Goal: Task Accomplishment & Management: Manage account settings

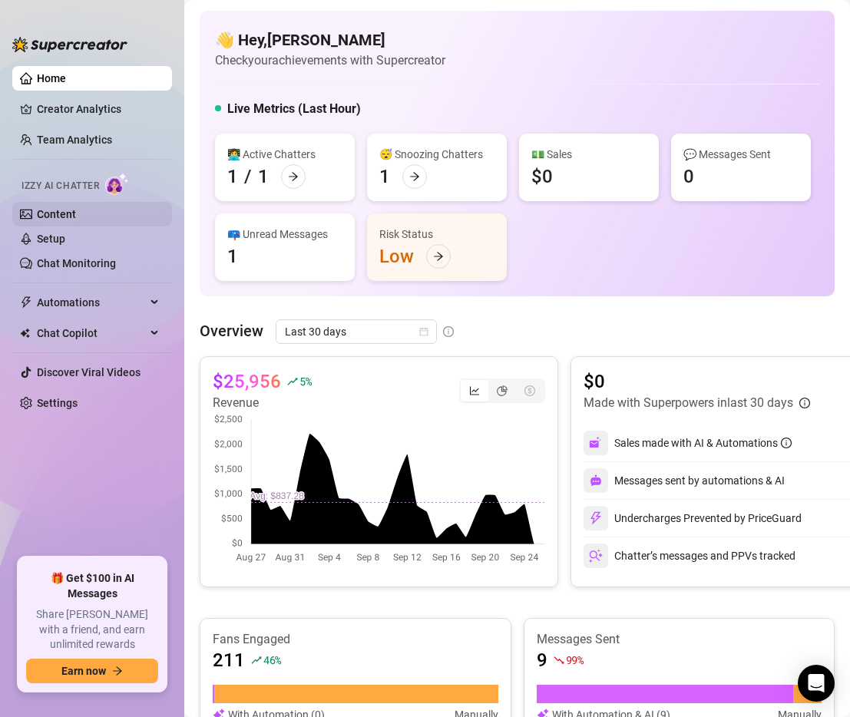
click at [76, 214] on link "Content" at bounding box center [56, 214] width 39 height 12
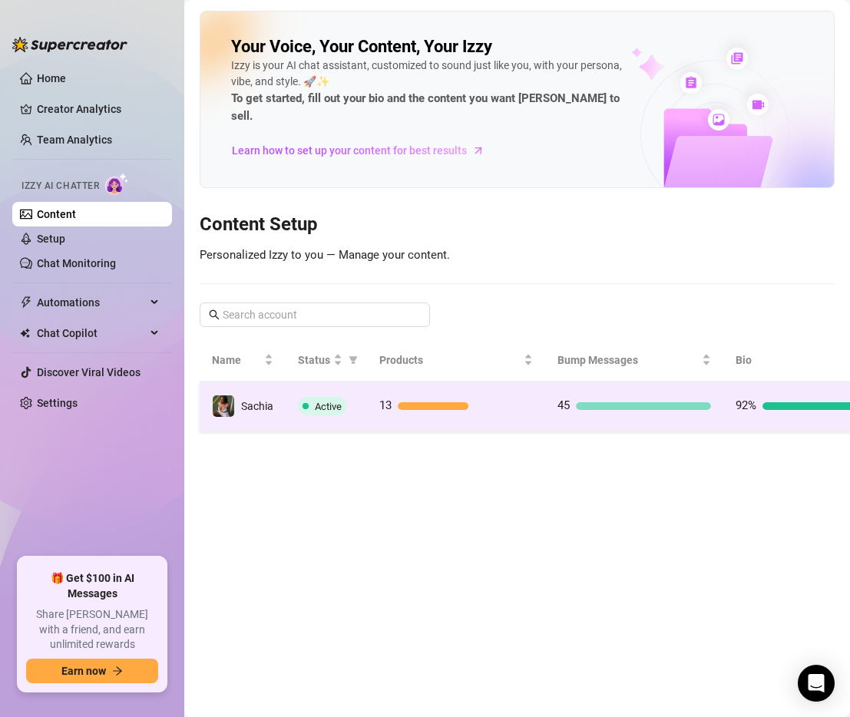
click at [349, 397] on div "Active" at bounding box center [326, 406] width 57 height 18
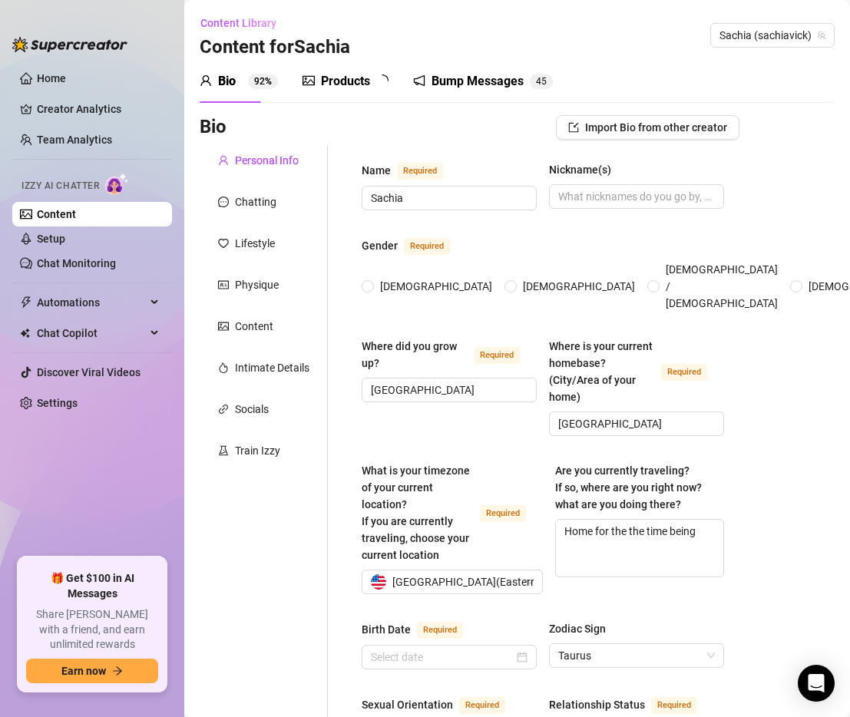
radio input "true"
type input "[DATE]"
click at [360, 81] on div "Products" at bounding box center [345, 81] width 49 height 18
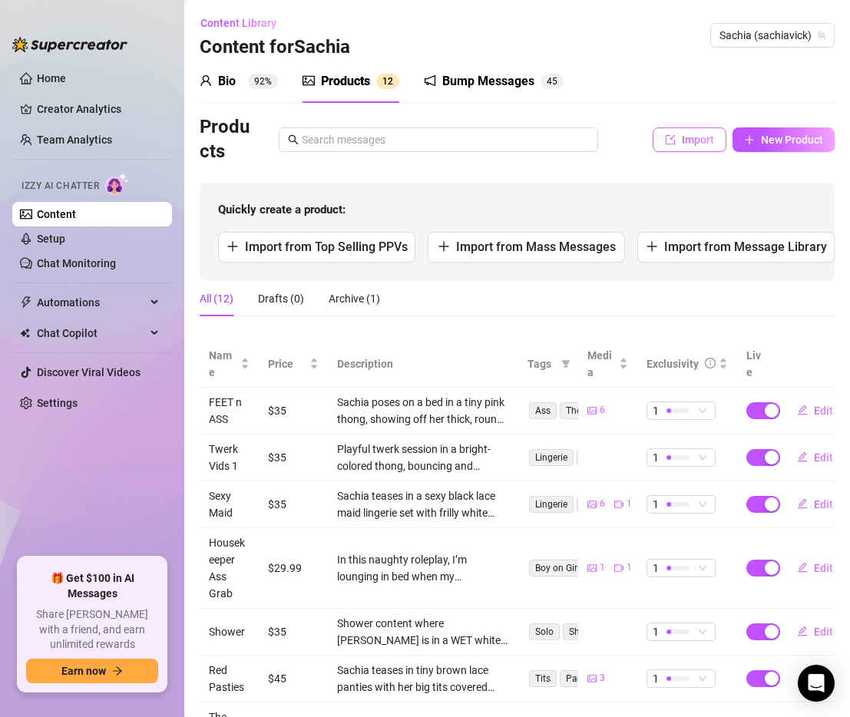
click at [692, 140] on span "Import" at bounding box center [698, 140] width 32 height 12
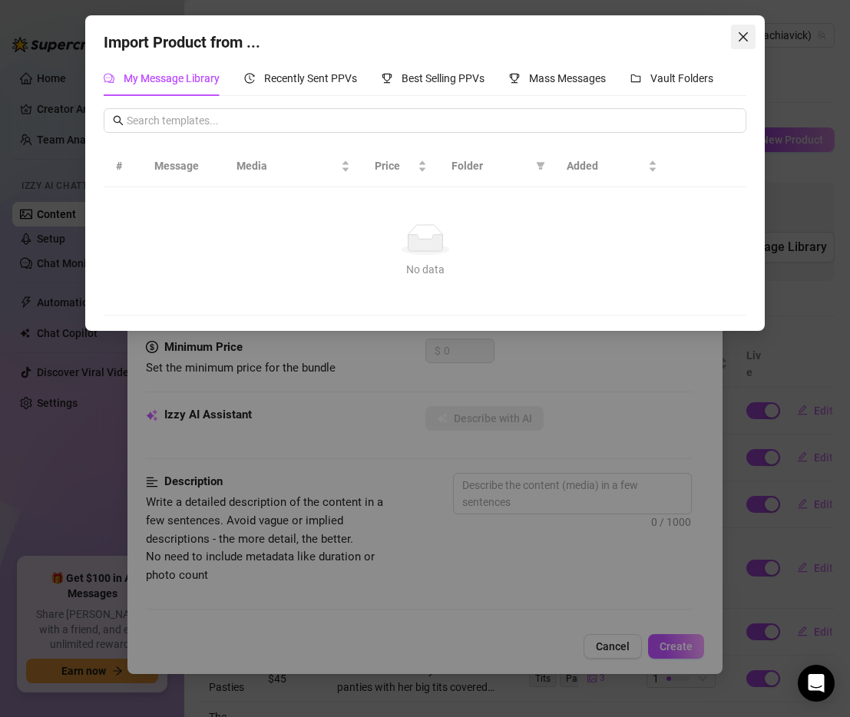
click at [751, 41] on span "Close" at bounding box center [743, 37] width 25 height 12
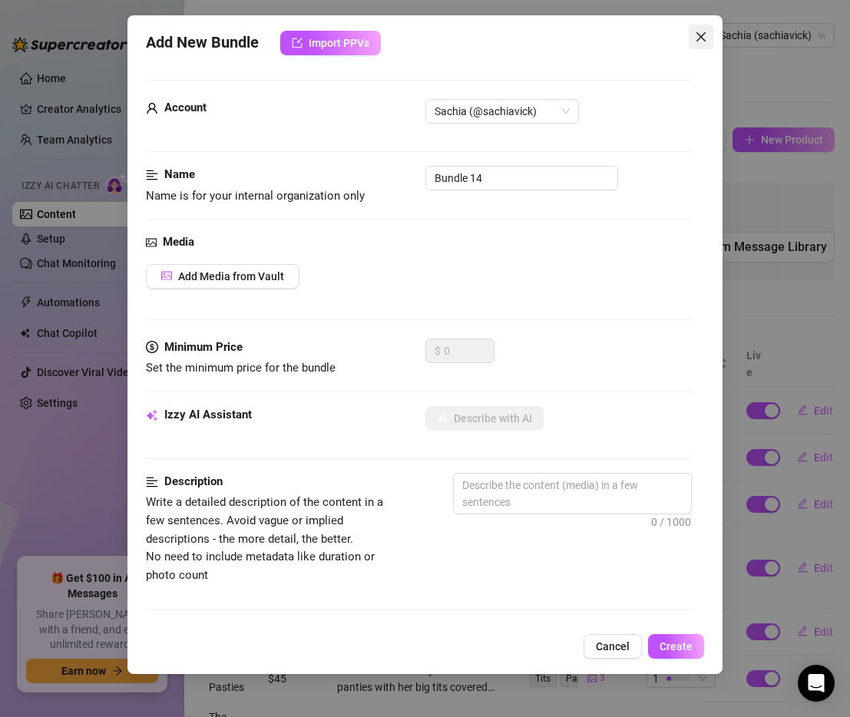
click at [700, 31] on icon "close" at bounding box center [701, 37] width 12 height 12
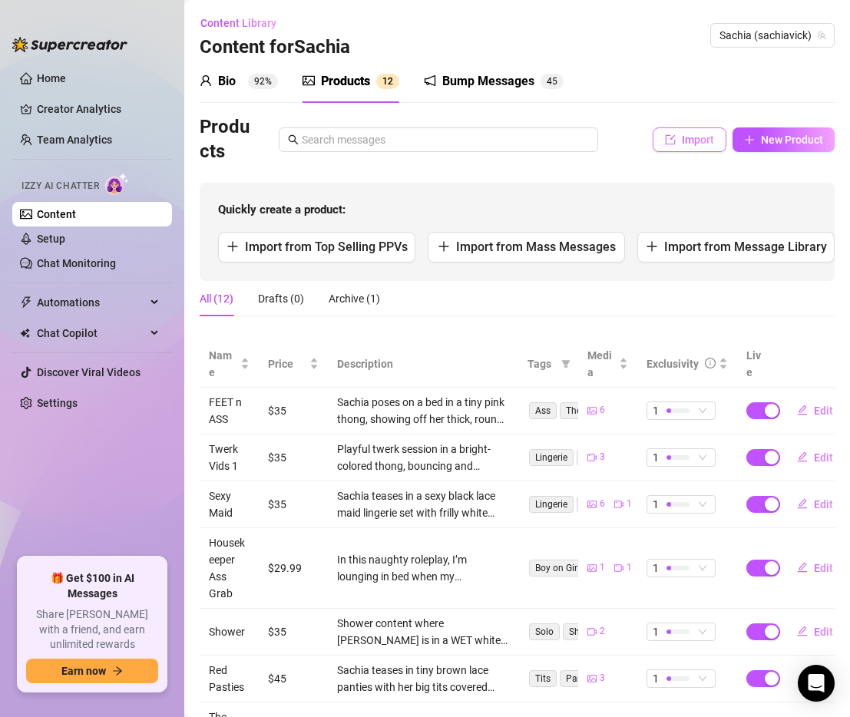
click at [678, 146] on button "Import" at bounding box center [689, 139] width 74 height 25
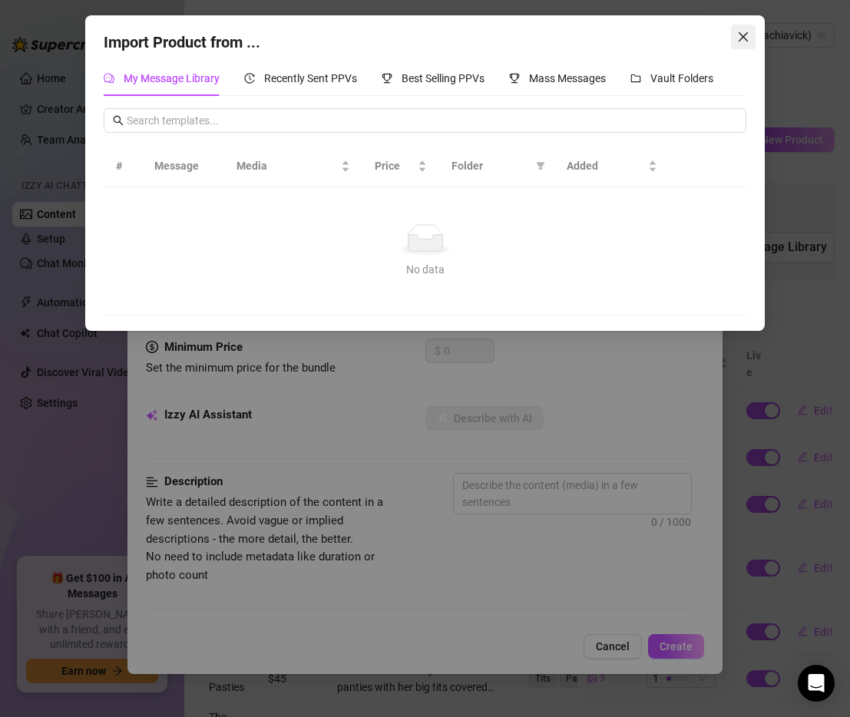
click at [745, 35] on icon "close" at bounding box center [743, 37] width 12 height 12
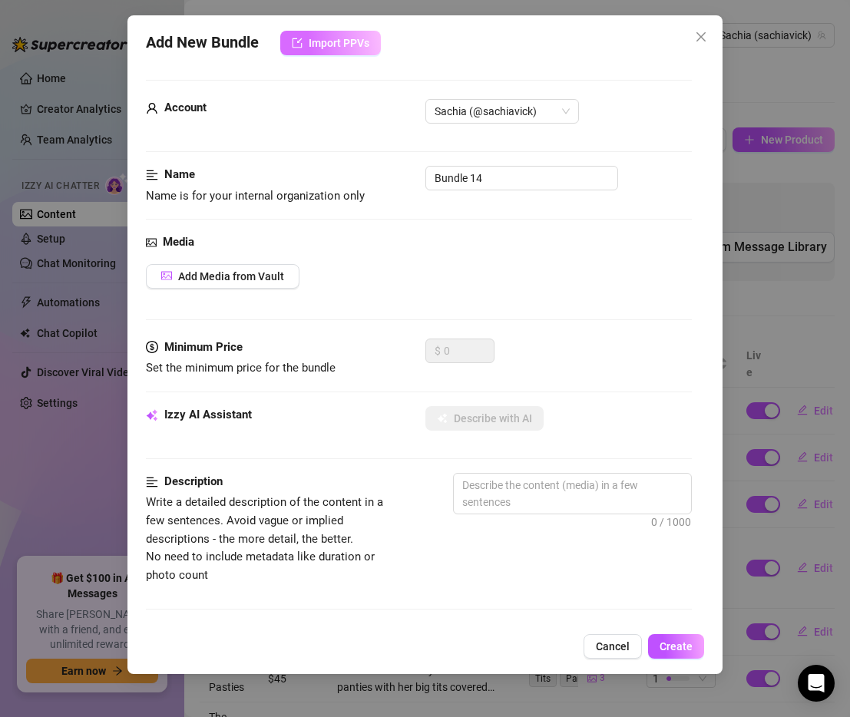
click at [352, 40] on span "Import PPVs" at bounding box center [339, 43] width 61 height 12
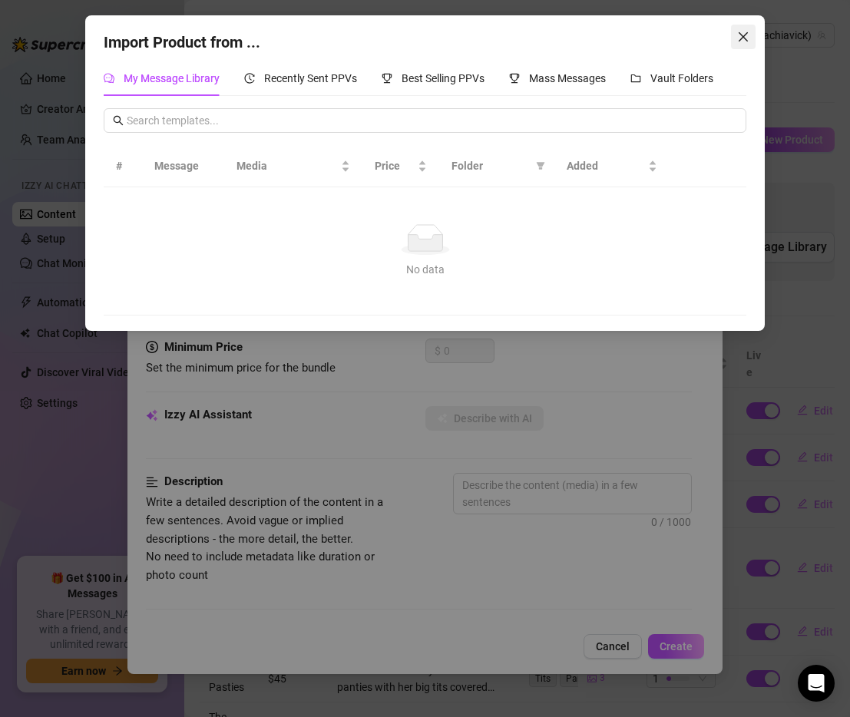
click at [738, 44] on button "Close" at bounding box center [743, 37] width 25 height 25
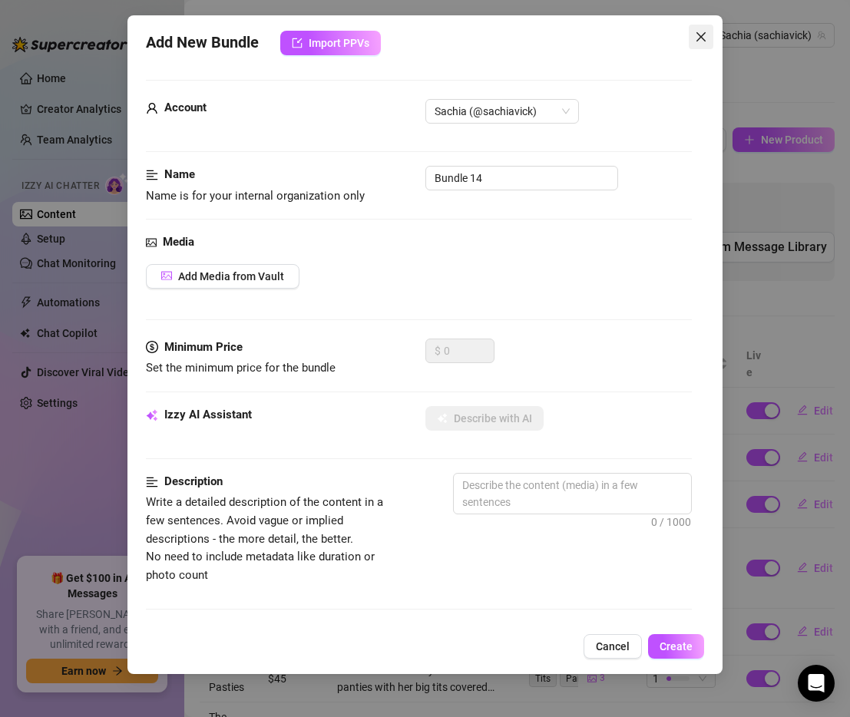
click at [702, 39] on icon "close" at bounding box center [700, 36] width 9 height 9
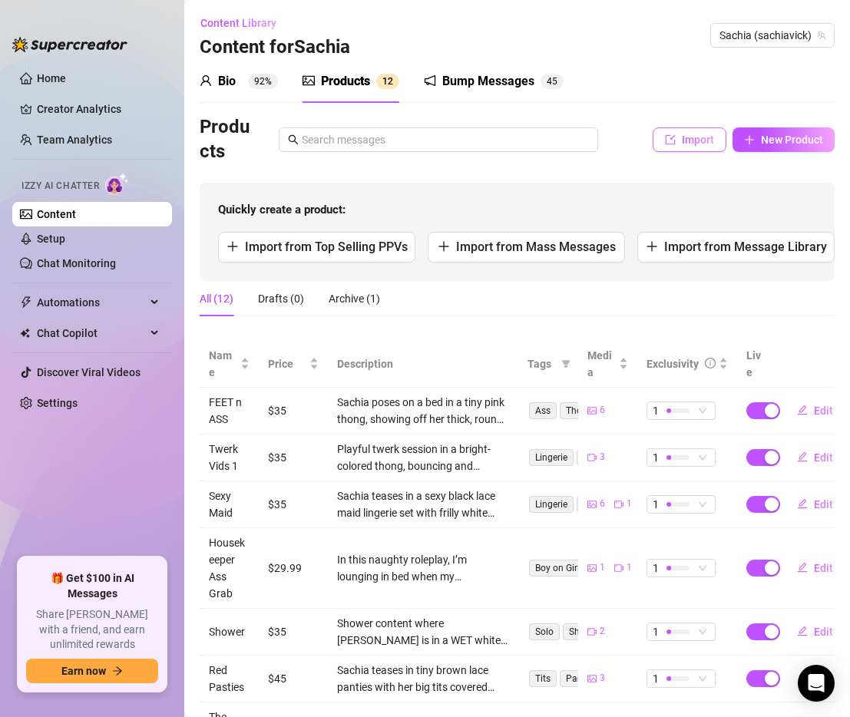
click at [705, 134] on span "Import" at bounding box center [698, 140] width 32 height 12
type textarea "Type your message here..."
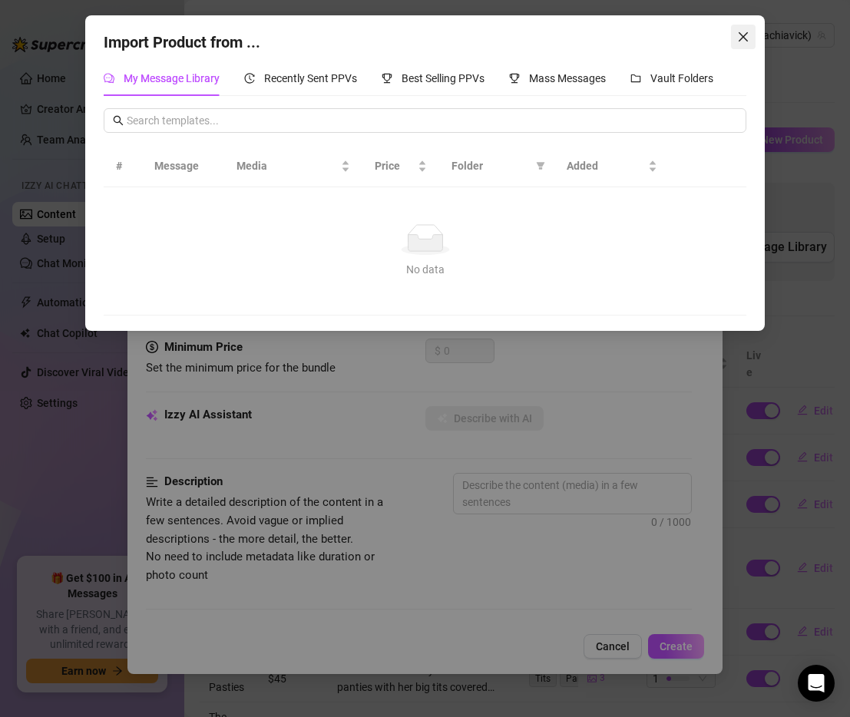
click at [745, 40] on icon "close" at bounding box center [742, 36] width 9 height 9
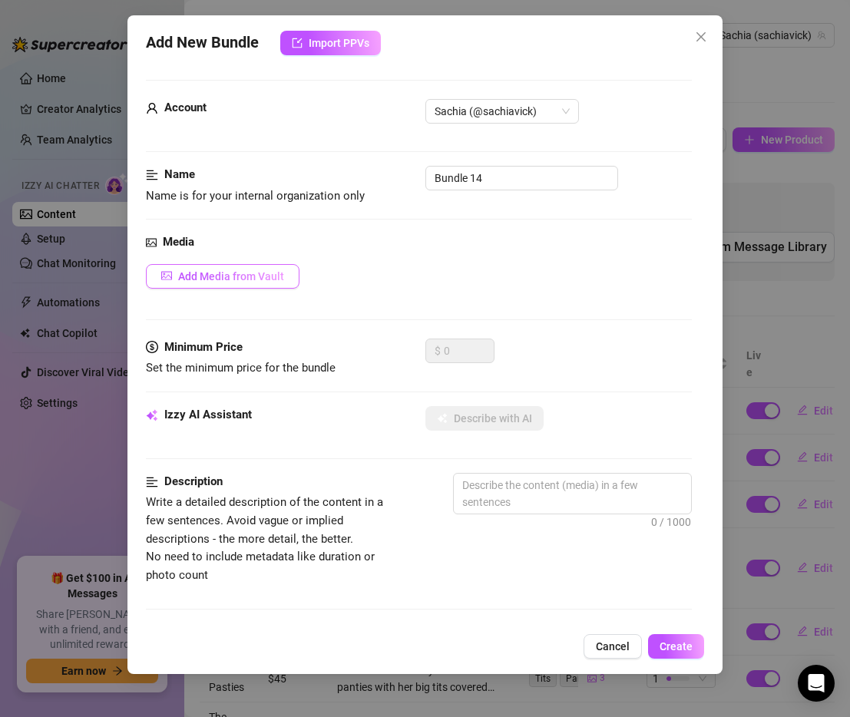
click at [203, 272] on span "Add Media from Vault" at bounding box center [231, 276] width 106 height 12
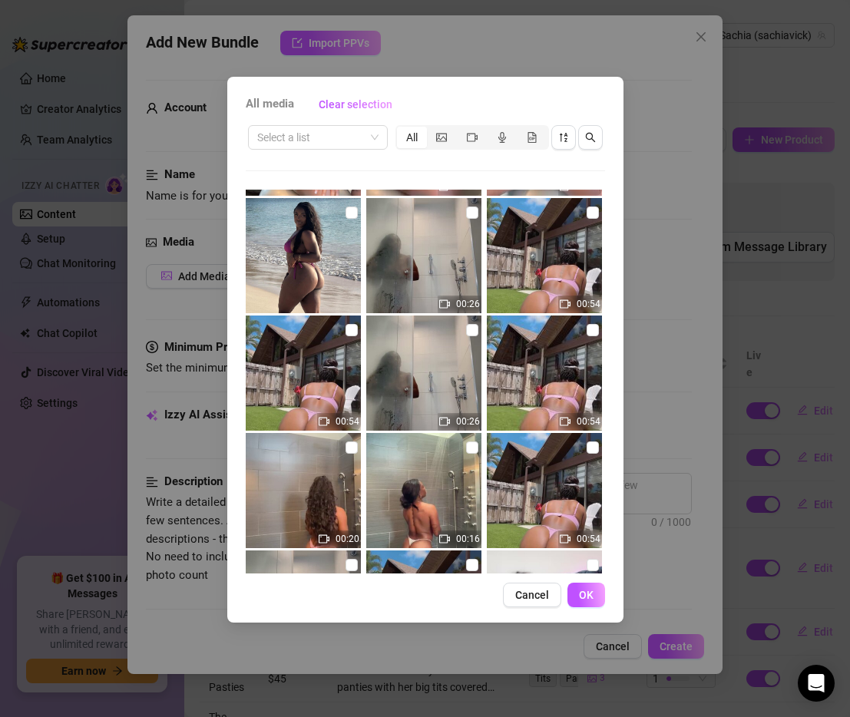
scroll to position [10912, 0]
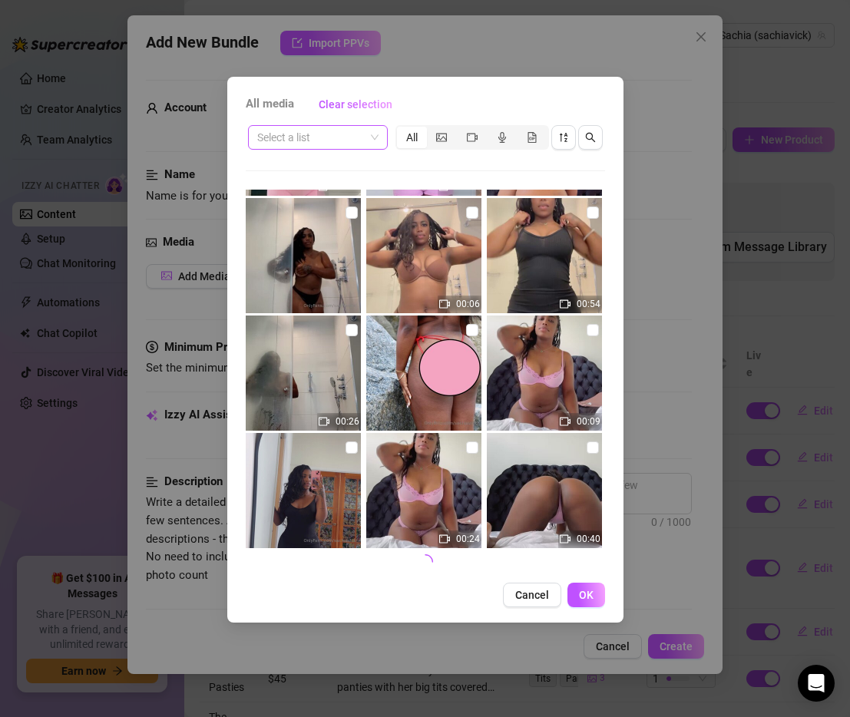
click at [372, 137] on span at bounding box center [317, 137] width 121 height 23
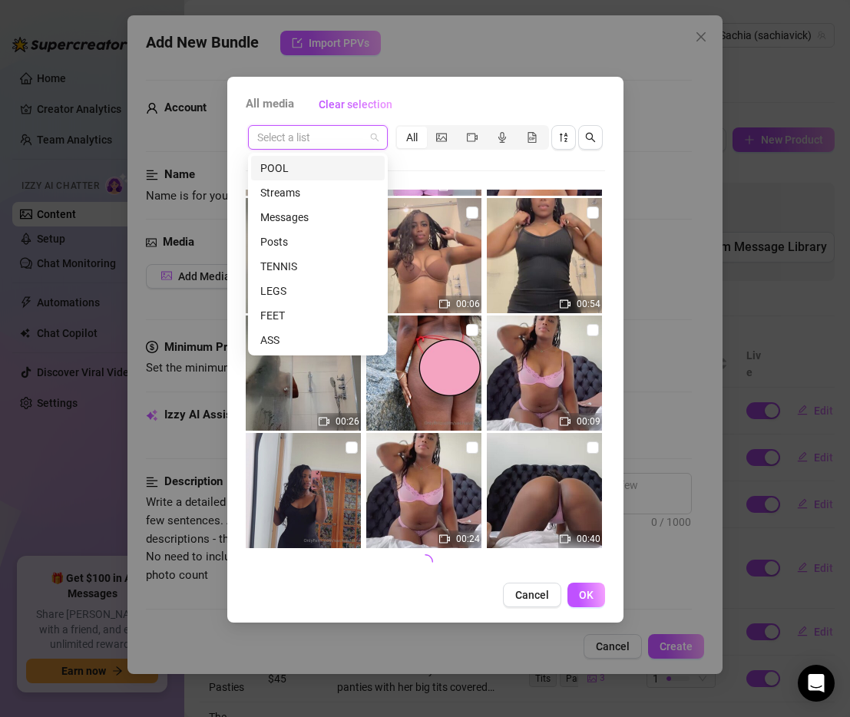
click at [372, 137] on span at bounding box center [317, 137] width 121 height 23
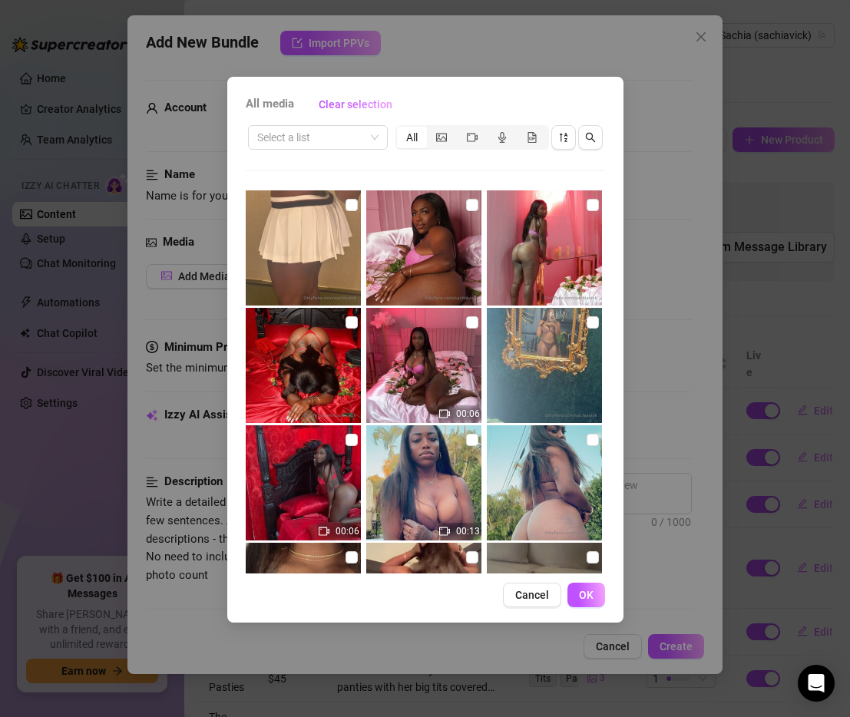
scroll to position [14095, 0]
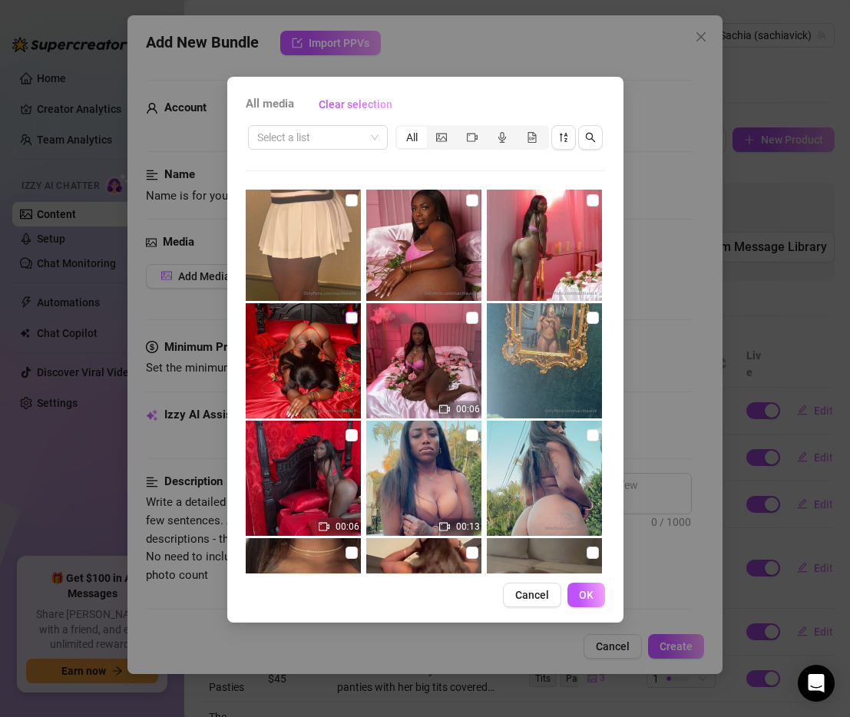
click at [352, 320] on input "checkbox" at bounding box center [351, 318] width 12 height 12
checkbox input "true"
click at [569, 210] on img at bounding box center [544, 243] width 115 height 115
checkbox input "true"
click at [434, 223] on img at bounding box center [423, 243] width 115 height 115
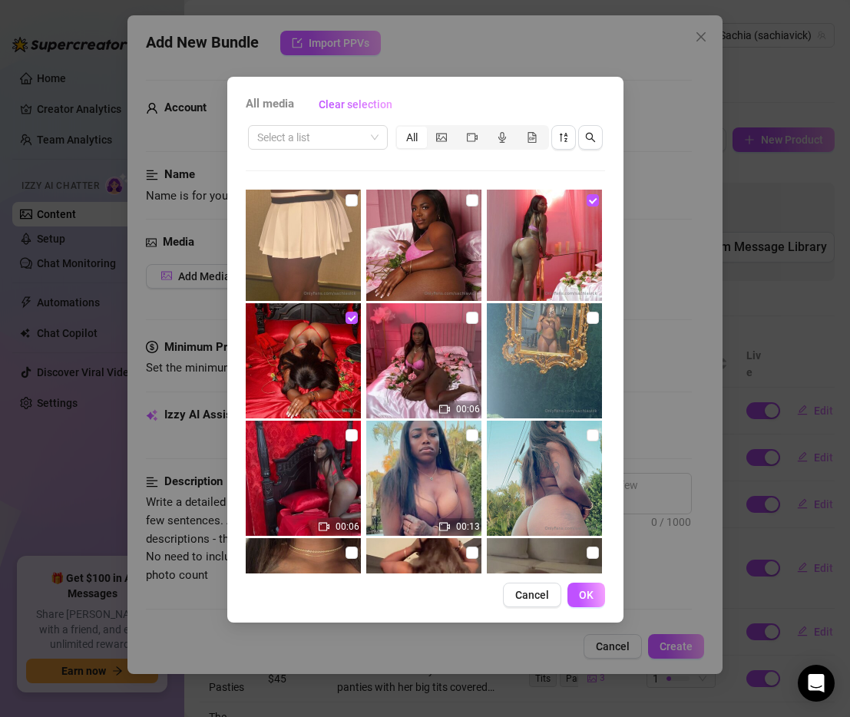
checkbox input "true"
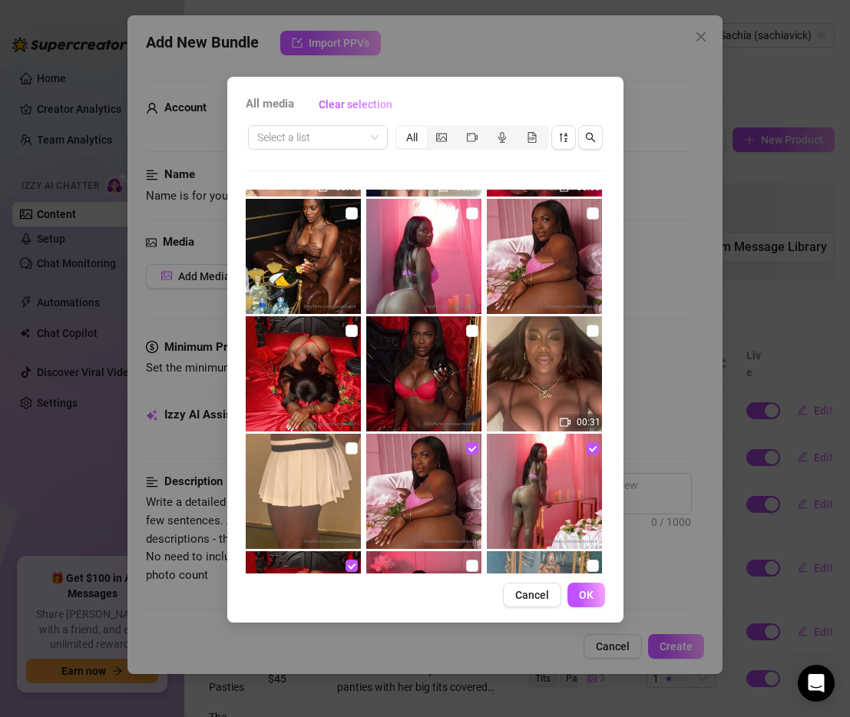
scroll to position [13842, 0]
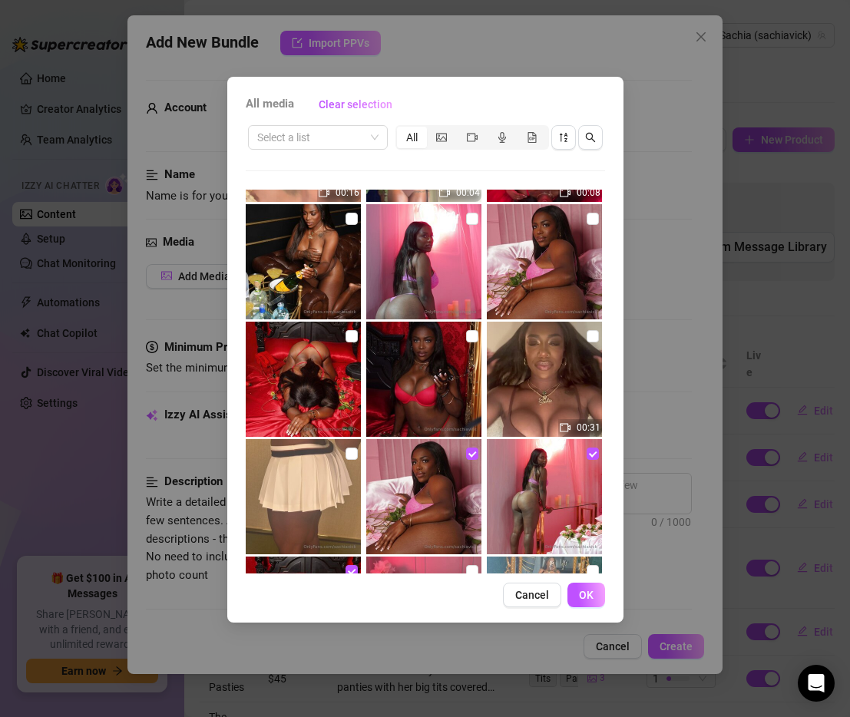
click at [418, 355] on img at bounding box center [423, 379] width 115 height 115
checkbox input "true"
click at [322, 388] on img at bounding box center [303, 379] width 115 height 115
checkbox input "true"
click at [330, 268] on img at bounding box center [303, 261] width 115 height 115
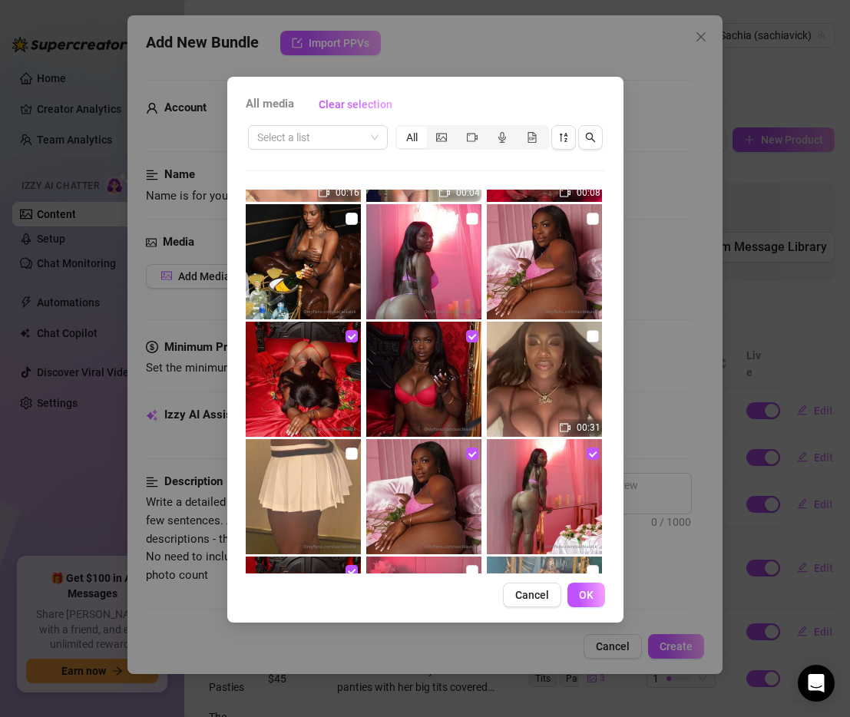
checkbox input "true"
click at [563, 271] on img at bounding box center [544, 261] width 115 height 115
checkbox input "true"
click at [431, 276] on img at bounding box center [423, 261] width 115 height 115
checkbox input "true"
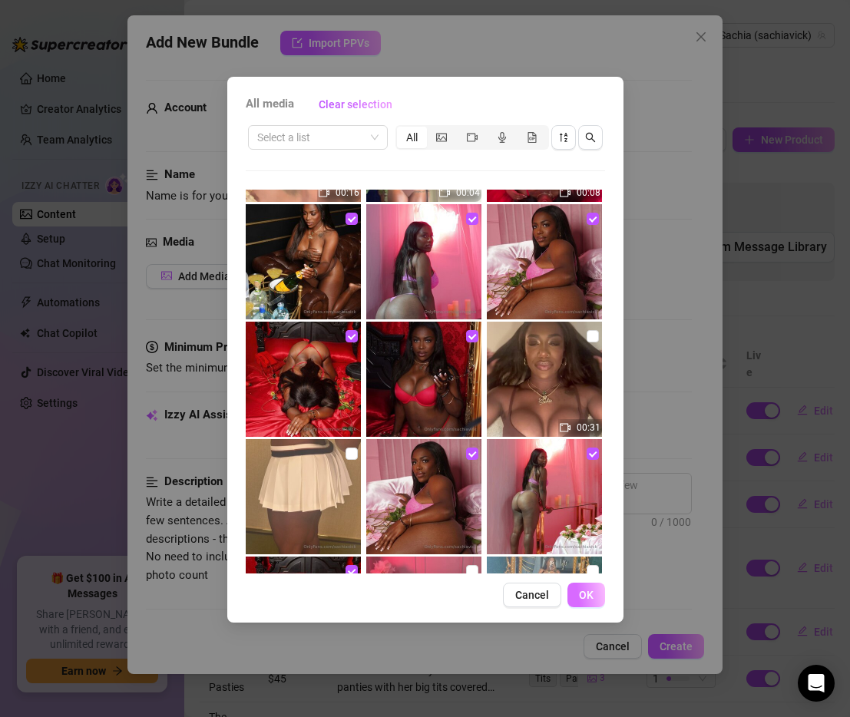
click at [588, 597] on span "OK" at bounding box center [586, 595] width 15 height 12
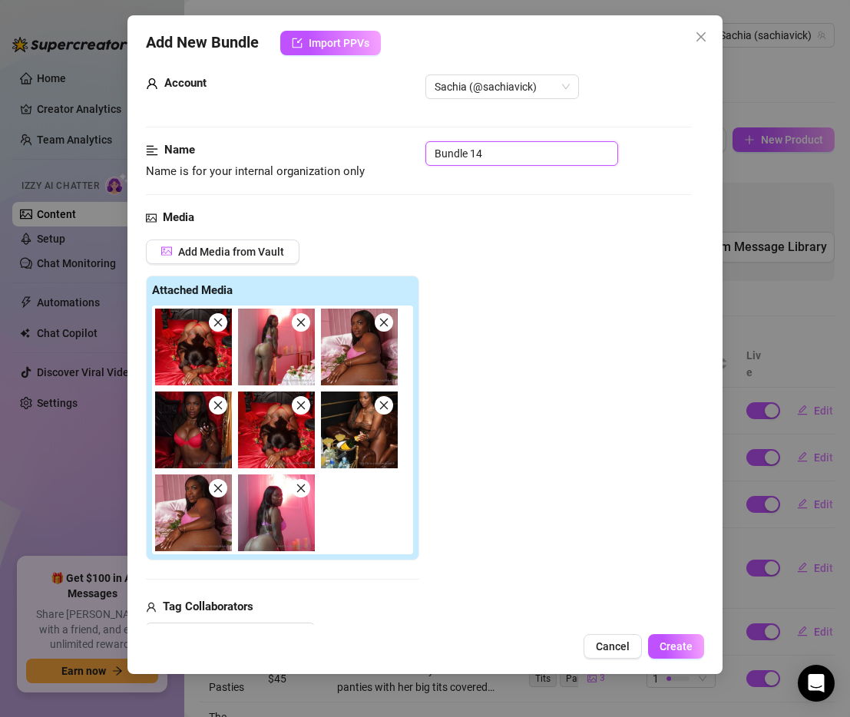
scroll to position [0, 0]
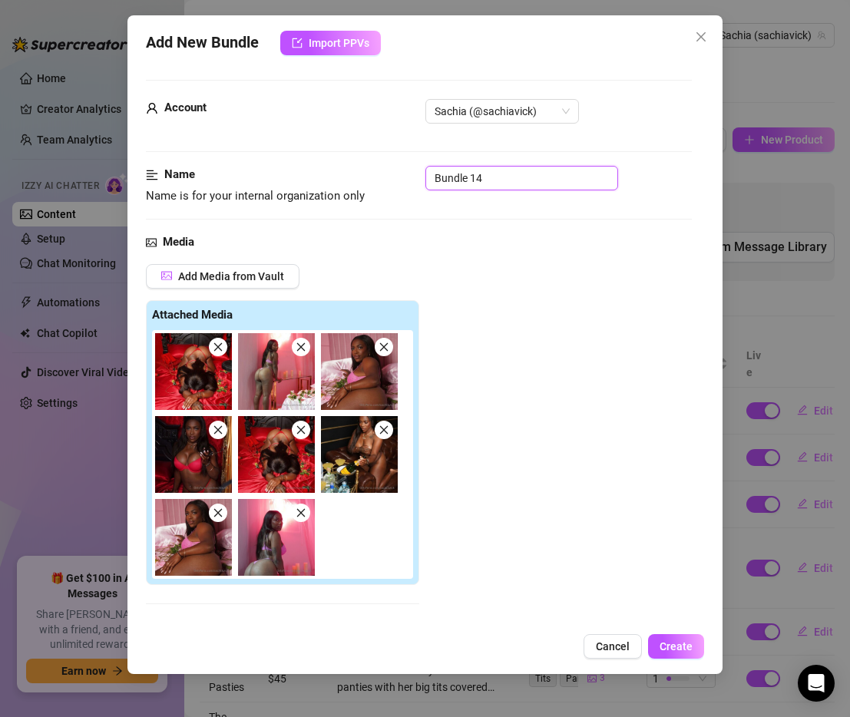
drag, startPoint x: 507, startPoint y: 74, endPoint x: 309, endPoint y: 57, distance: 198.0
click at [309, 57] on div "Add New Bundle Import PPVs Account Sachia (@sachiavick) Name Name is for your i…" at bounding box center [424, 344] width 595 height 659
type input "Sexy Red Silk"
click at [547, 401] on div "Add Media from Vault Attached Media Tag Collaborators @ Tag creator" at bounding box center [419, 468] width 546 height 408
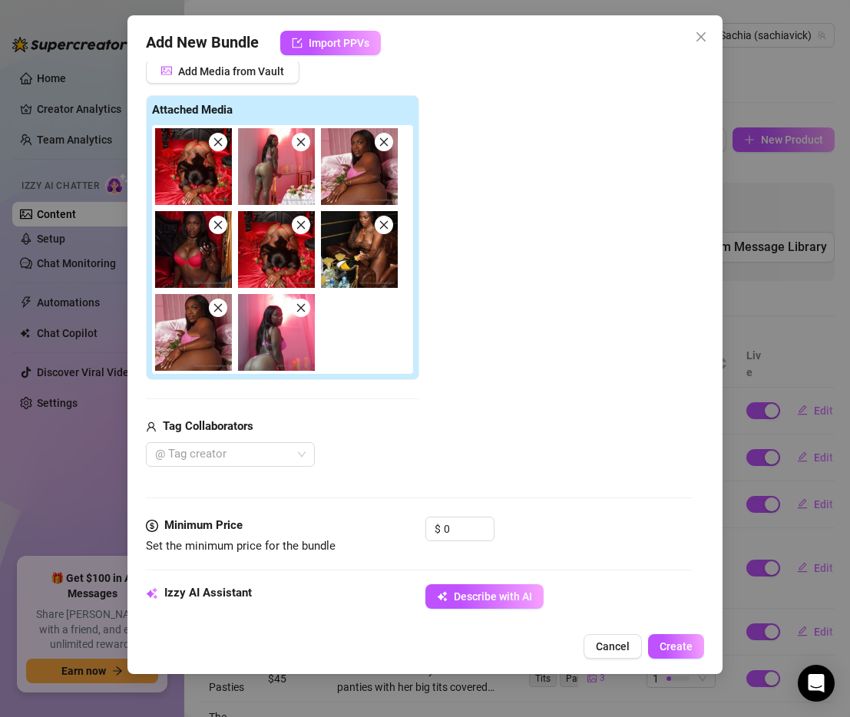
scroll to position [206, 0]
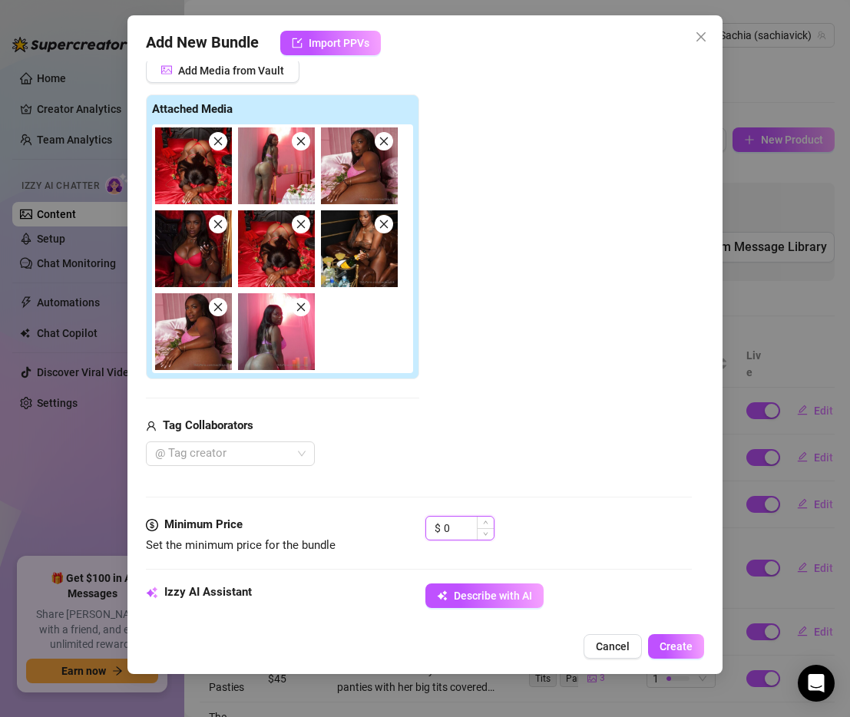
click at [455, 528] on input "0" at bounding box center [469, 528] width 50 height 23
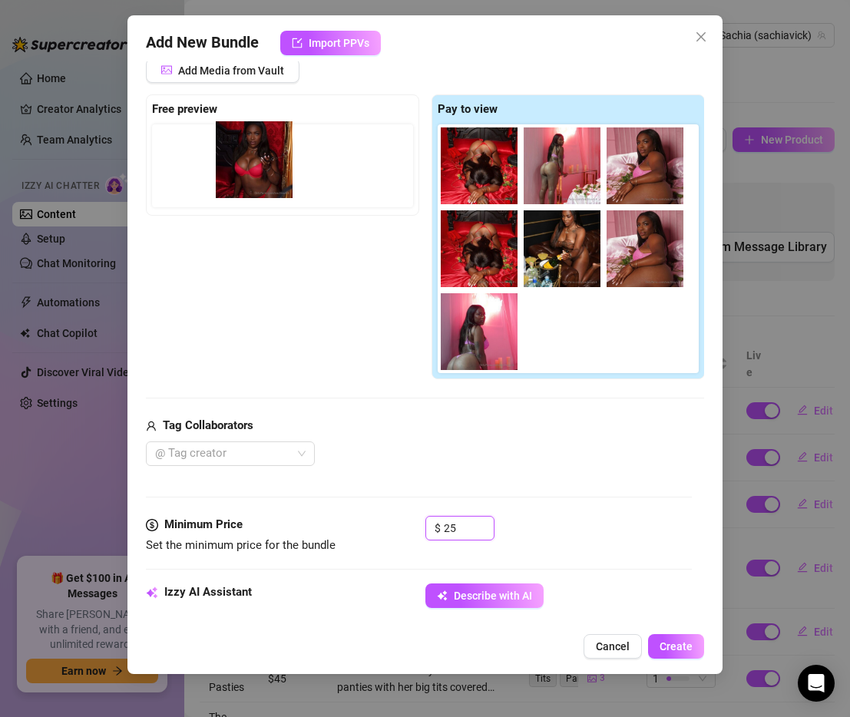
drag, startPoint x: 489, startPoint y: 240, endPoint x: 249, endPoint y: 150, distance: 255.7
click at [249, 150] on div "Free preview Pay to view" at bounding box center [425, 237] width 559 height 286
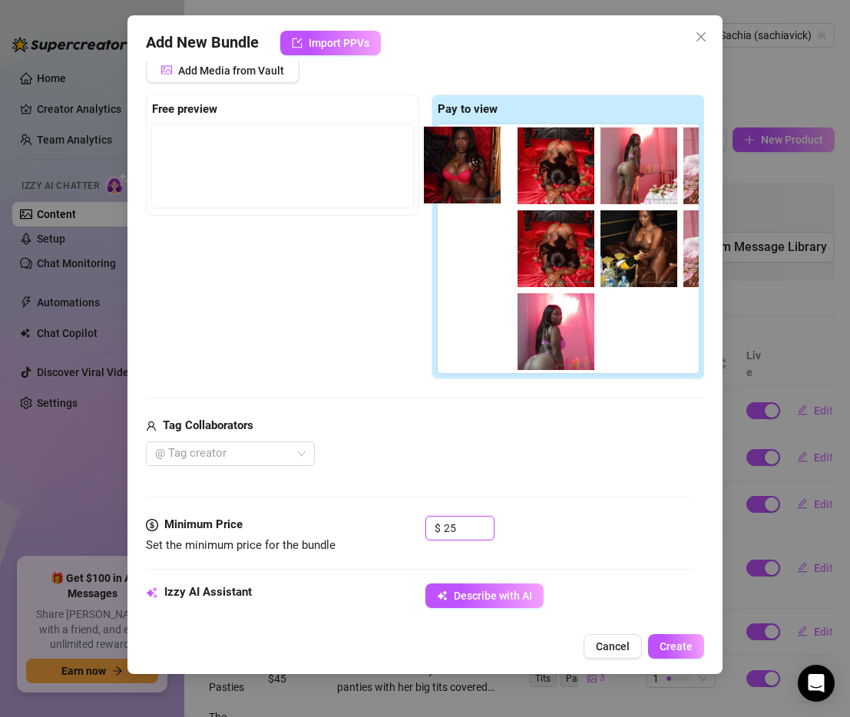
drag, startPoint x: 190, startPoint y: 169, endPoint x: 481, endPoint y: 167, distance: 291.7
click at [483, 167] on div "Free preview Pay to view" at bounding box center [425, 237] width 559 height 286
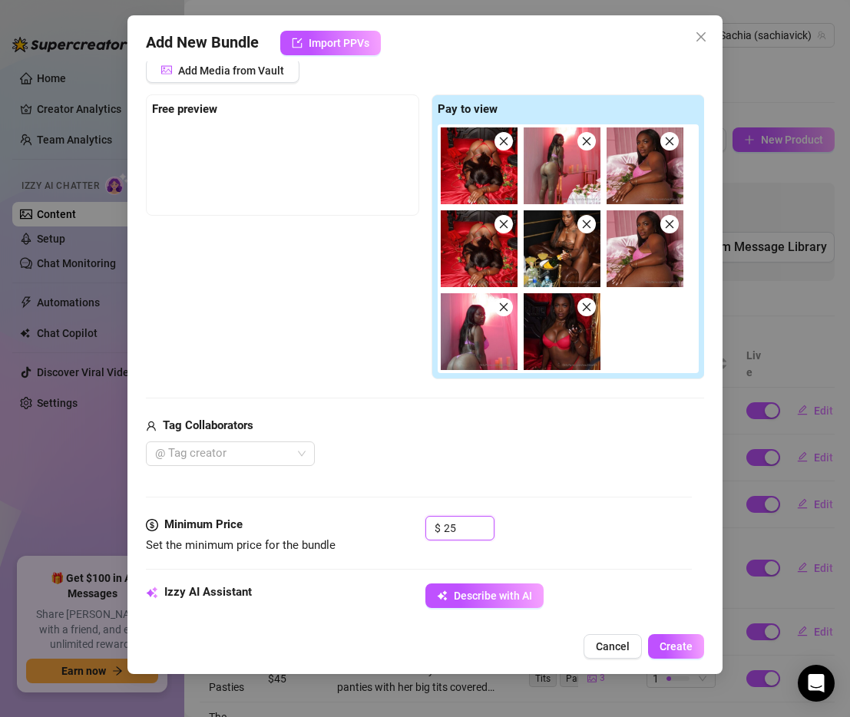
click at [673, 224] on icon "close" at bounding box center [669, 224] width 11 height 11
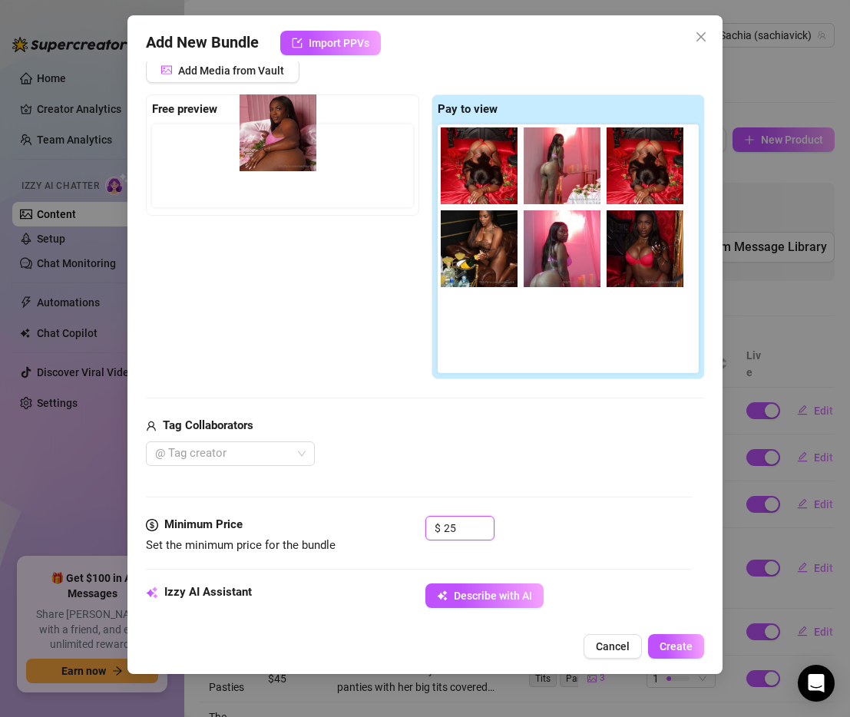
drag, startPoint x: 643, startPoint y: 173, endPoint x: 267, endPoint y: 139, distance: 377.6
click at [267, 140] on div "Free preview Pay to view" at bounding box center [425, 237] width 559 height 286
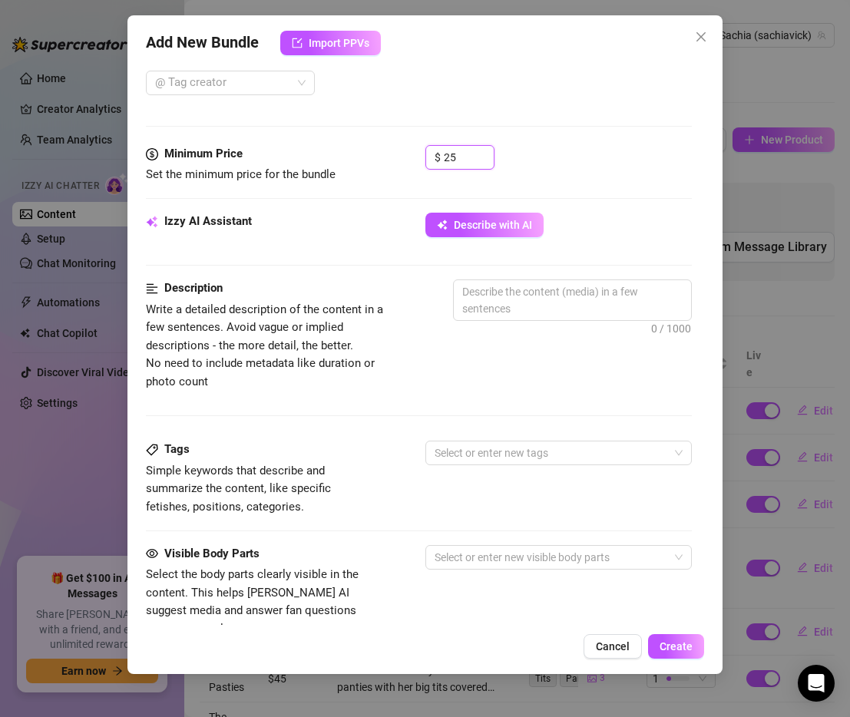
scroll to position [494, 0]
type input "25"
click at [495, 236] on div "Izzy AI Assistant Describe with AI" at bounding box center [419, 231] width 546 height 38
click at [494, 231] on button "Describe with AI" at bounding box center [484, 224] width 118 height 25
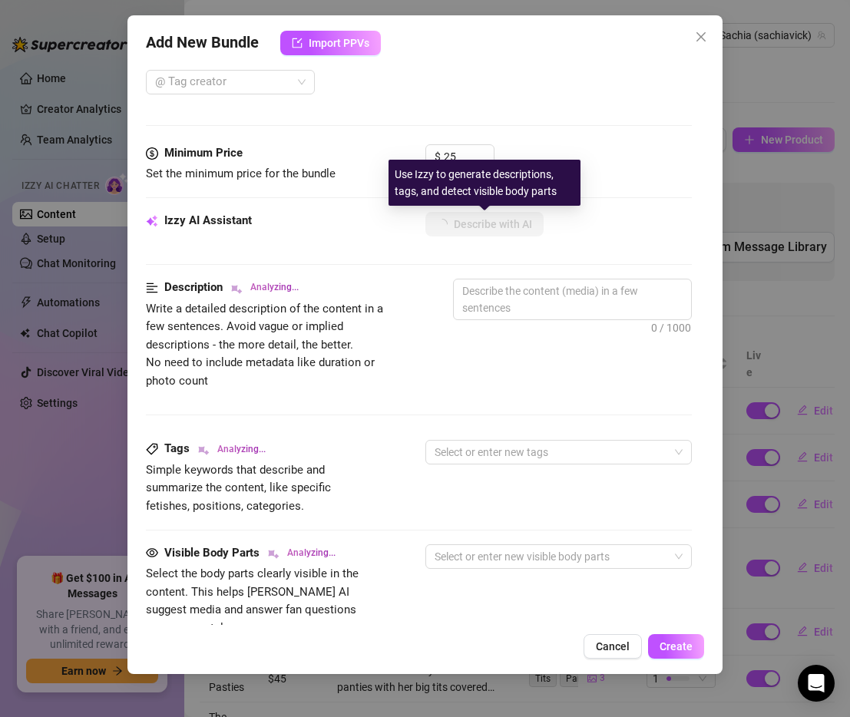
scroll to position [211, 0]
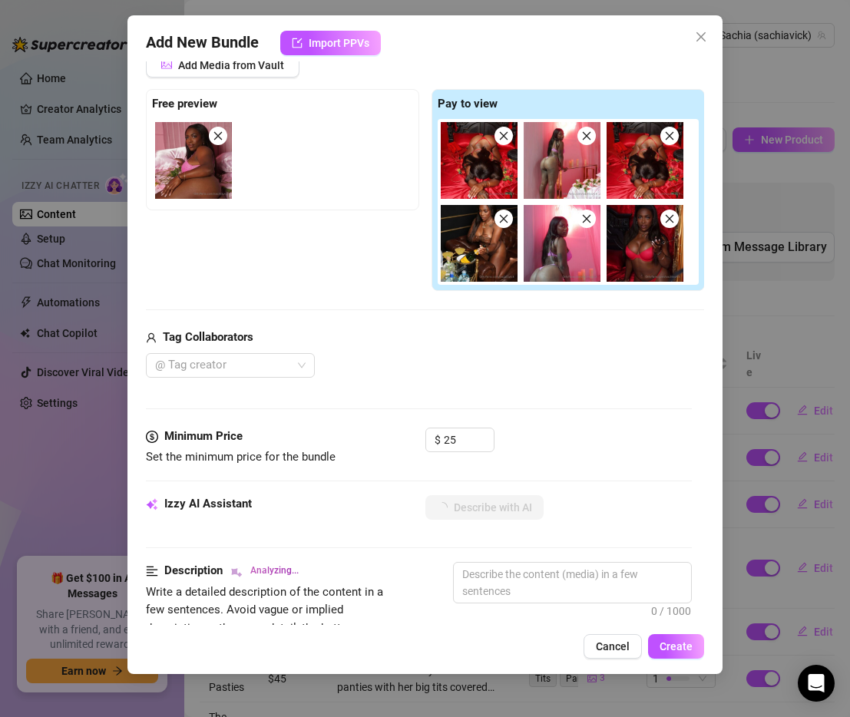
type textarea "Sachia"
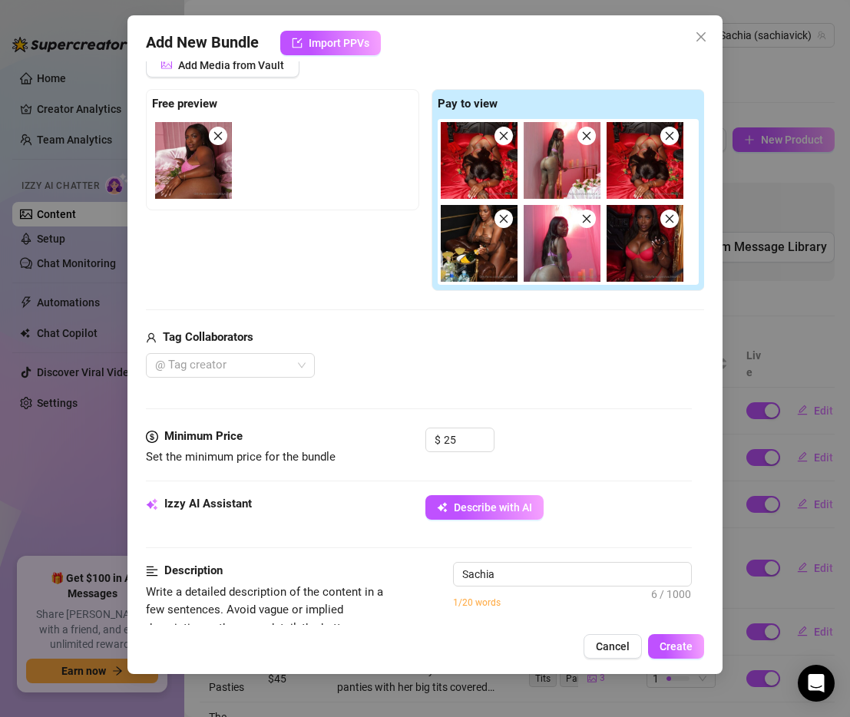
type textarea "Sachia teases"
type textarea "Sachia teases in"
type textarea "Sachia teases in multiple"
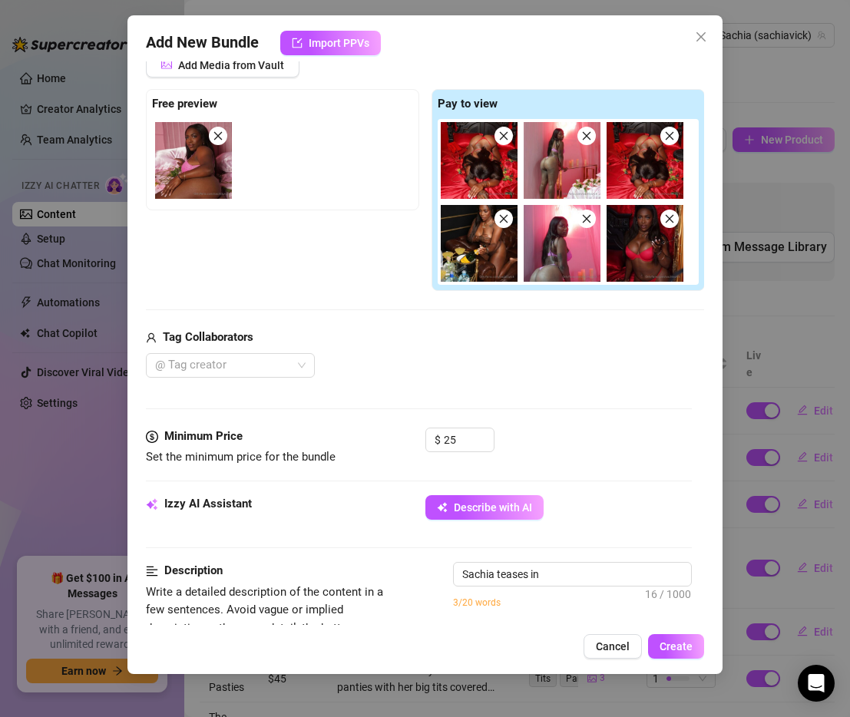
type textarea "Sachia teases in multiple"
type textarea "Sachia teases in multiple lingerie"
type textarea "Sachia teases in multiple lingerie sets,"
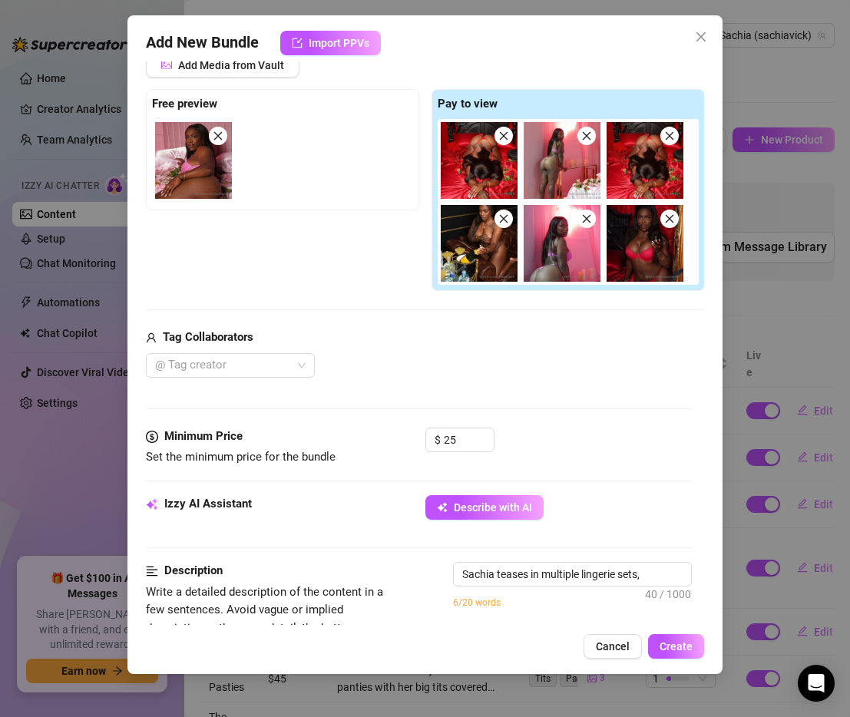
type textarea "Sachia teases in multiple lingerie sets, flaunting"
type textarea "Sachia teases in multiple lingerie sets, flaunting her"
type textarea "Sachia teases in multiple lingerie sets, flaunting her thick"
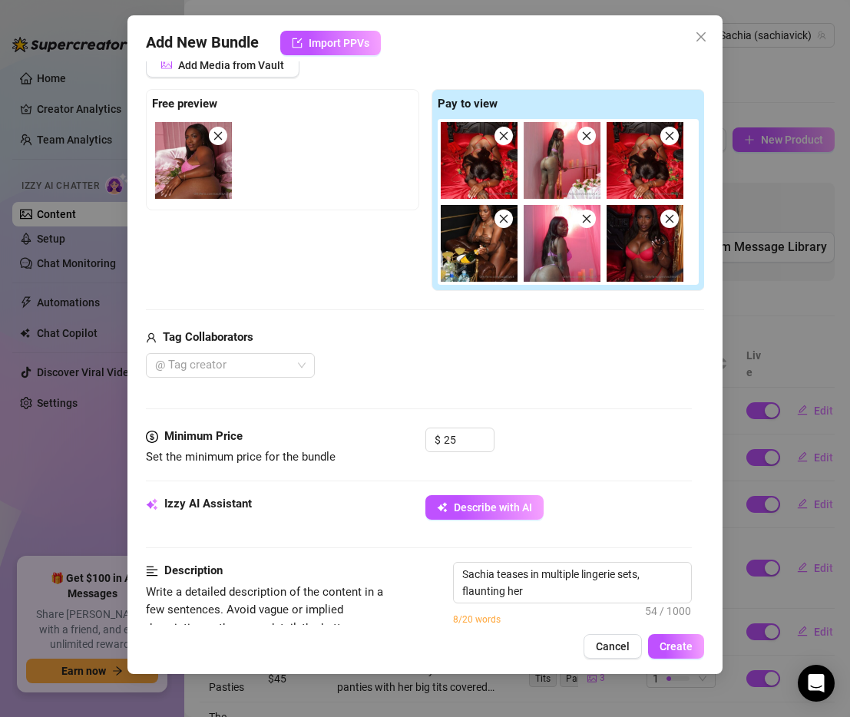
type textarea "Sachia teases in multiple lingerie sets, flaunting her thick"
type textarea "Sachia teases in multiple lingerie sets, flaunting her thick curves"
type textarea "Sachia teases in multiple lingerie sets, flaunting her thick curves and"
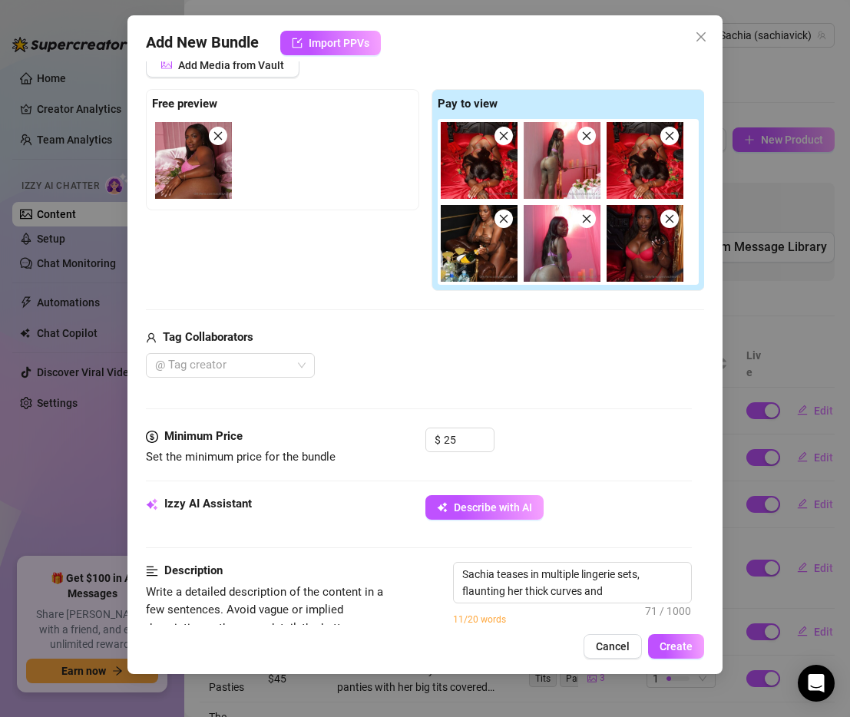
type textarea "Sachia teases in multiple lingerie sets, flaunting her thick curves and juicy"
type textarea "Sachia teases in multiple lingerie sets, flaunting her thick curves and juicy a…"
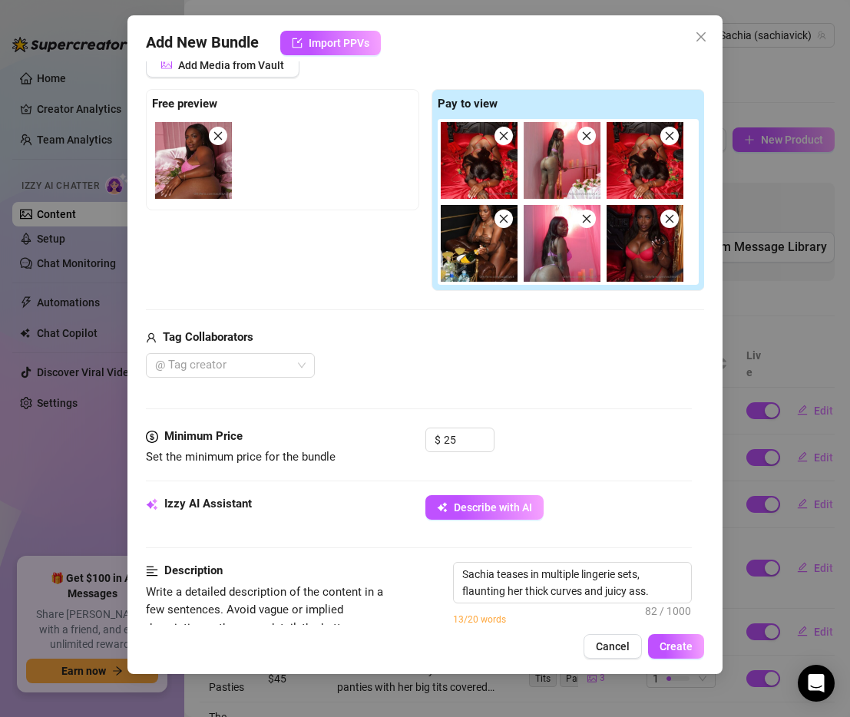
type textarea "Sachia teases in multiple lingerie sets, flaunting her thick curves and juicy a…"
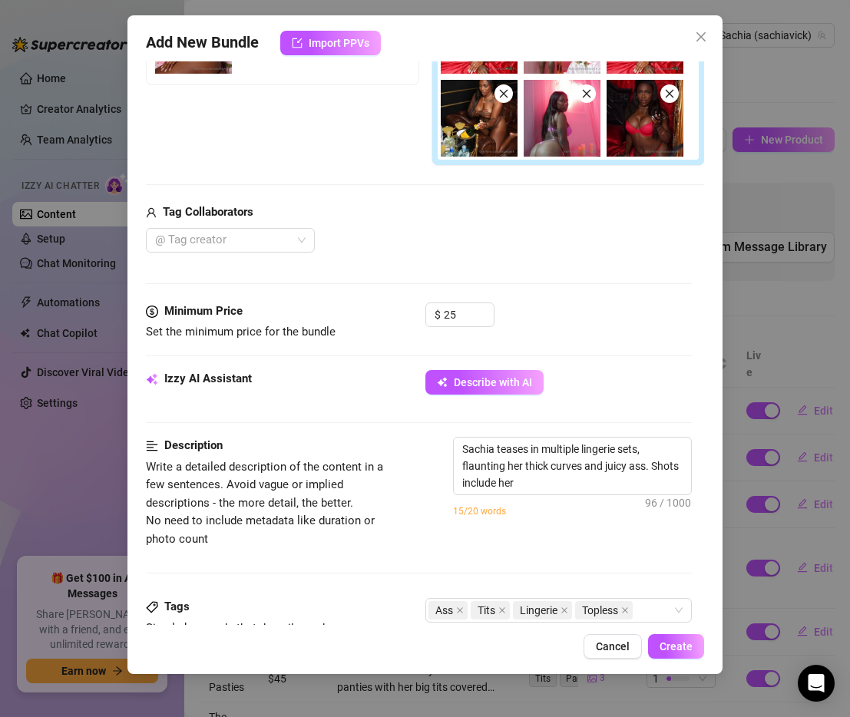
type textarea "Sachia teases in multiple lingerie sets, flaunting her thick curves and juicy a…"
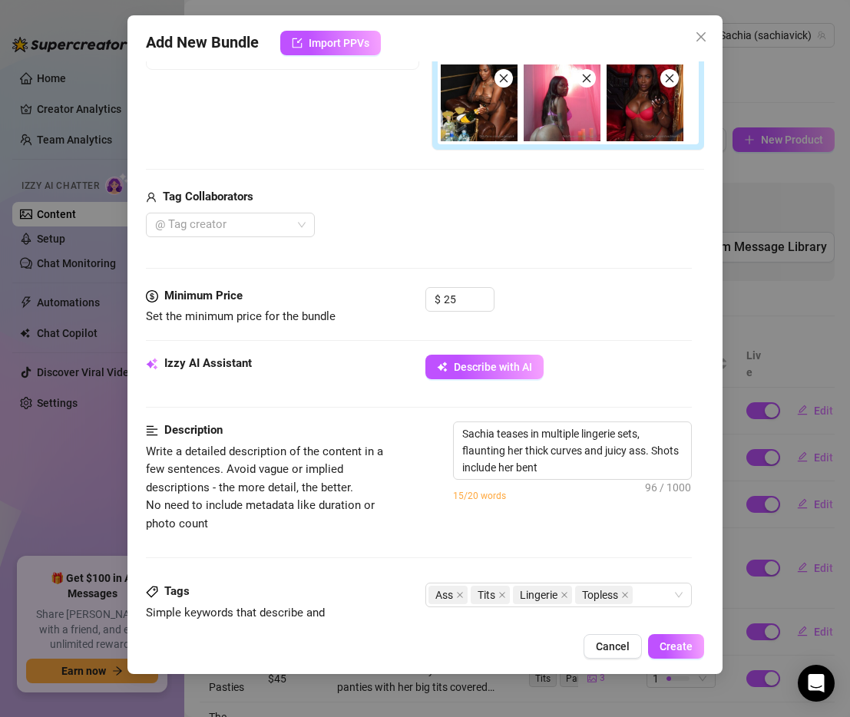
type textarea "Sachia teases in multiple lingerie sets, flaunting her thick curves and juicy a…"
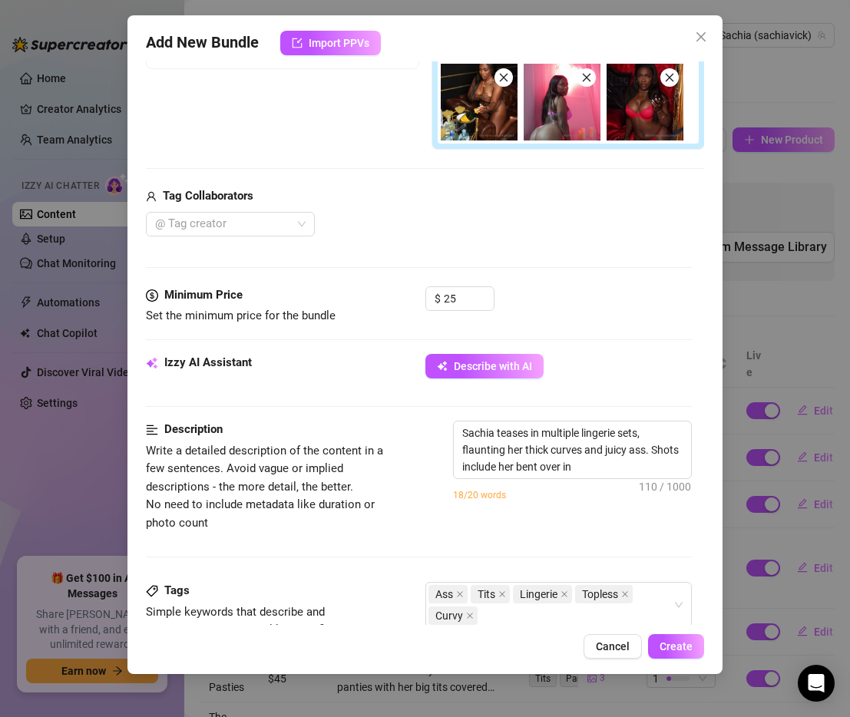
type textarea "Sachia teases in multiple lingerie sets, flaunting her thick curves and juicy a…"
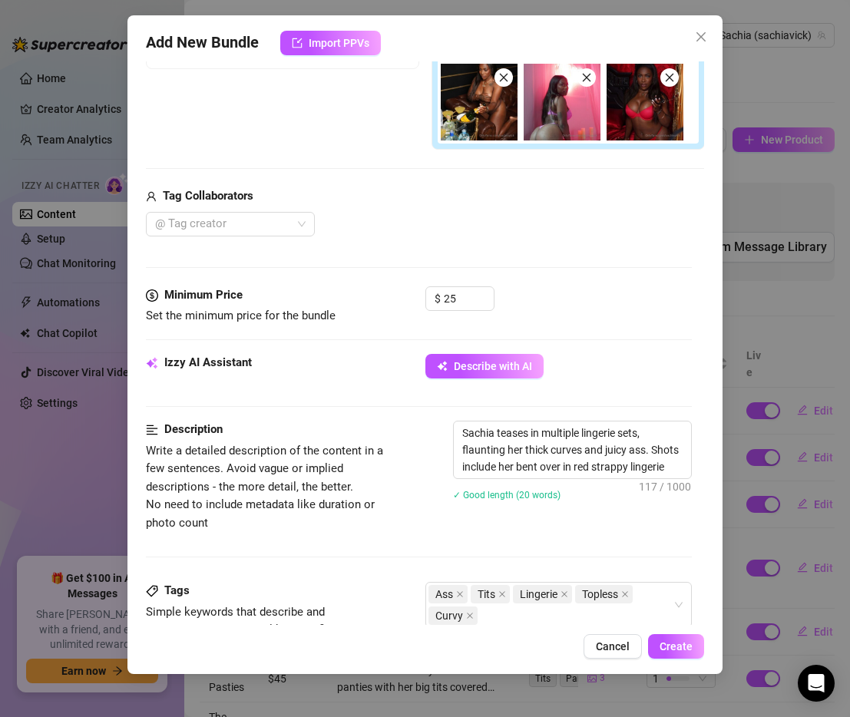
type textarea "Sachia teases in multiple lingerie sets, flaunting her thick curves and juicy a…"
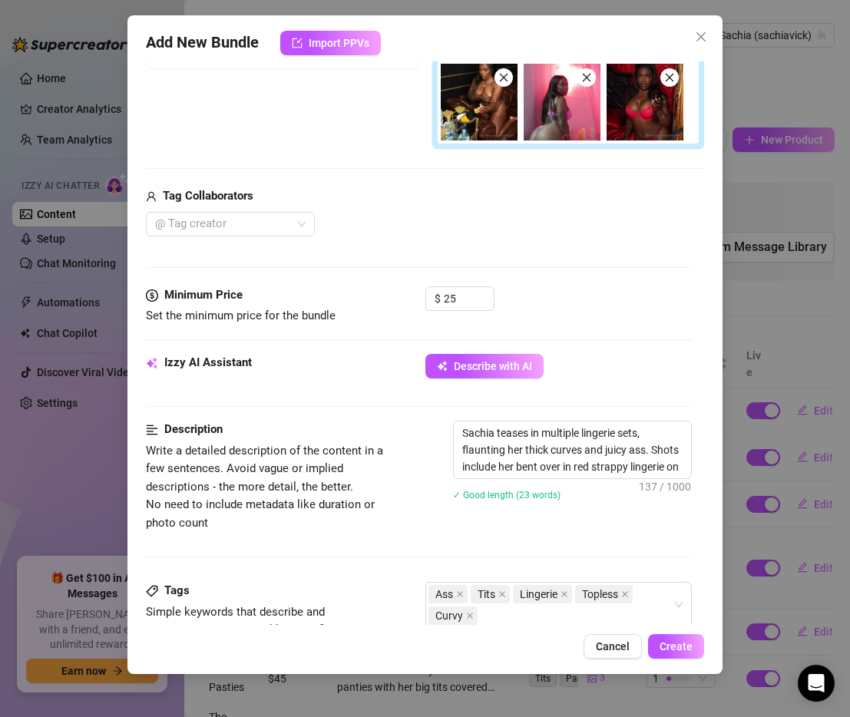
type textarea "Sachia teases in multiple lingerie sets, flaunting her thick curves and juicy a…"
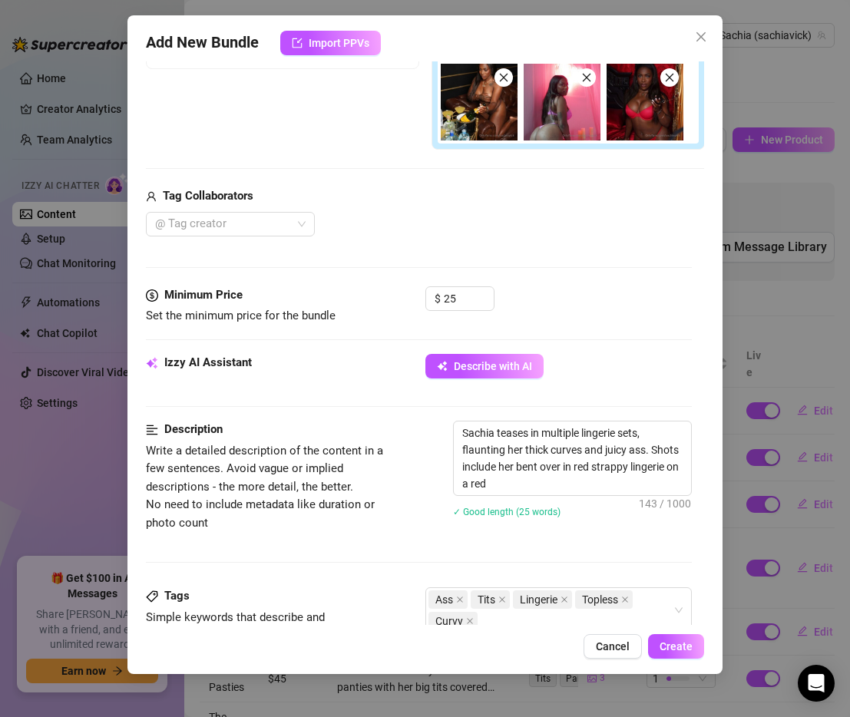
type textarea "Sachia teases in multiple lingerie sets, flaunting her thick curves and juicy a…"
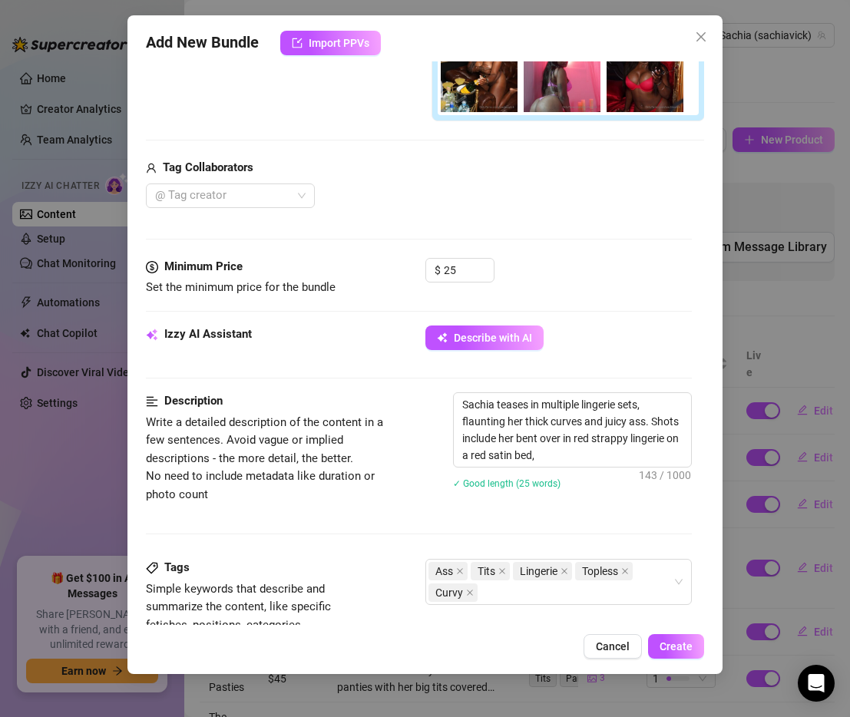
type textarea "Sachia teases in multiple lingerie sets, flaunting her thick curves and juicy a…"
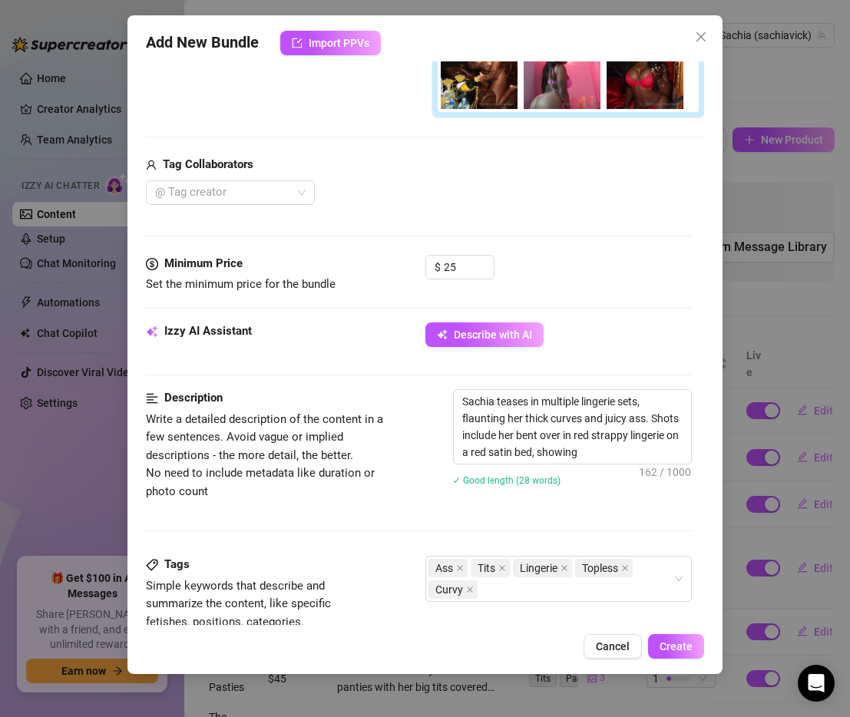
type textarea "Sachia teases in multiple lingerie sets, flaunting her thick curves and juicy a…"
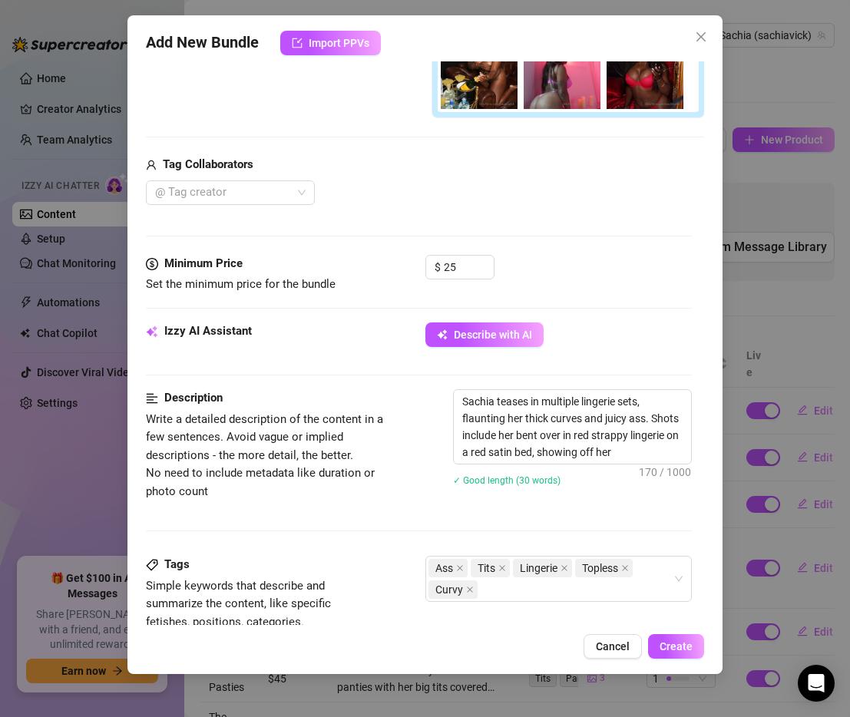
type textarea "Sachia teases in multiple lingerie sets, flaunting her thick curves and juicy a…"
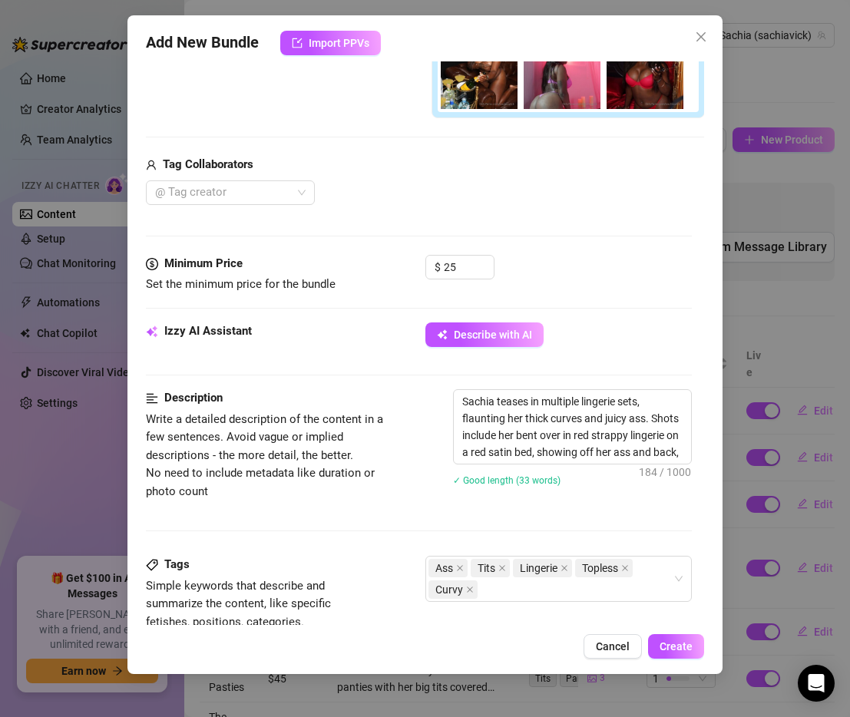
type textarea "Sachia teases in multiple lingerie sets, flaunting her thick curves and juicy a…"
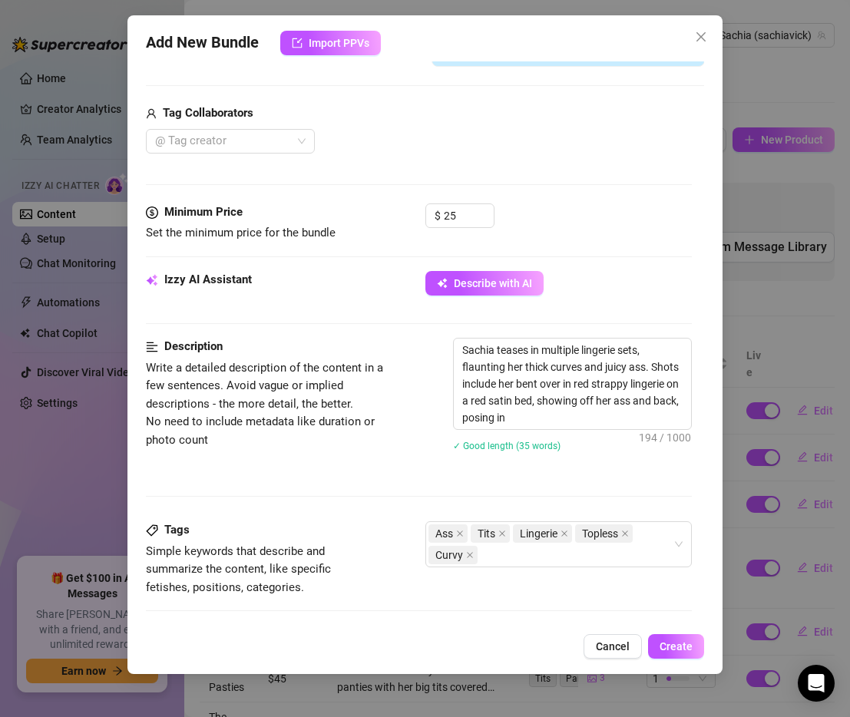
type textarea "Sachia teases in multiple lingerie sets, flaunting her thick curves and juicy a…"
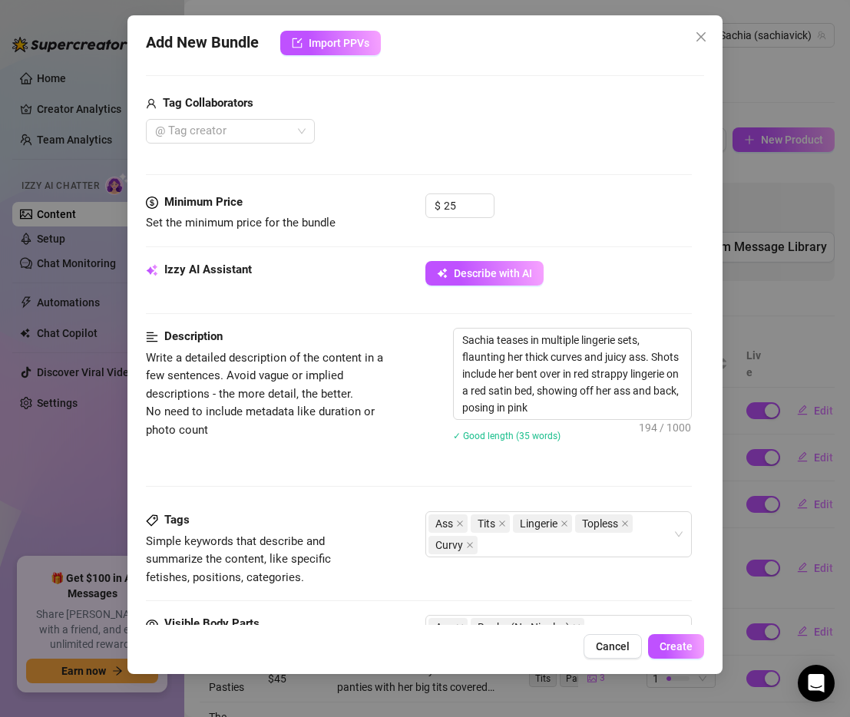
type textarea "Sachia teases in multiple lingerie sets, flaunting her thick curves and juicy a…"
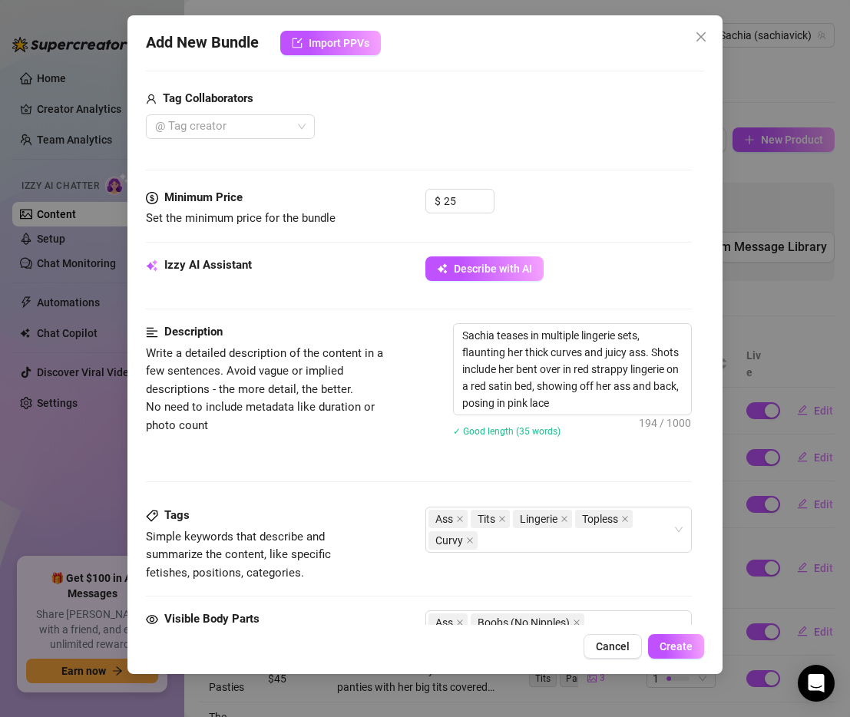
type textarea "Sachia teases in multiple lingerie sets, flaunting her thick curves and juicy a…"
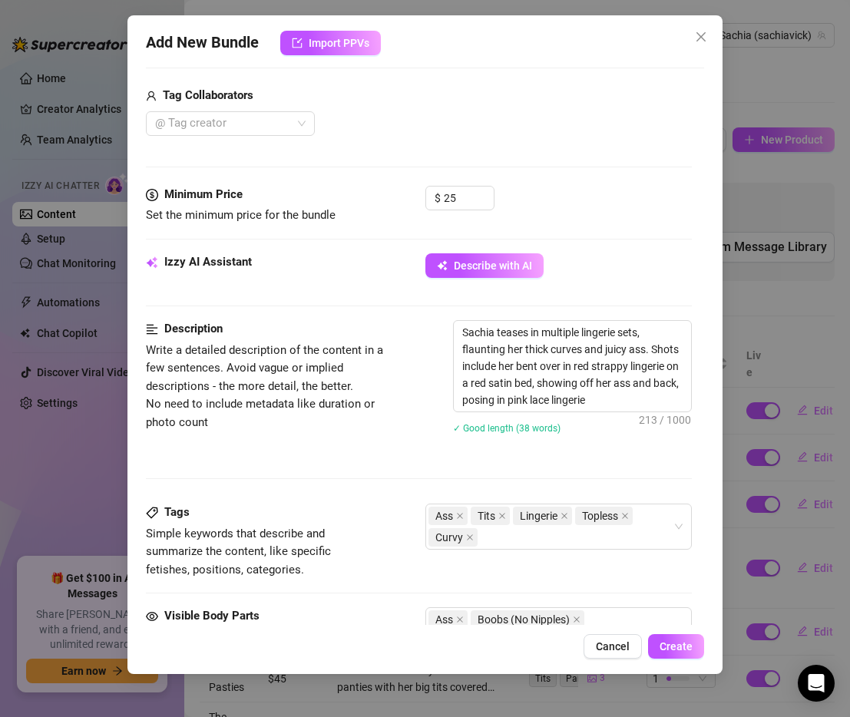
type textarea "Sachia teases in multiple lingerie sets, flaunting her thick curves and juicy a…"
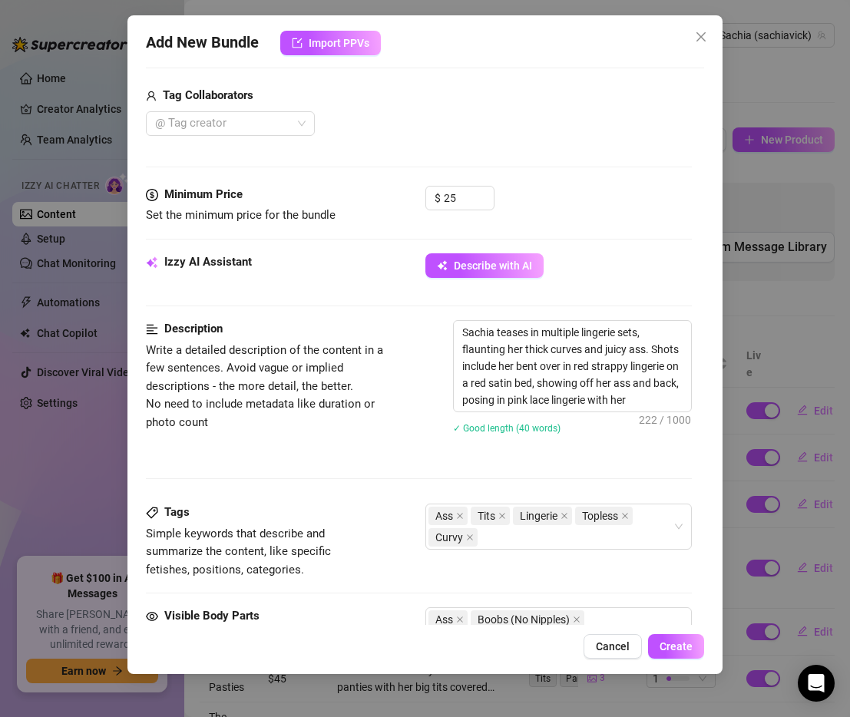
type textarea "Sachia teases in multiple lingerie sets, flaunting her thick curves and juicy a…"
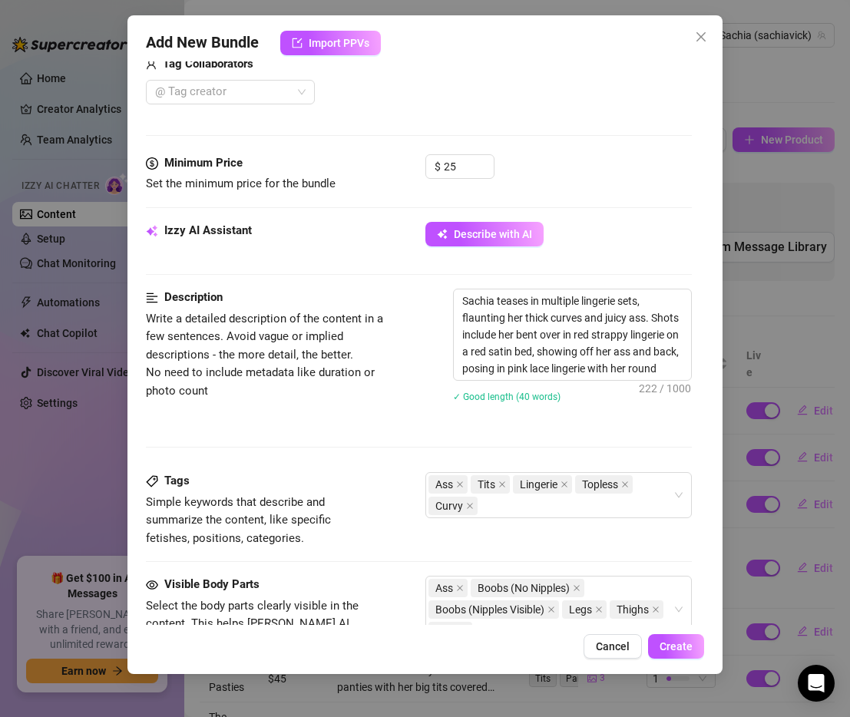
type textarea "Sachia teases in multiple lingerie sets, flaunting her thick curves and juicy a…"
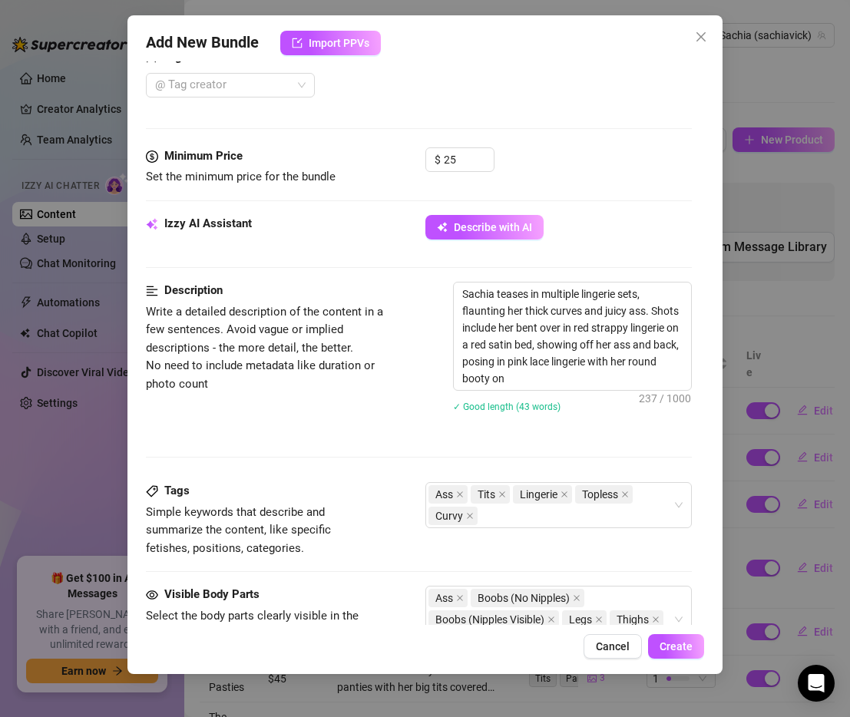
type textarea "Sachia teases in multiple lingerie sets, flaunting her thick curves and juicy a…"
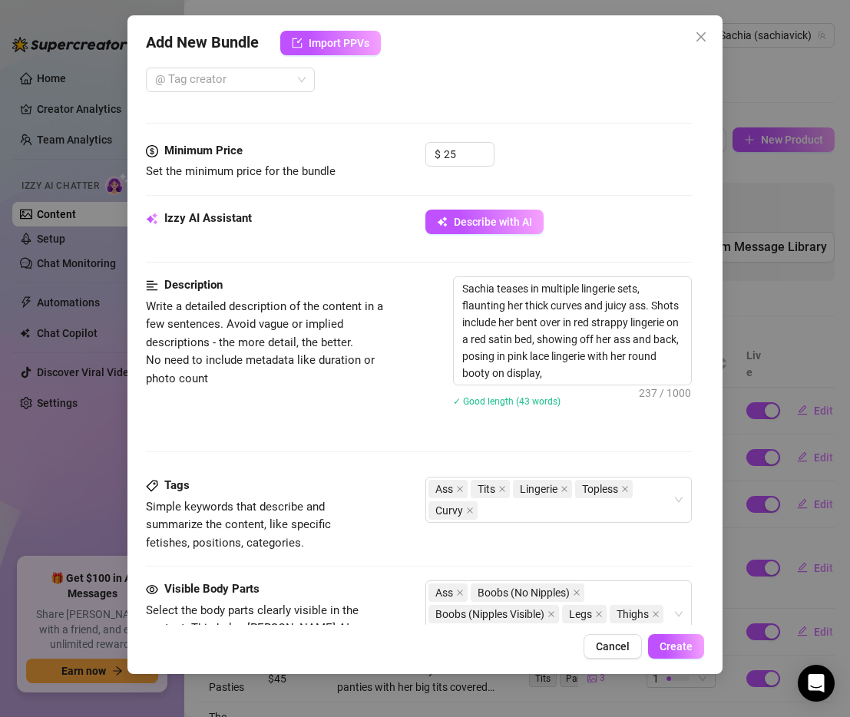
type textarea "Sachia teases in multiple lingerie sets, flaunting her thick curves and juicy a…"
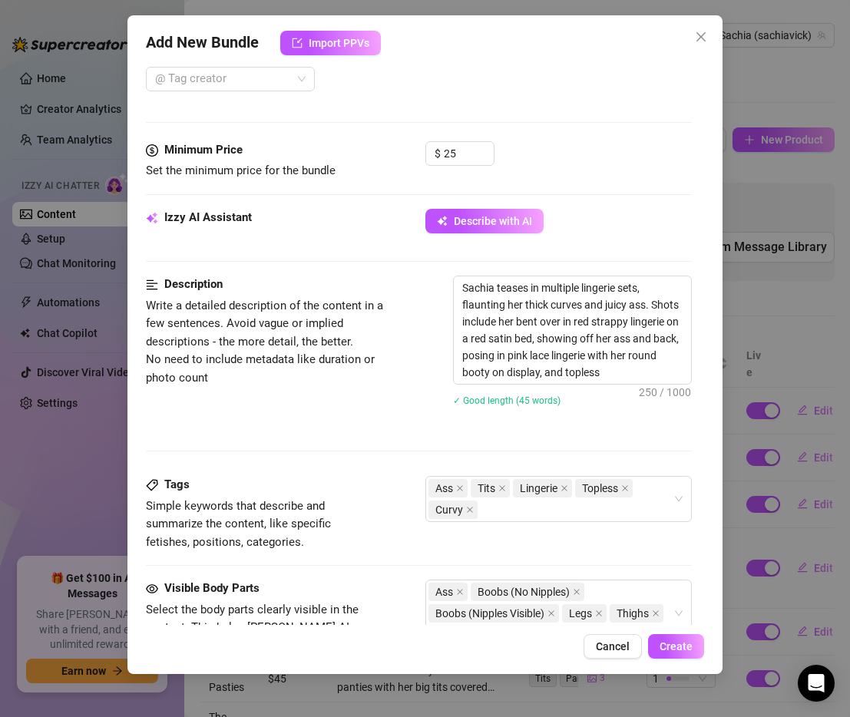
type textarea "Sachia teases in multiple lingerie sets, flaunting her thick curves and juicy a…"
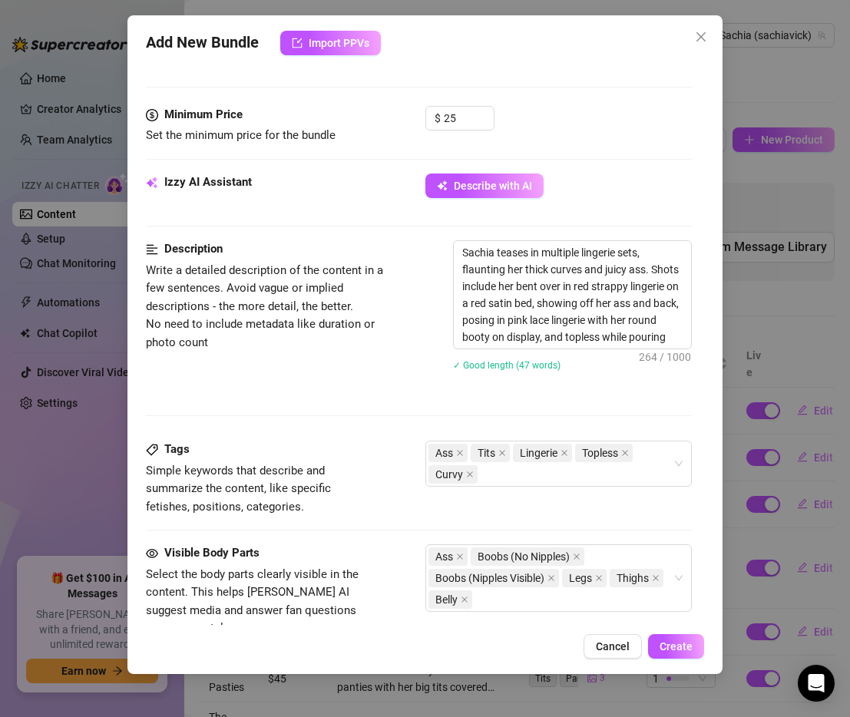
type textarea "Sachia teases in multiple lingerie sets, flaunting her thick curves and juicy a…"
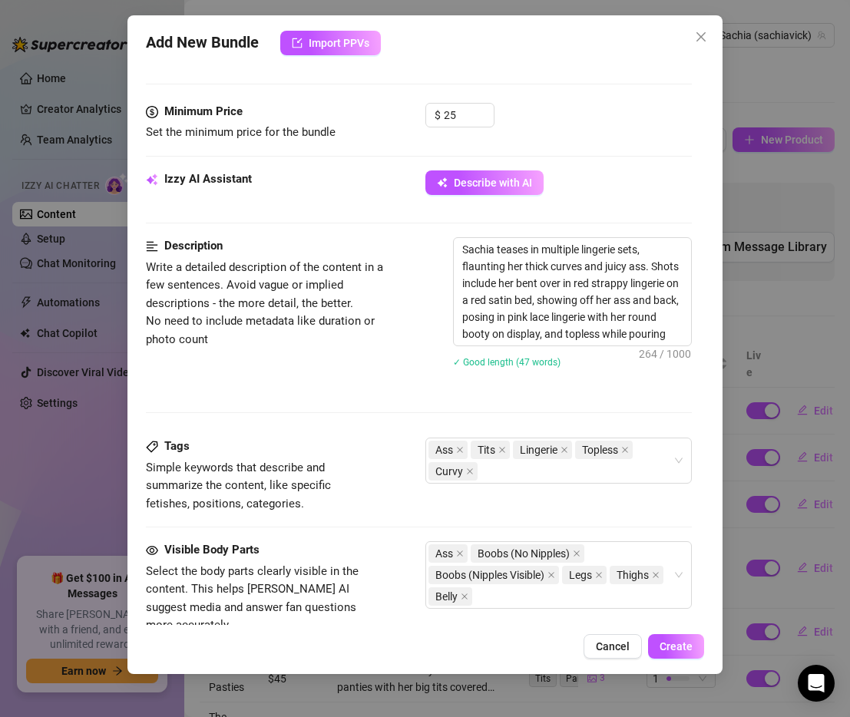
type textarea "Sachia teases in multiple lingerie sets, flaunting her thick curves and juicy a…"
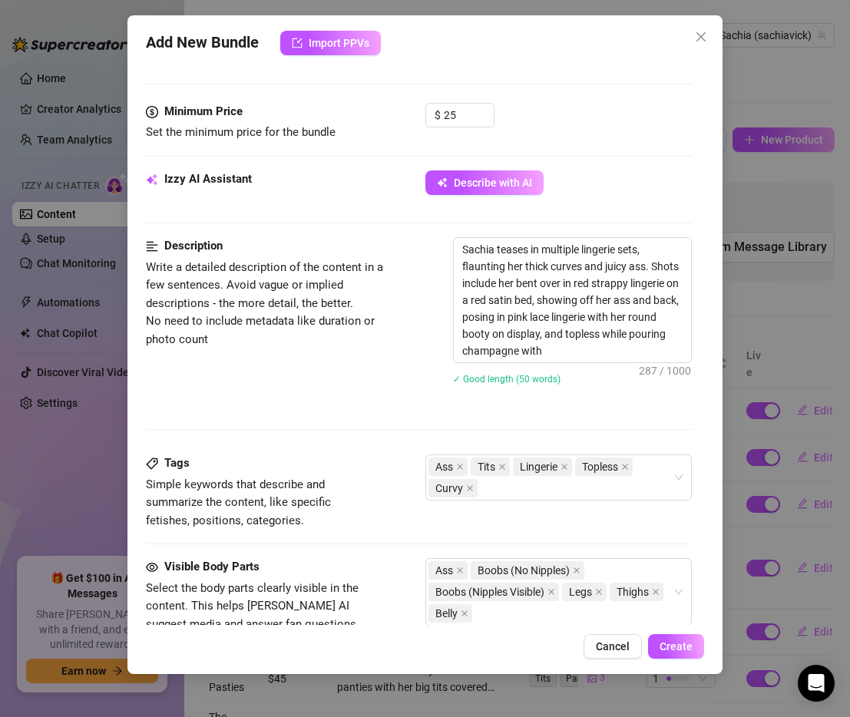
scroll to position [539, 0]
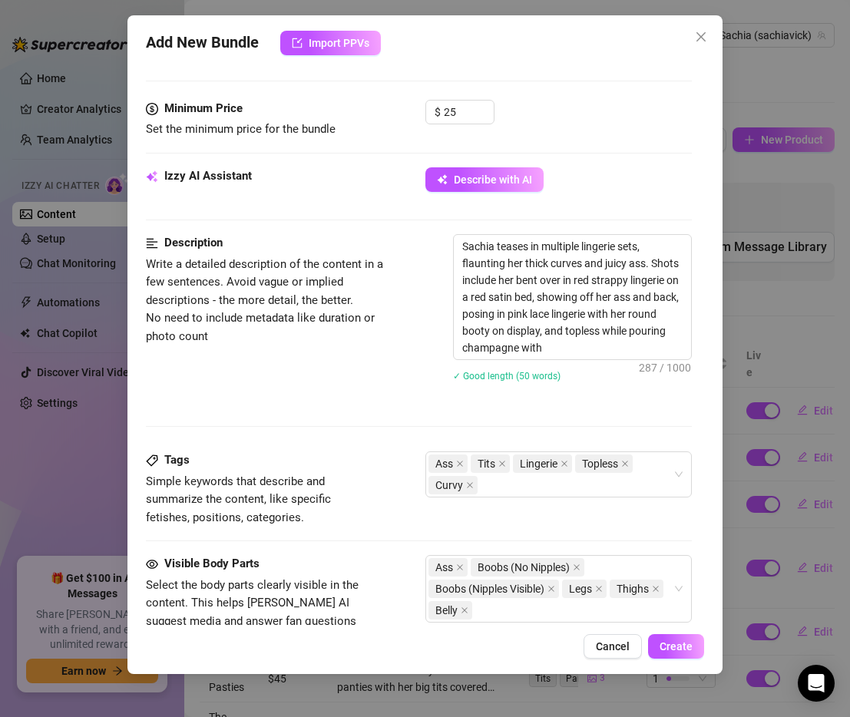
type textarea "Sachia teases in multiple lingerie sets, flaunting her thick curves and juicy a…"
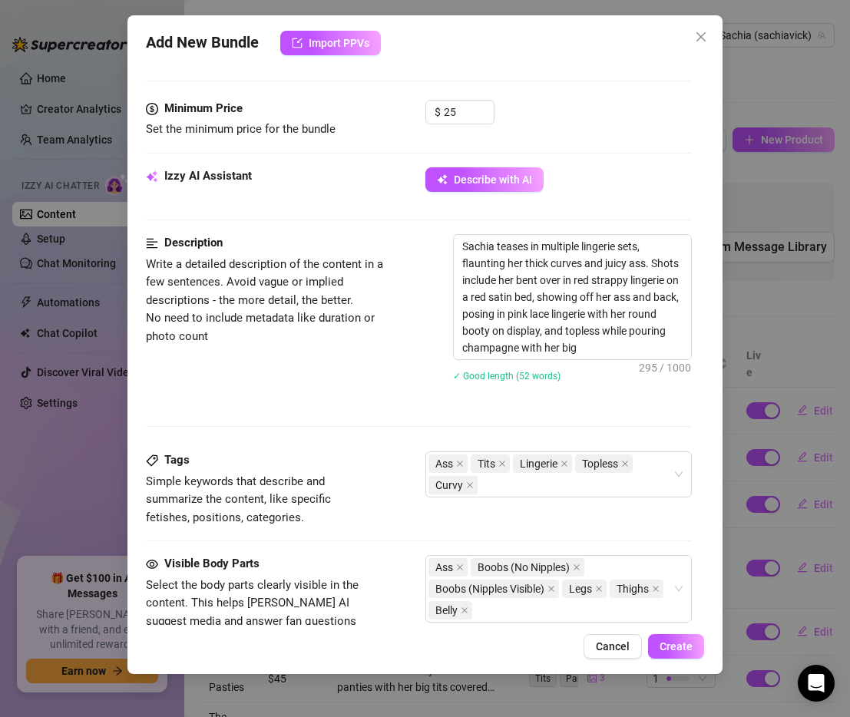
type textarea "Sachia teases in multiple lingerie sets, flaunting her thick curves and juicy a…"
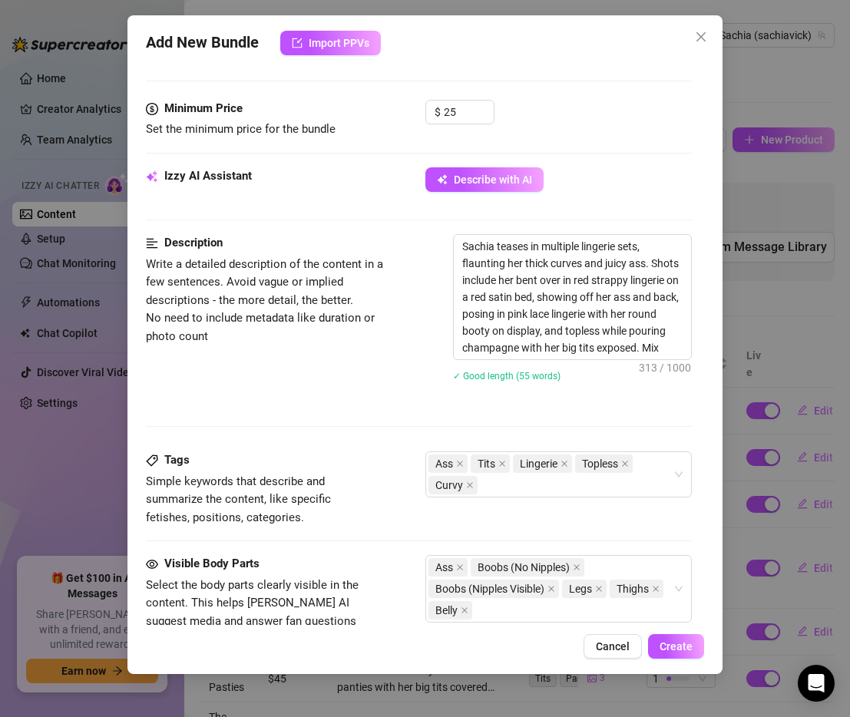
type textarea "Sachia teases in multiple lingerie sets, flaunting her thick curves and juicy a…"
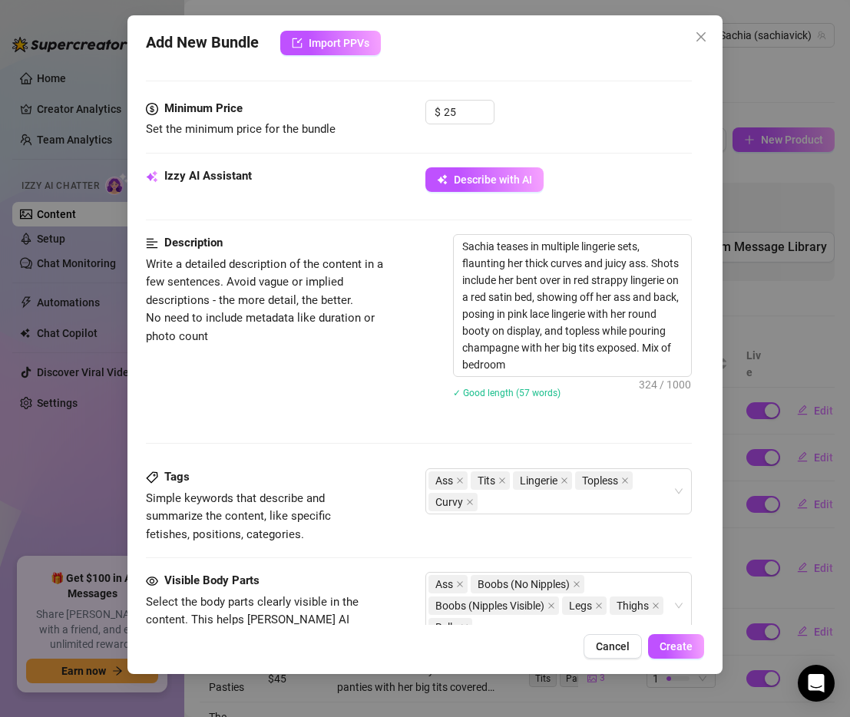
type textarea "Sachia teases in multiple lingerie sets, flaunting her thick curves and juicy a…"
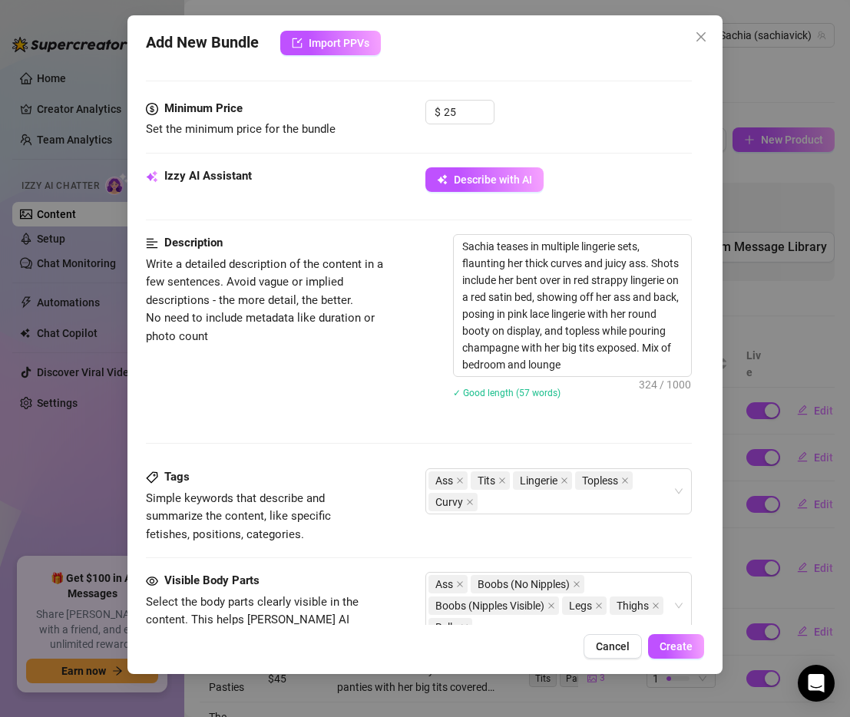
type textarea "Sachia teases in multiple lingerie sets, flaunting her thick curves and juicy a…"
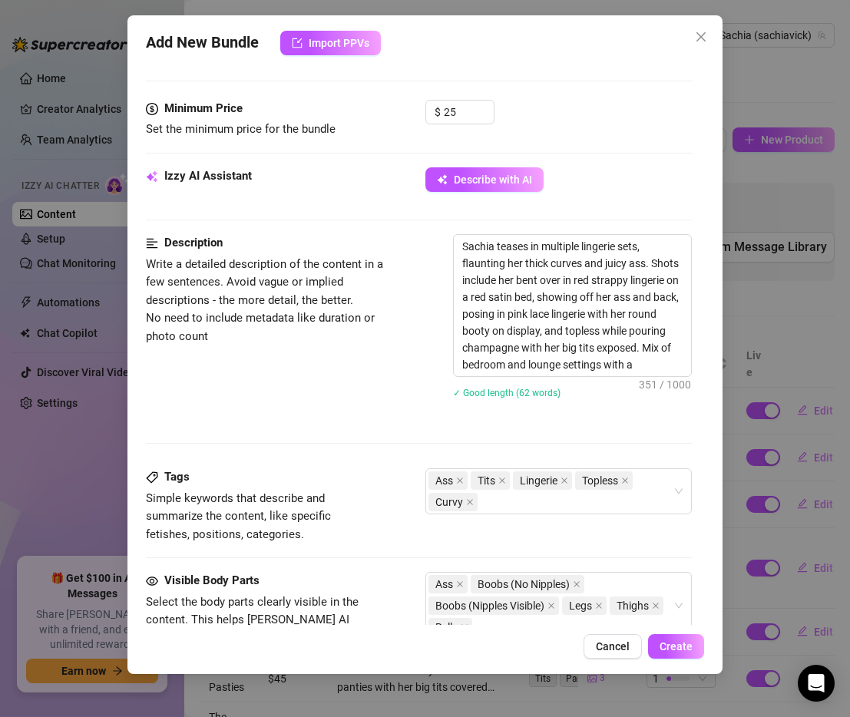
type textarea "Sachia teases in multiple lingerie sets, flaunting her thick curves and juicy a…"
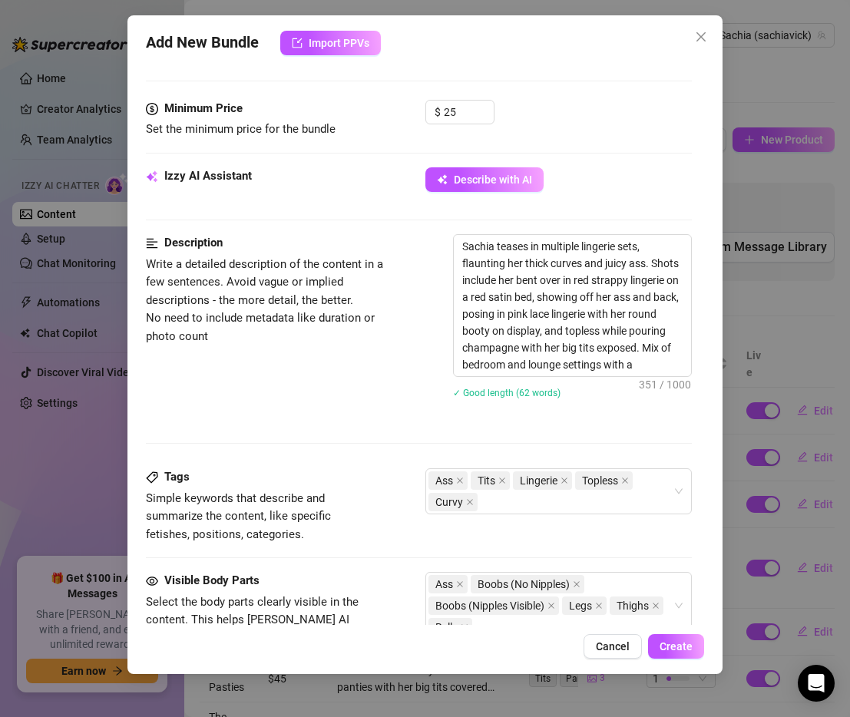
type textarea "Sachia teases in multiple lingerie sets, flaunting her thick curves and juicy a…"
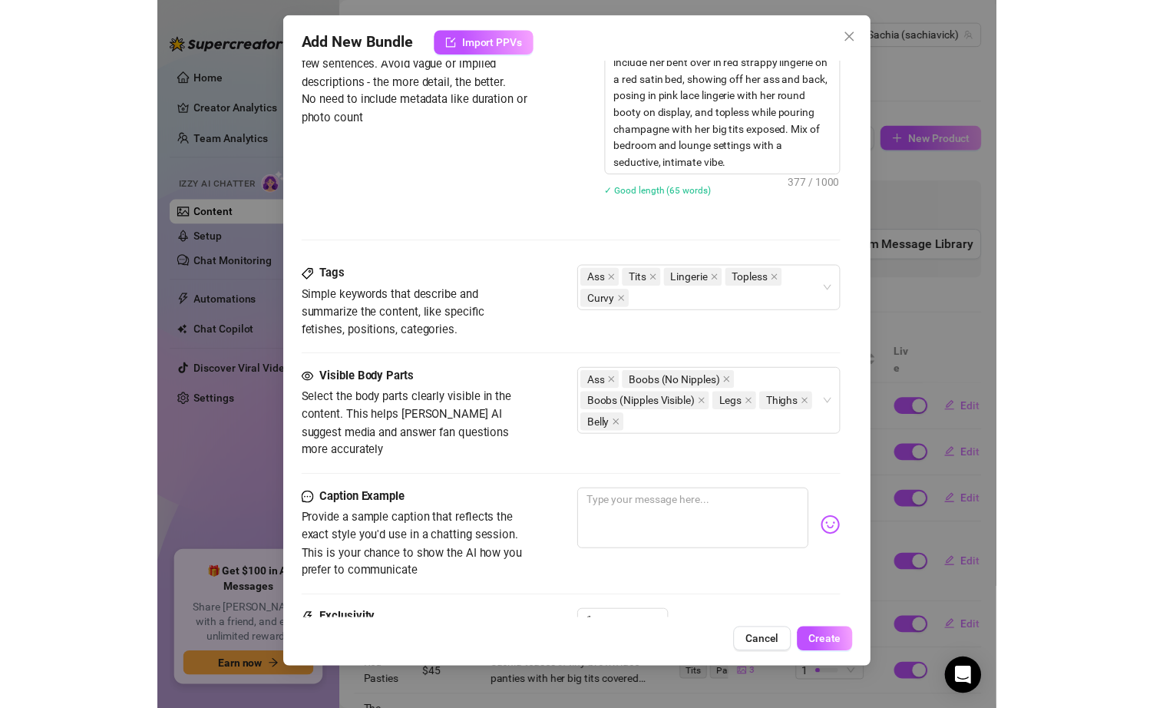
scroll to position [924, 0]
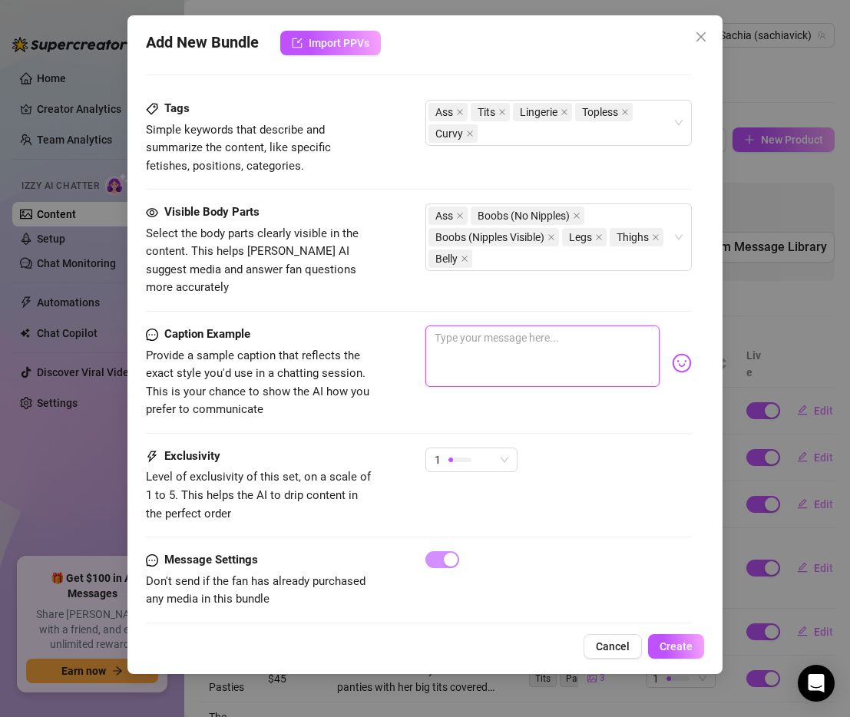
click at [484, 338] on textarea at bounding box center [542, 355] width 234 height 61
type textarea "I"
type textarea "Type your message here..."
type textarea "I"
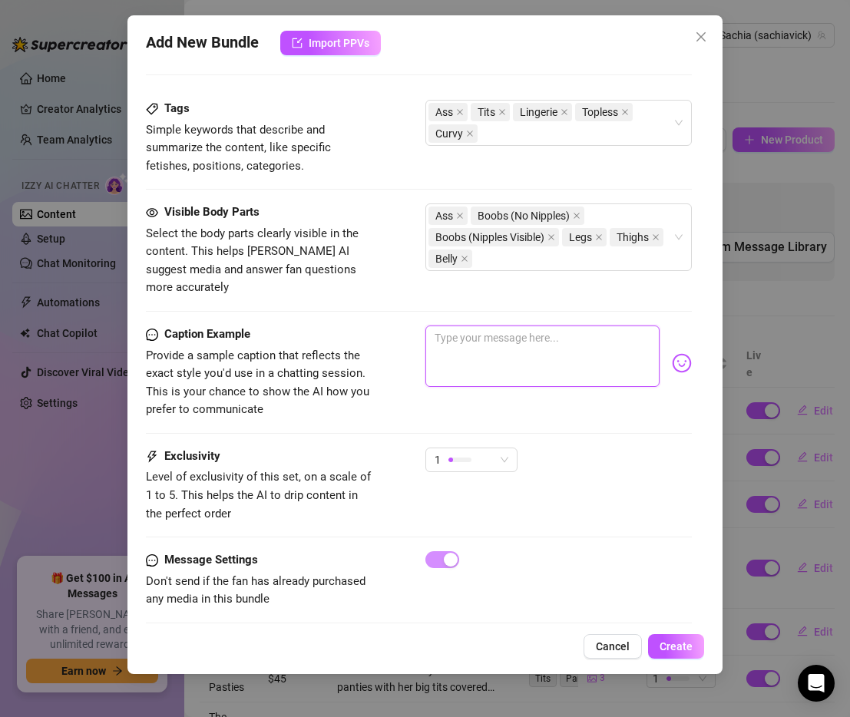
type textarea "I"
type textarea "Type your message here..."
click at [529, 326] on textarea at bounding box center [542, 355] width 234 height 61
type textarea "C"
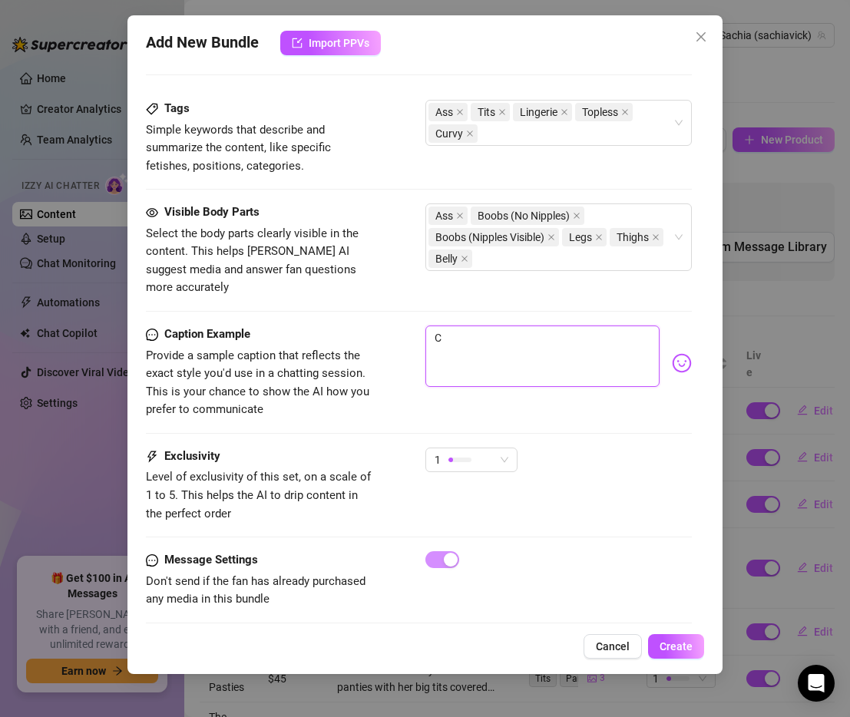
type textarea "Co"
type textarea "Com"
type textarea "Come"
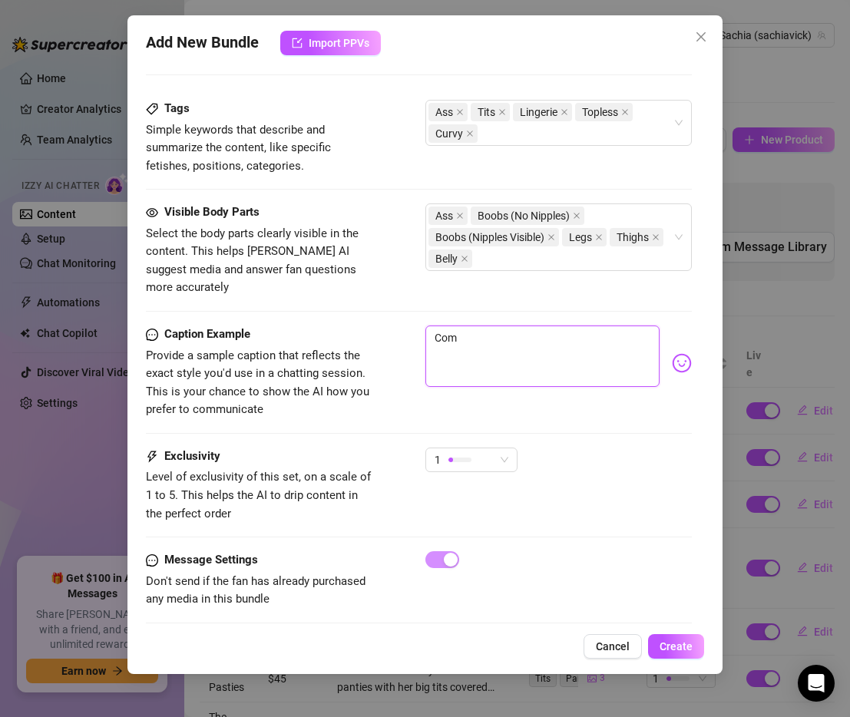
type textarea "Come"
type textarea "Come g"
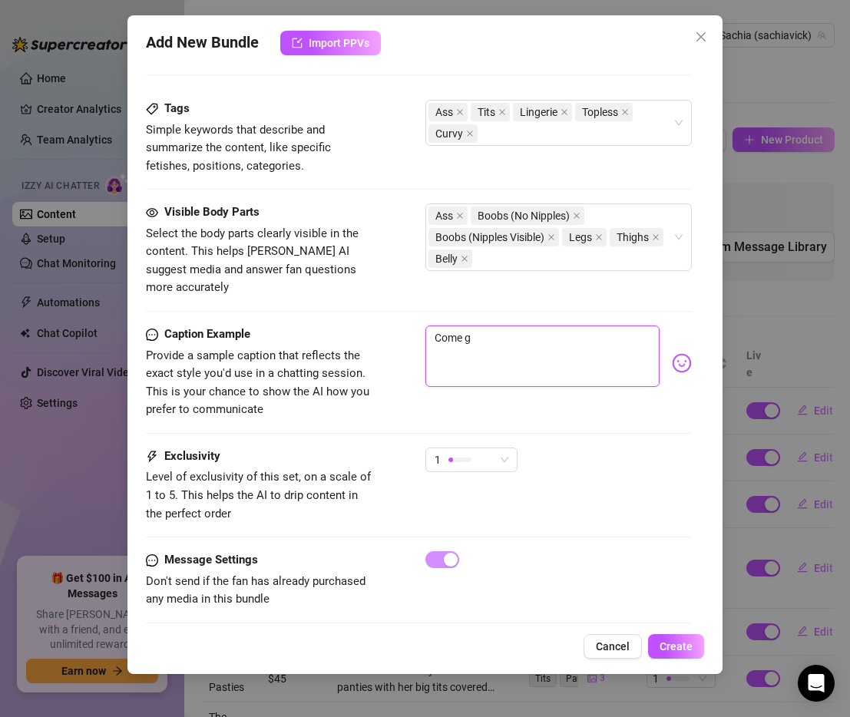
type textarea "Come ge"
type textarea "Come get"
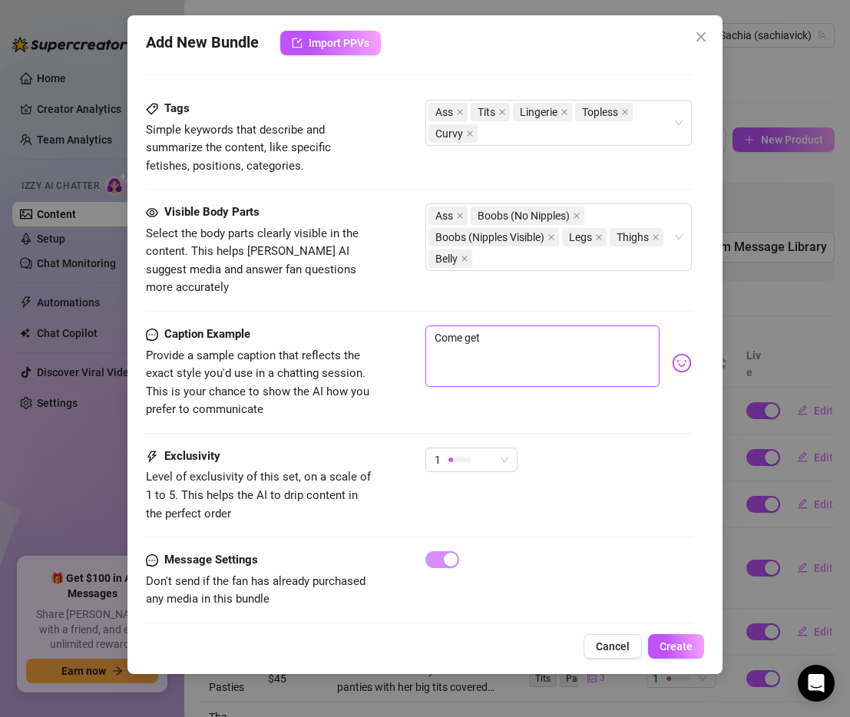
type textarea "Come get"
type textarea "Come get i"
type textarea "Come get in"
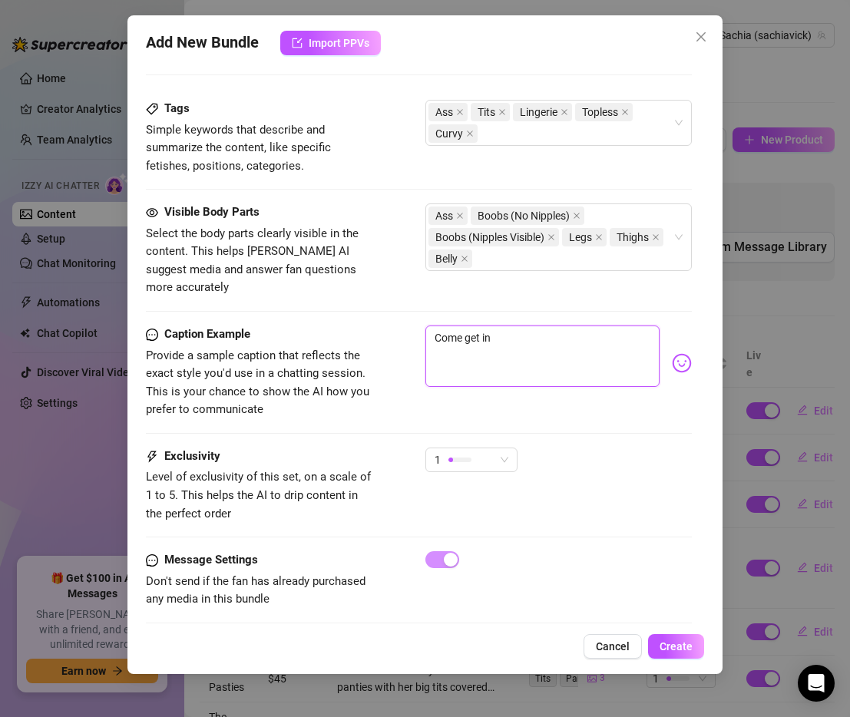
type textarea "Come get in"
type textarea "Come get in b"
type textarea "Come get in be"
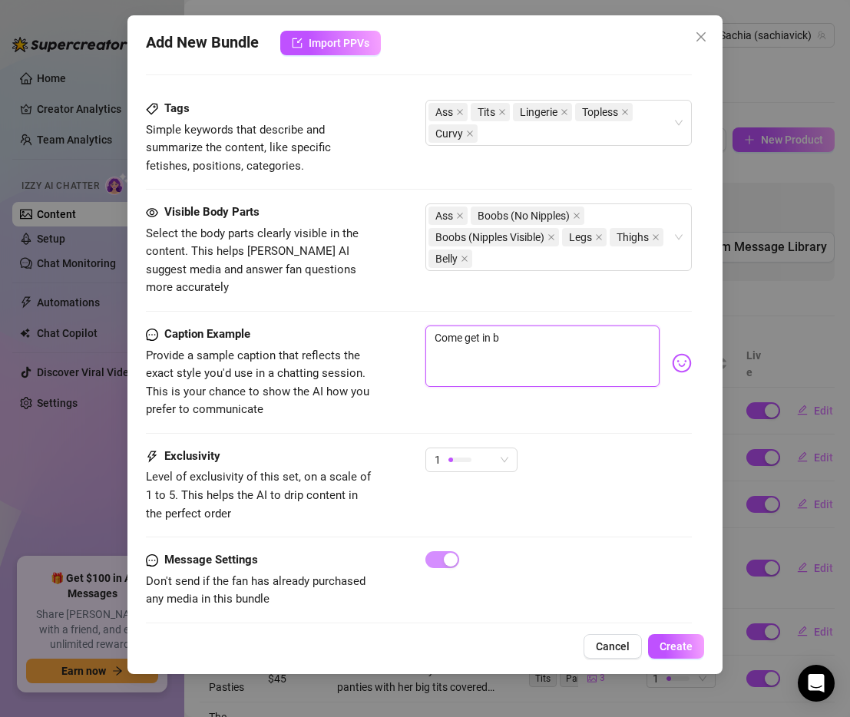
type textarea "Come get in be"
type textarea "Come get in bed"
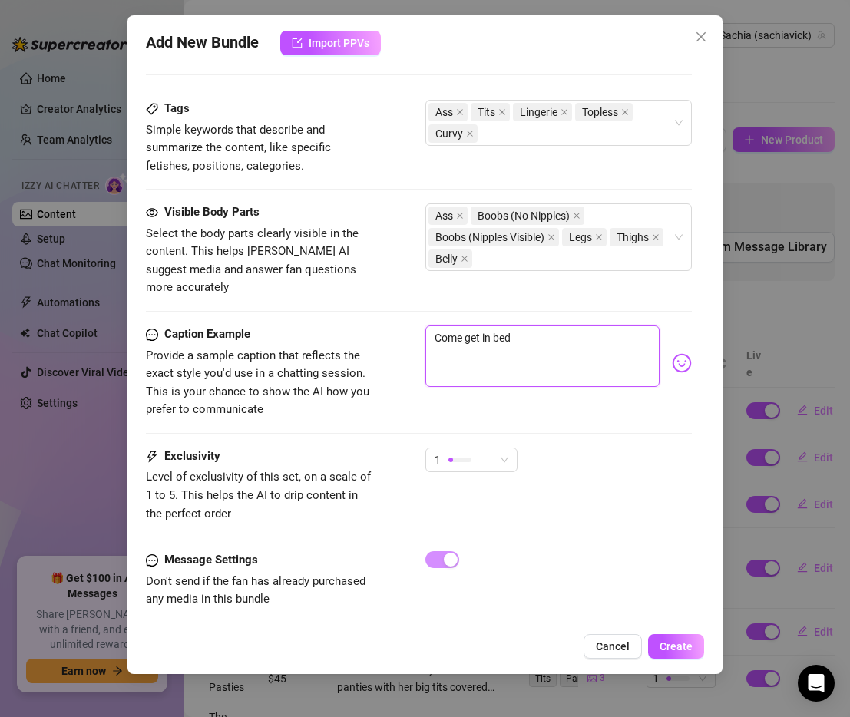
type textarea "Come get in bed w"
type textarea "Come get in bed wi"
type textarea "Come get in bed wit"
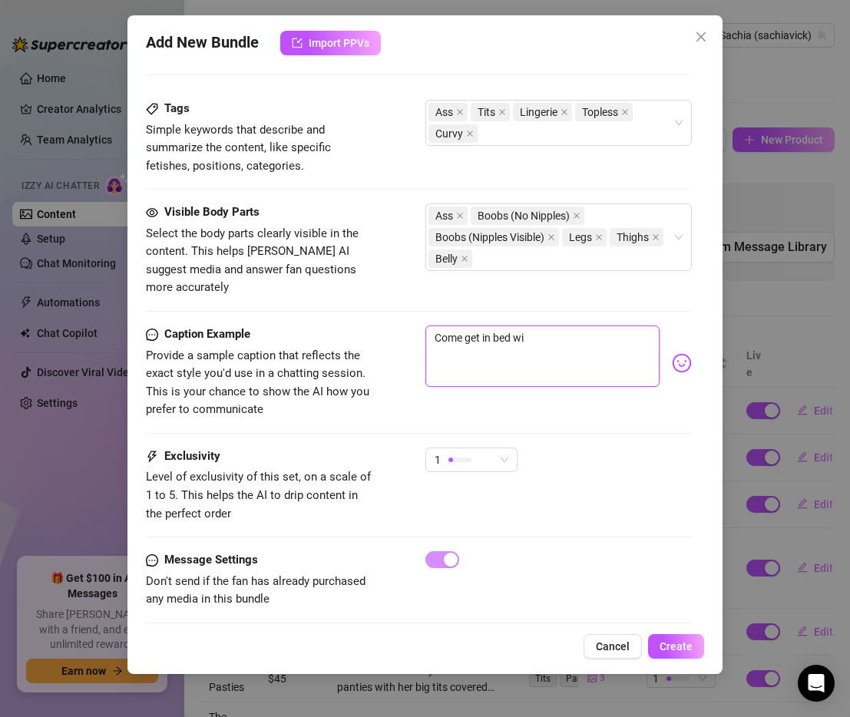
type textarea "Come get in bed wit"
type textarea "Come get in bed with"
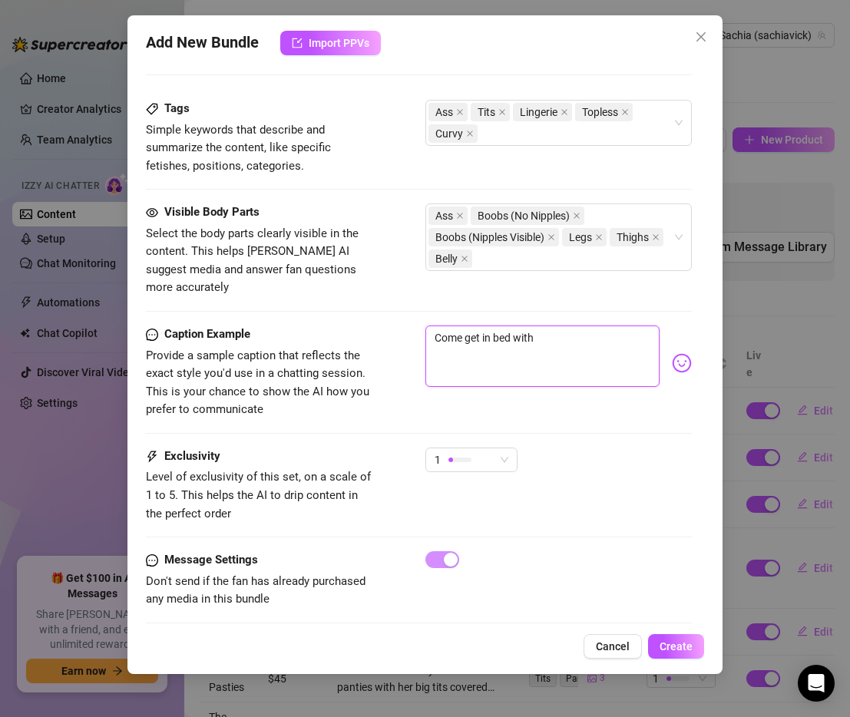
type textarea "Come get in bed with m"
type textarea "Come get in bed with me"
type textarea "Come get in bed with me?"
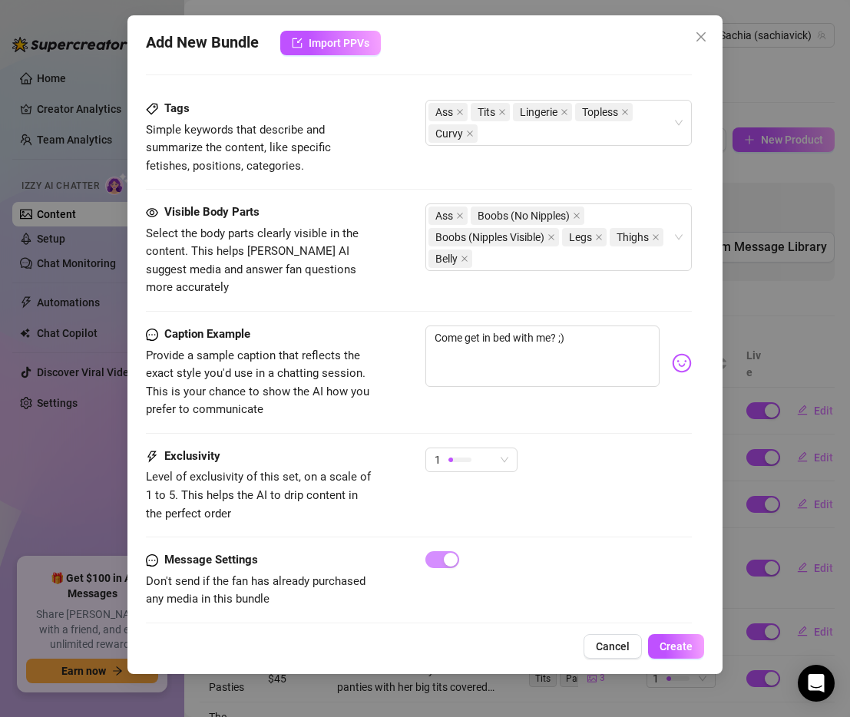
click at [551, 533] on div "Exclusivity Level of exclusivity of this set, on a scale of 1 to 5. This helps …" at bounding box center [419, 499] width 546 height 104
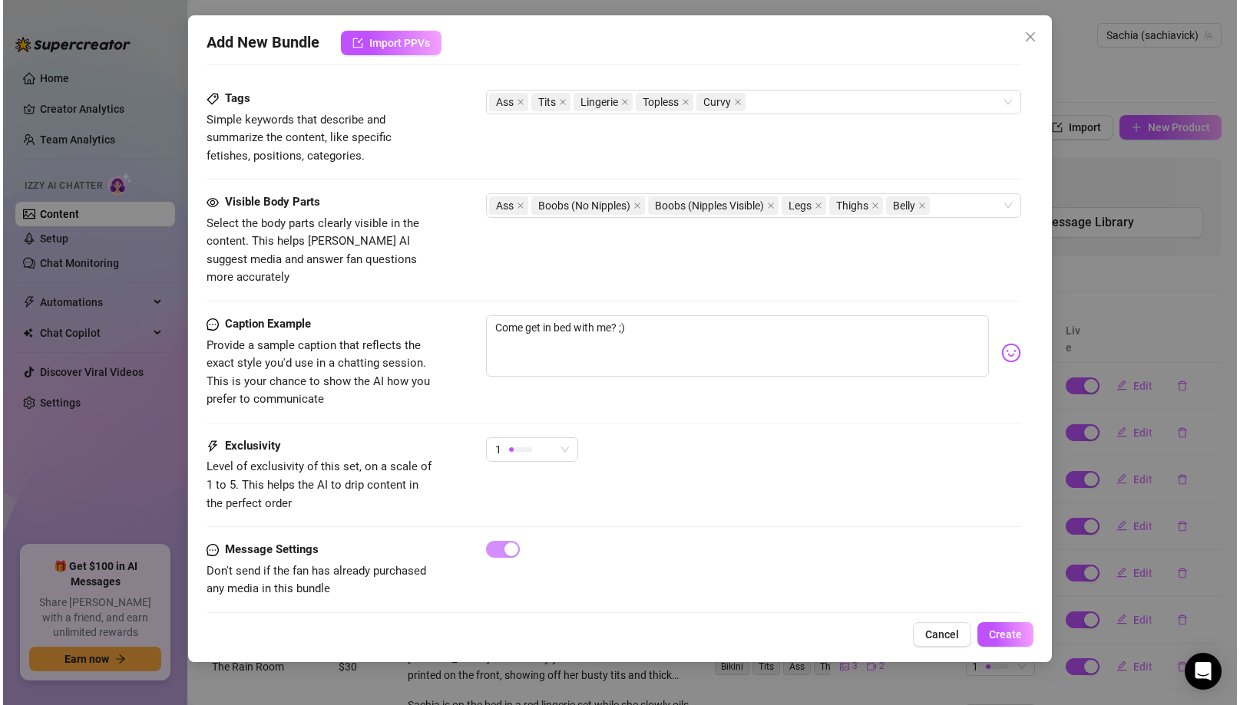
scroll to position [840, 0]
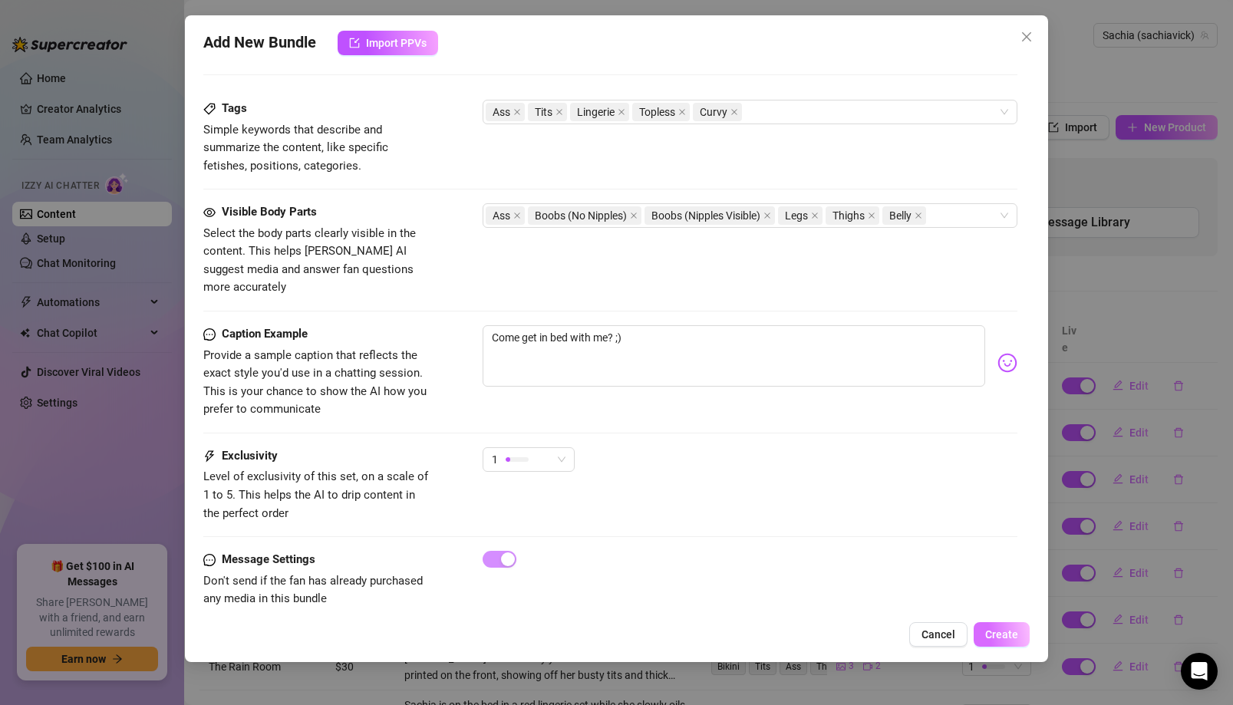
click at [985, 635] on span "Create" at bounding box center [1001, 635] width 33 height 12
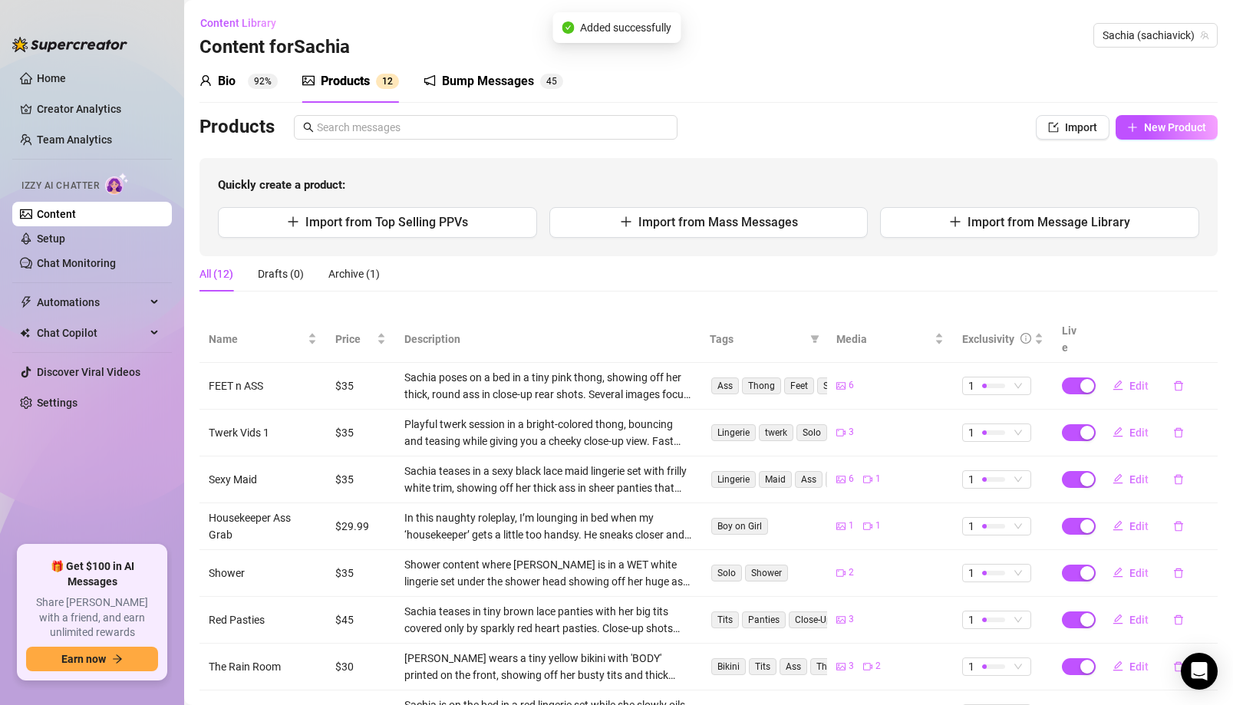
click at [985, 419] on td "Edit" at bounding box center [1154, 433] width 127 height 47
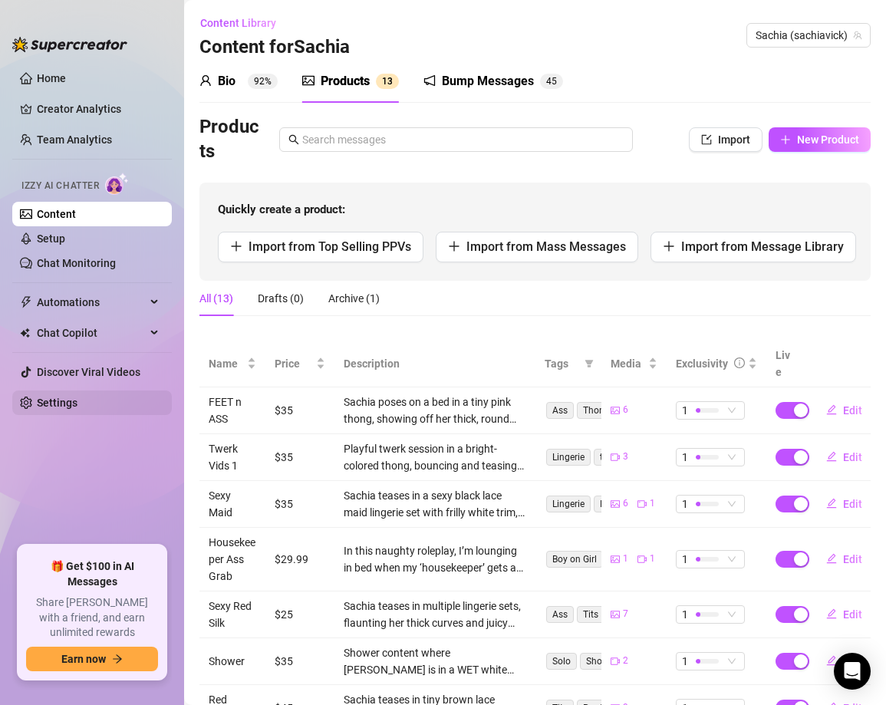
click at [58, 409] on link "Settings" at bounding box center [57, 403] width 41 height 12
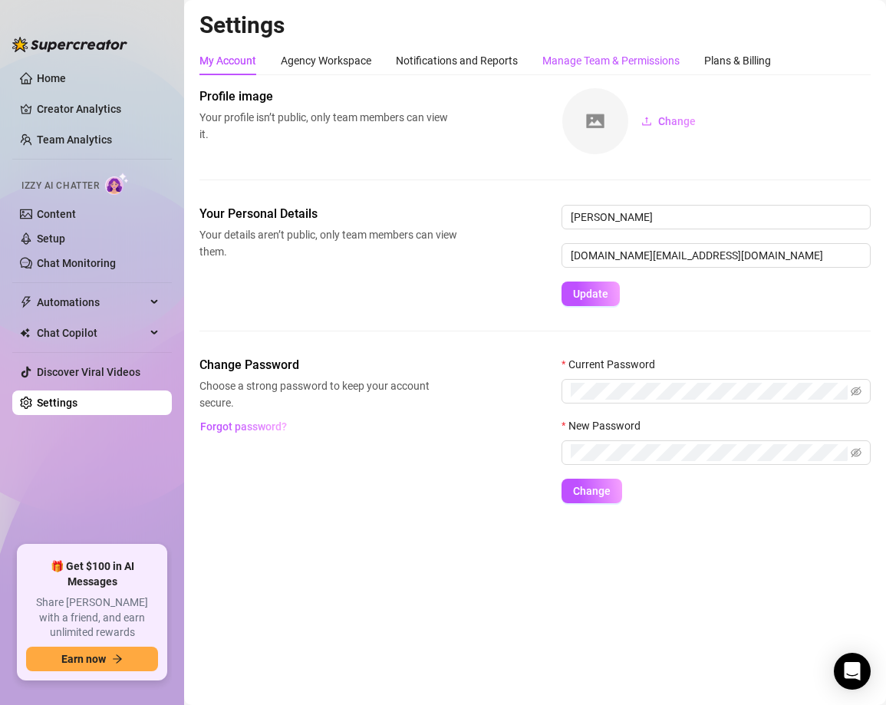
click at [591, 62] on div "Manage Team & Permissions" at bounding box center [611, 60] width 137 height 17
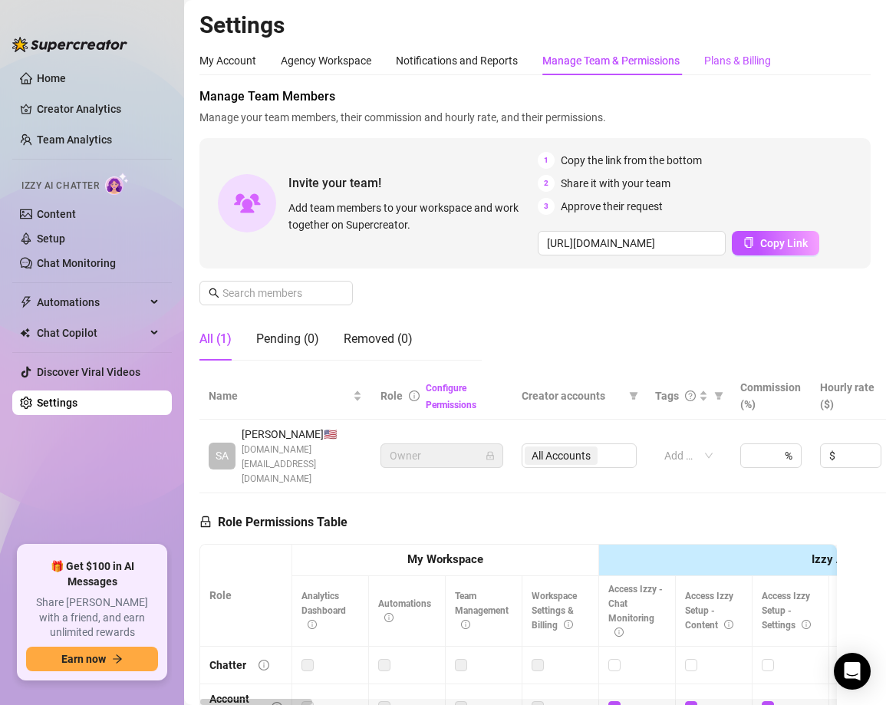
click at [746, 68] on div "Plans & Billing" at bounding box center [738, 60] width 67 height 17
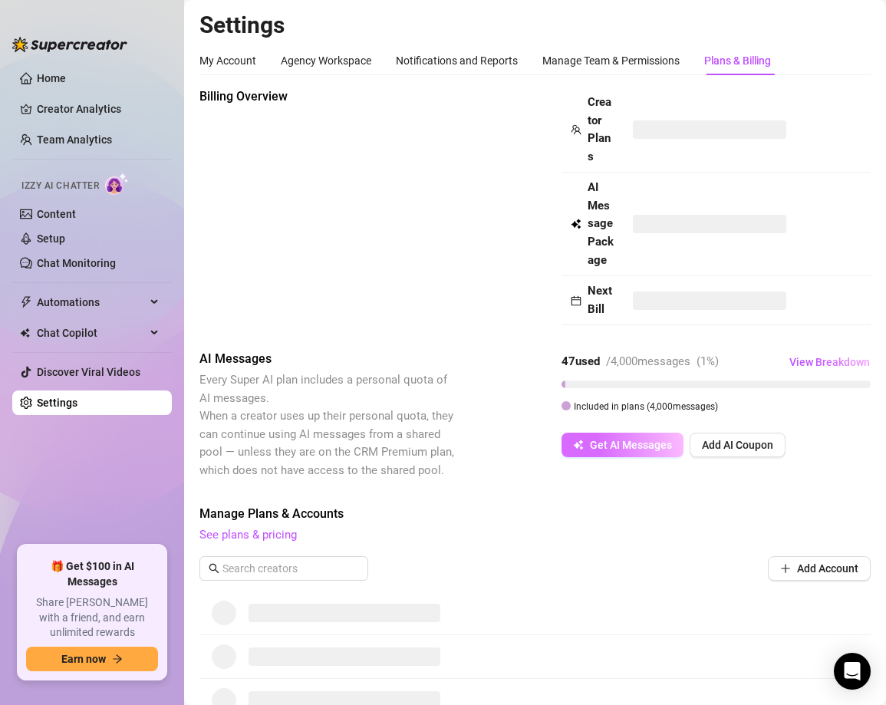
click at [613, 453] on button "Get AI Messages" at bounding box center [623, 445] width 122 height 25
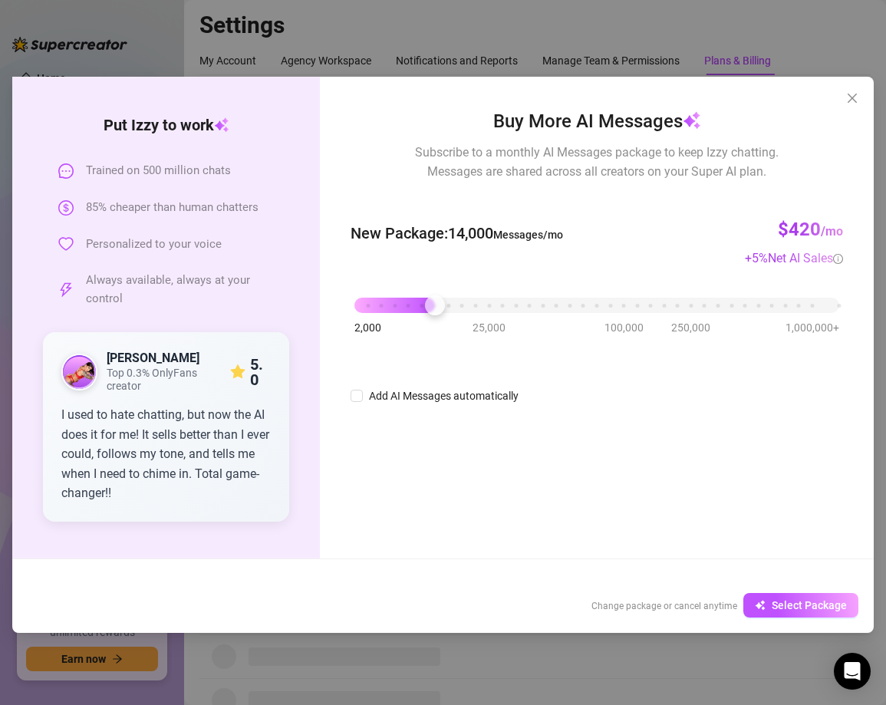
click at [441, 304] on div "2,000 25,000 100,000 250,000 1,000,000+" at bounding box center [597, 299] width 485 height 9
click at [385, 304] on div "2,000 25,000 100,000 250,000 1,000,000+" at bounding box center [597, 299] width 485 height 9
click at [359, 304] on div "2,000 25,000 100,000 250,000 1,000,000+" at bounding box center [597, 299] width 485 height 9
click at [420, 304] on div "2,000 25,000 100,000 250,000 1,000,000+" at bounding box center [597, 299] width 485 height 9
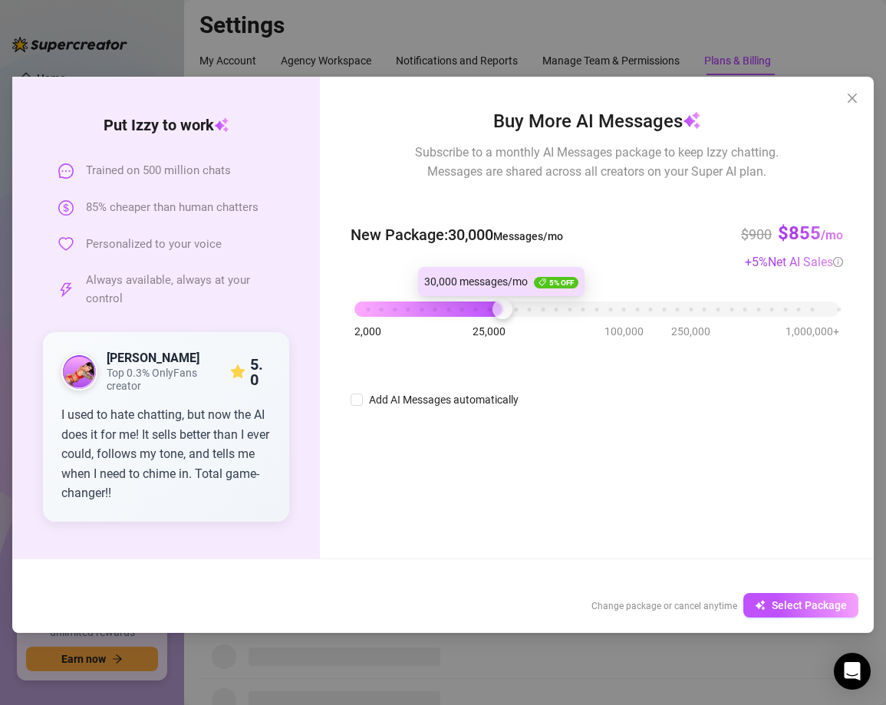
click at [504, 297] on div "2,000 25,000 100,000 250,000 1,000,000+" at bounding box center [597, 310] width 493 height 41
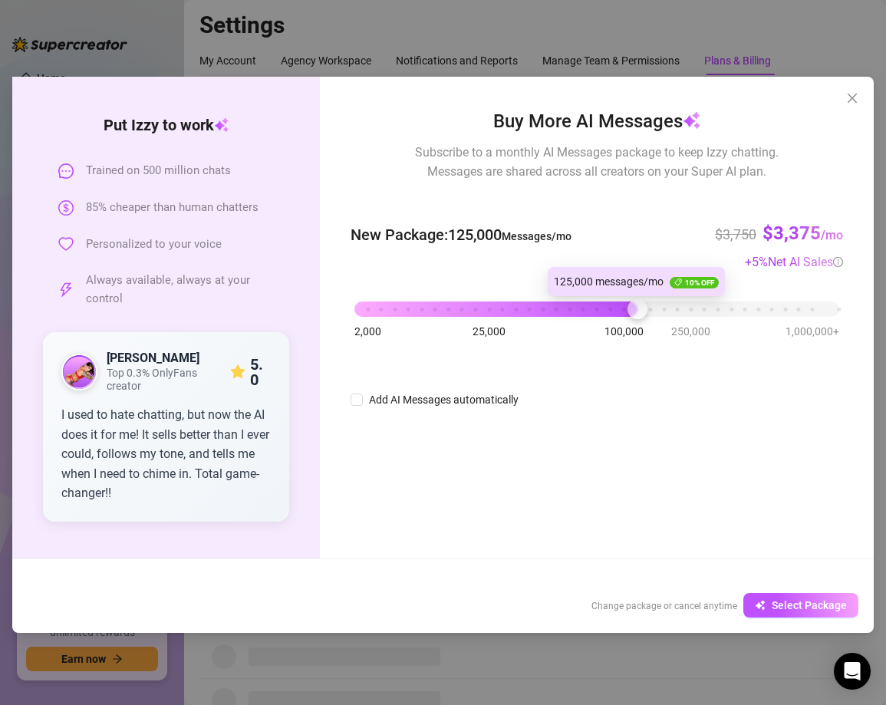
click at [631, 308] on div "2,000 25,000 100,000 250,000 1,000,000+" at bounding box center [597, 303] width 485 height 9
click at [769, 303] on div "2,000 25,000 100,000 250,000 1,000,000+" at bounding box center [597, 303] width 485 height 9
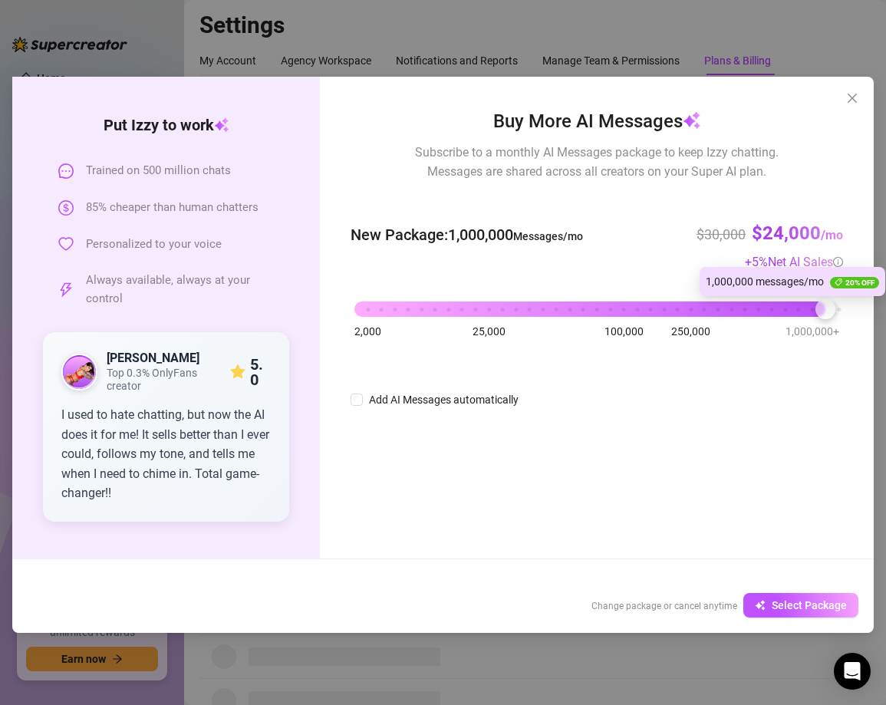
click at [826, 305] on div "2,000 25,000 100,000 250,000 1,000,000+" at bounding box center [597, 303] width 485 height 9
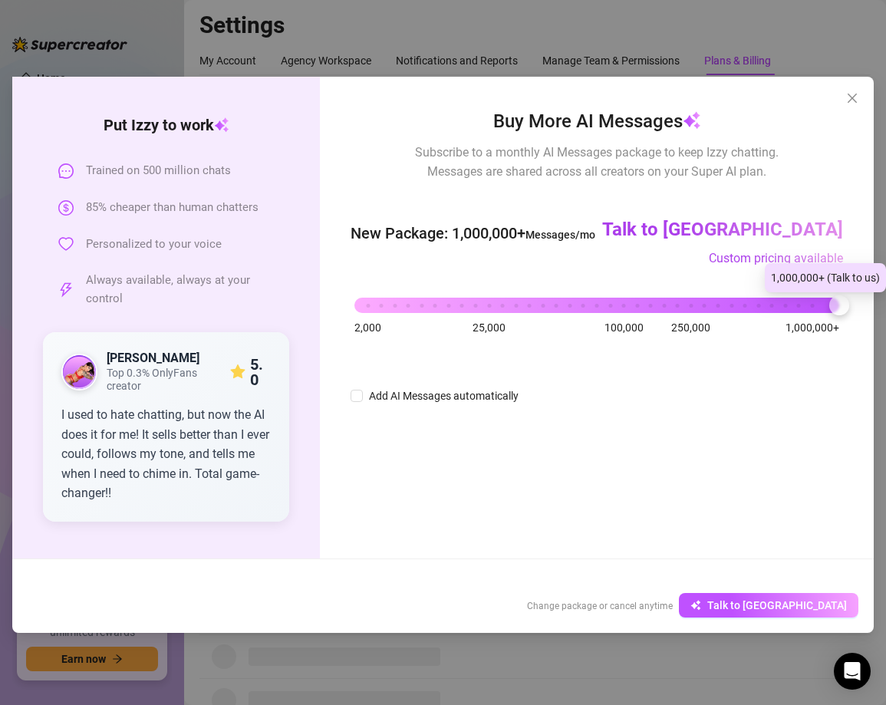
drag, startPoint x: 827, startPoint y: 305, endPoint x: 867, endPoint y: 303, distance: 40.0
click at [867, 303] on div "Buy More AI Messages Subscribe to a monthly AI Messages package to keep Izzy ch…" at bounding box center [597, 318] width 554 height 482
click at [824, 304] on div "2,000 25,000 100,000 250,000 1,000,000+" at bounding box center [597, 299] width 485 height 9
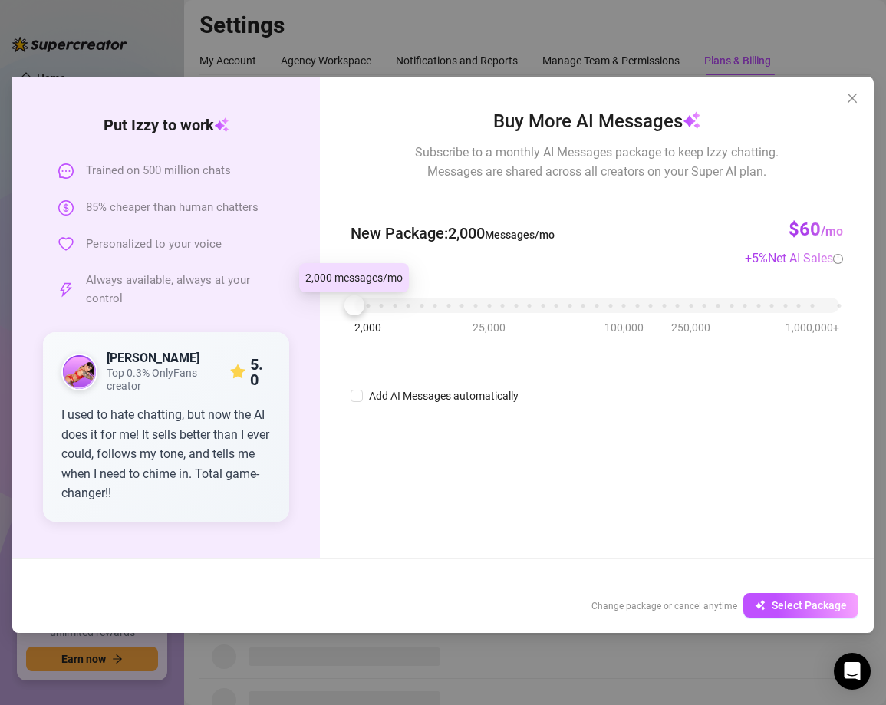
drag, startPoint x: 817, startPoint y: 311, endPoint x: 335, endPoint y: 302, distance: 482.8
click at [335, 302] on div "Buy More AI Messages Subscribe to a monthly AI Messages package to keep Izzy ch…" at bounding box center [597, 318] width 554 height 482
click at [378, 304] on div "2,000 25,000 100,000 250,000 1,000,000+" at bounding box center [597, 299] width 485 height 9
drag, startPoint x: 361, startPoint y: 300, endPoint x: 325, endPoint y: 299, distance: 36.1
click at [325, 300] on div "Buy More AI Messages Subscribe to a monthly AI Messages package to keep Izzy ch…" at bounding box center [597, 318] width 554 height 482
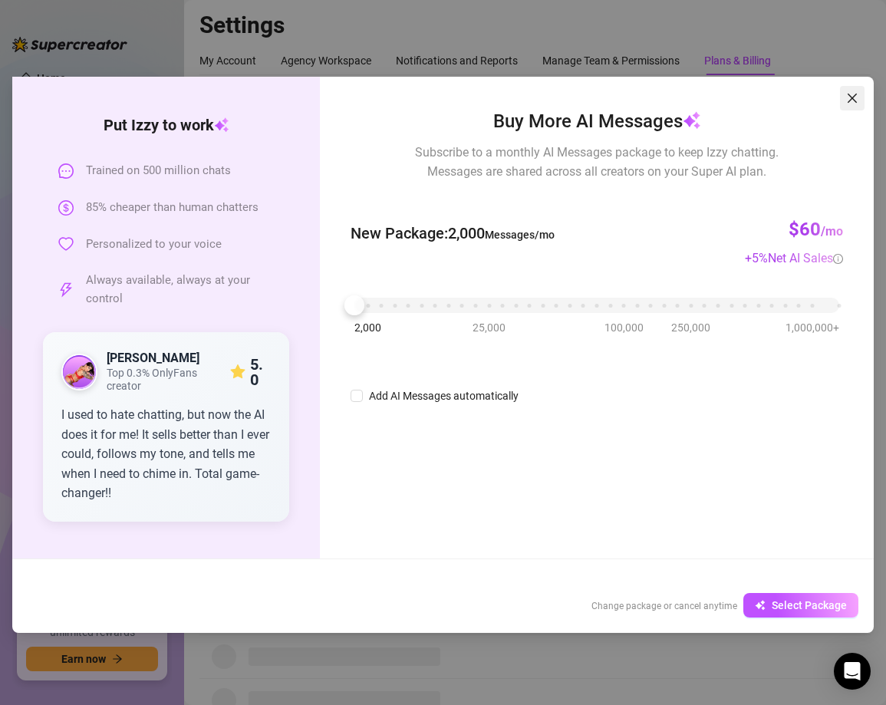
click at [853, 94] on icon "close" at bounding box center [853, 98] width 12 height 12
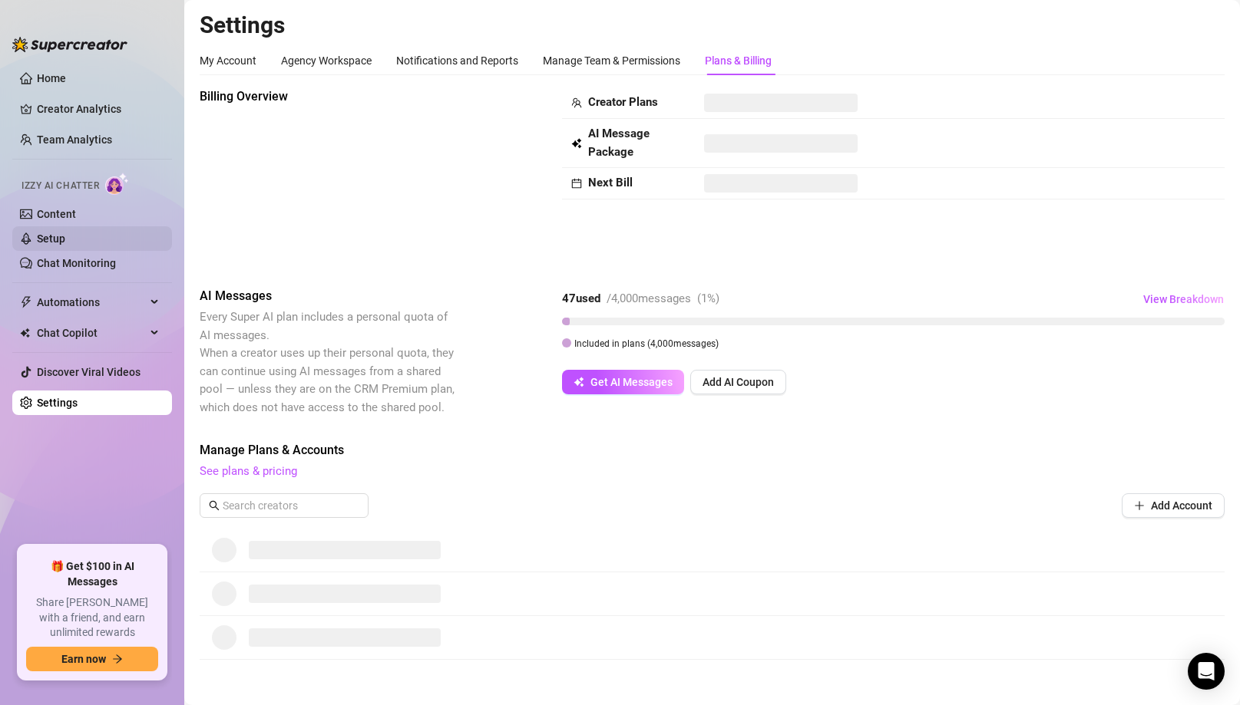
click at [65, 233] on link "Setup" at bounding box center [51, 239] width 28 height 12
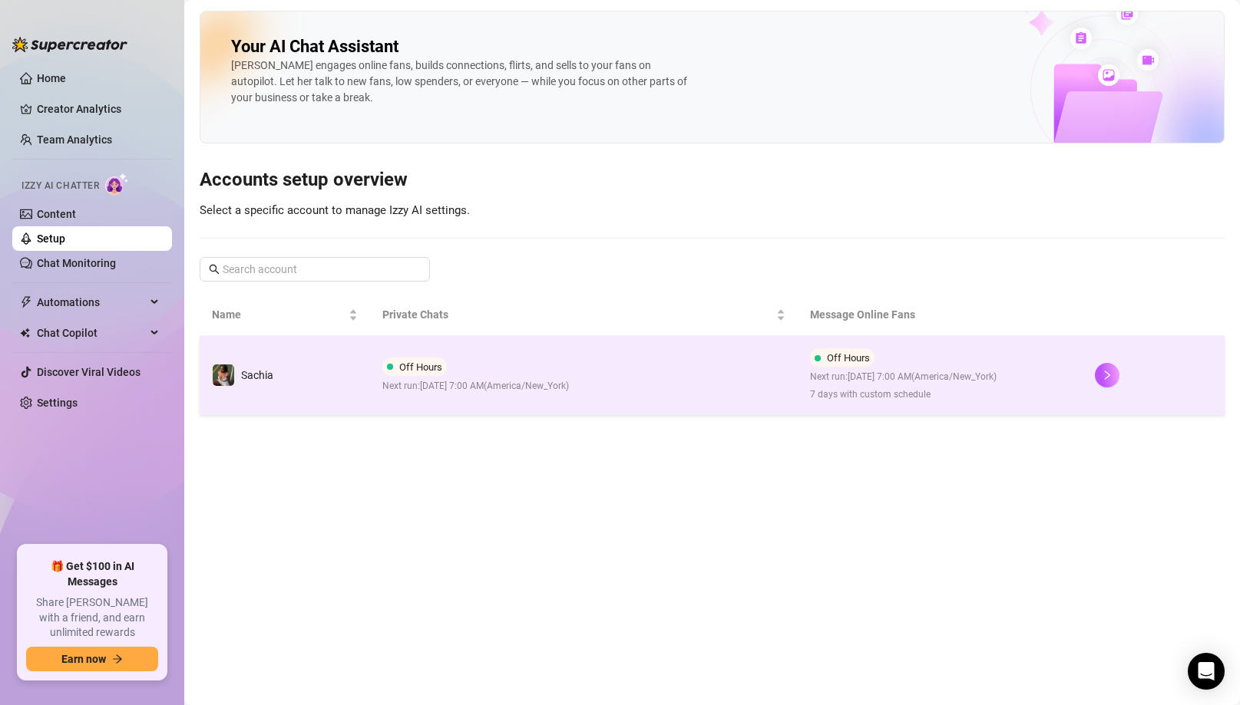
click at [371, 394] on td "Off Hours Next run: [DATE] 7:00 AM ( [GEOGRAPHIC_DATA]/New_York )" at bounding box center [583, 375] width 427 height 79
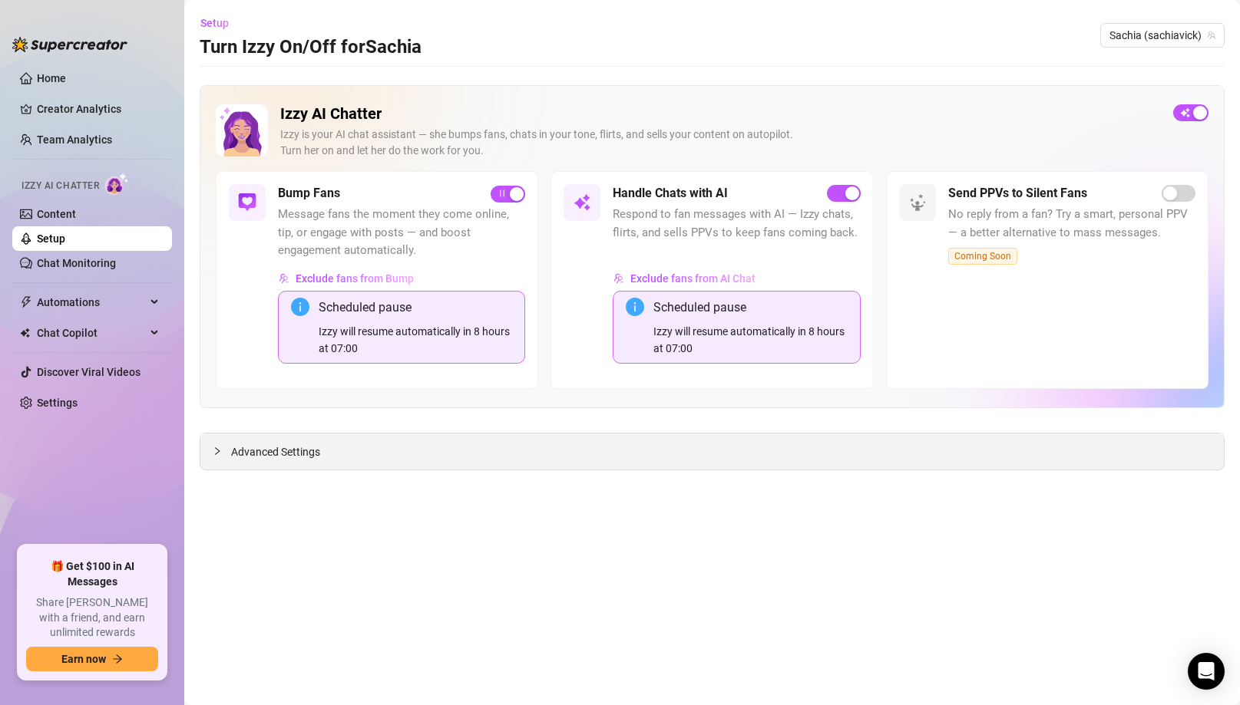
click at [272, 450] on span "Advanced Settings" at bounding box center [275, 452] width 89 height 17
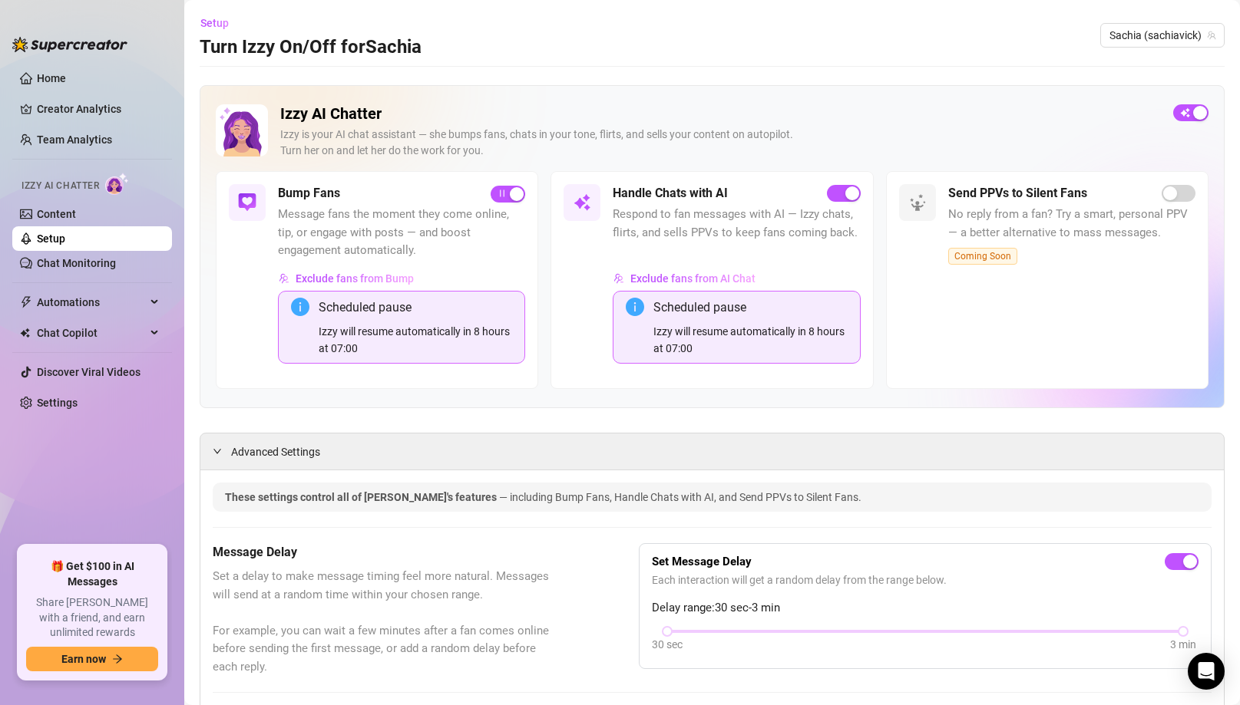
scroll to position [1, 0]
click at [260, 444] on span "Advanced Settings" at bounding box center [275, 451] width 89 height 17
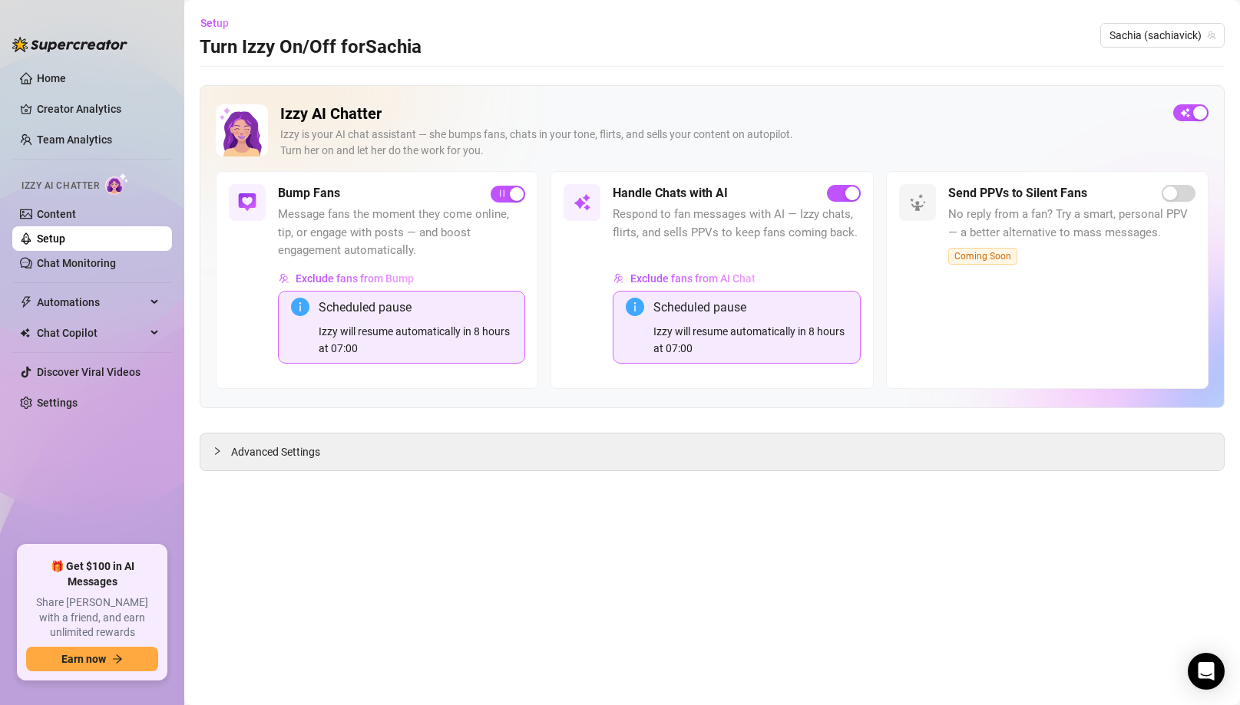
scroll to position [0, 0]
click at [256, 456] on span "Advanced Settings" at bounding box center [275, 452] width 89 height 17
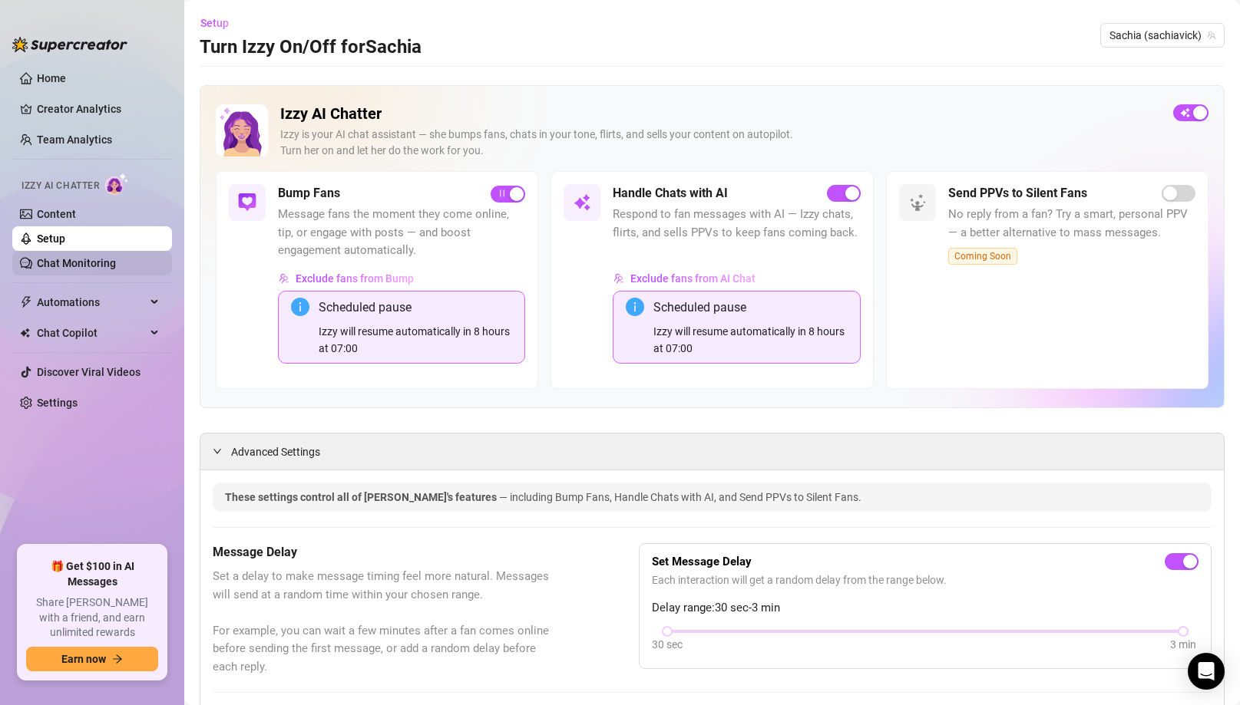
click at [78, 261] on link "Chat Monitoring" at bounding box center [76, 263] width 79 height 12
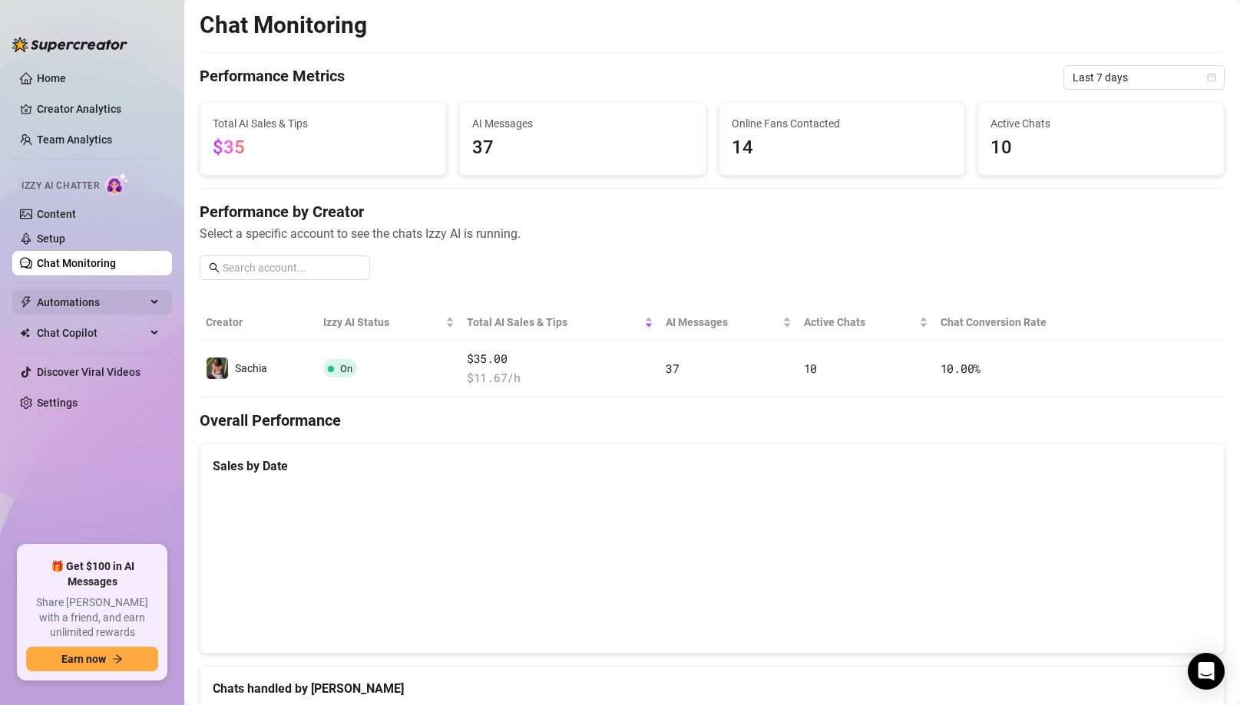
click at [147, 299] on div "Automations" at bounding box center [92, 302] width 160 height 25
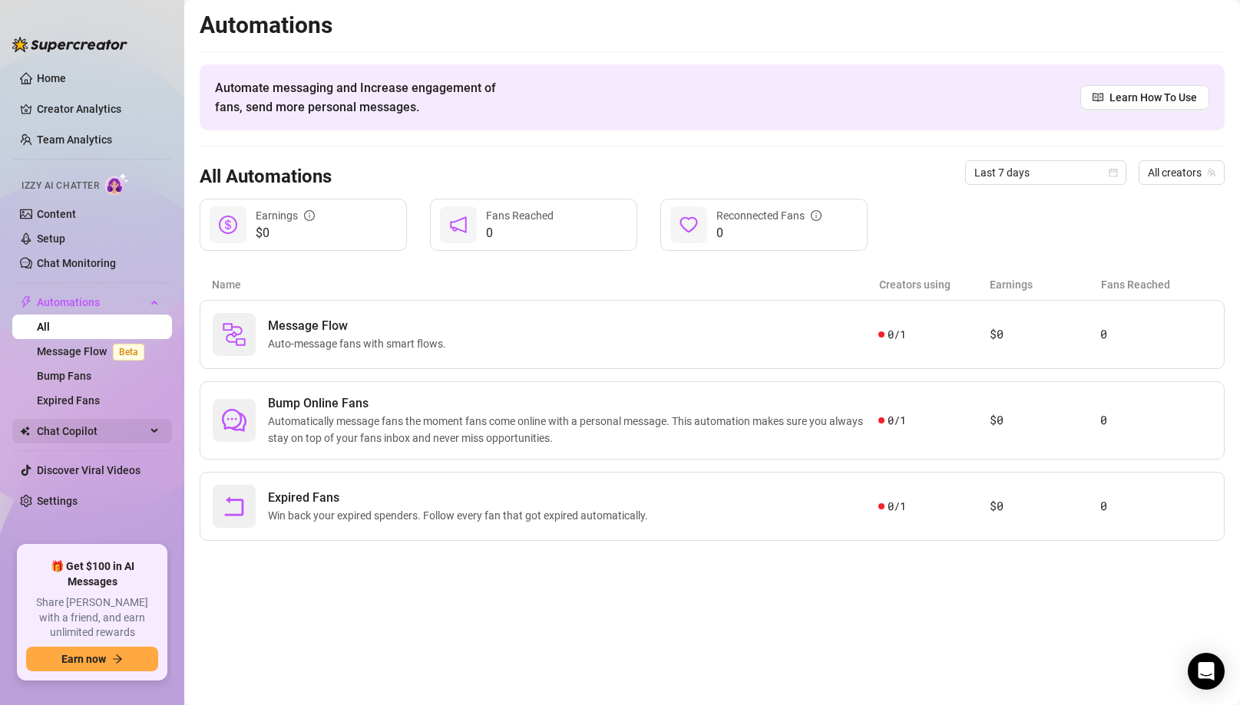
click at [91, 431] on span "Chat Copilot" at bounding box center [91, 431] width 109 height 25
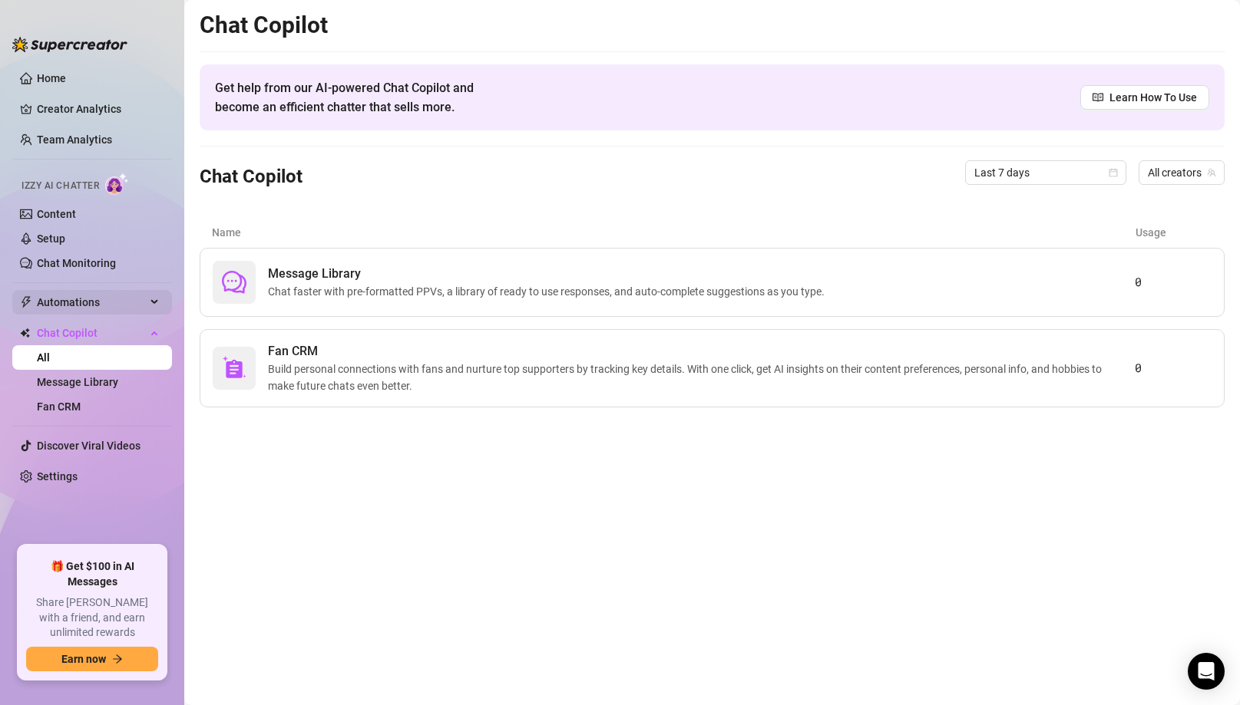
click at [106, 294] on span "Automations" at bounding box center [91, 302] width 109 height 25
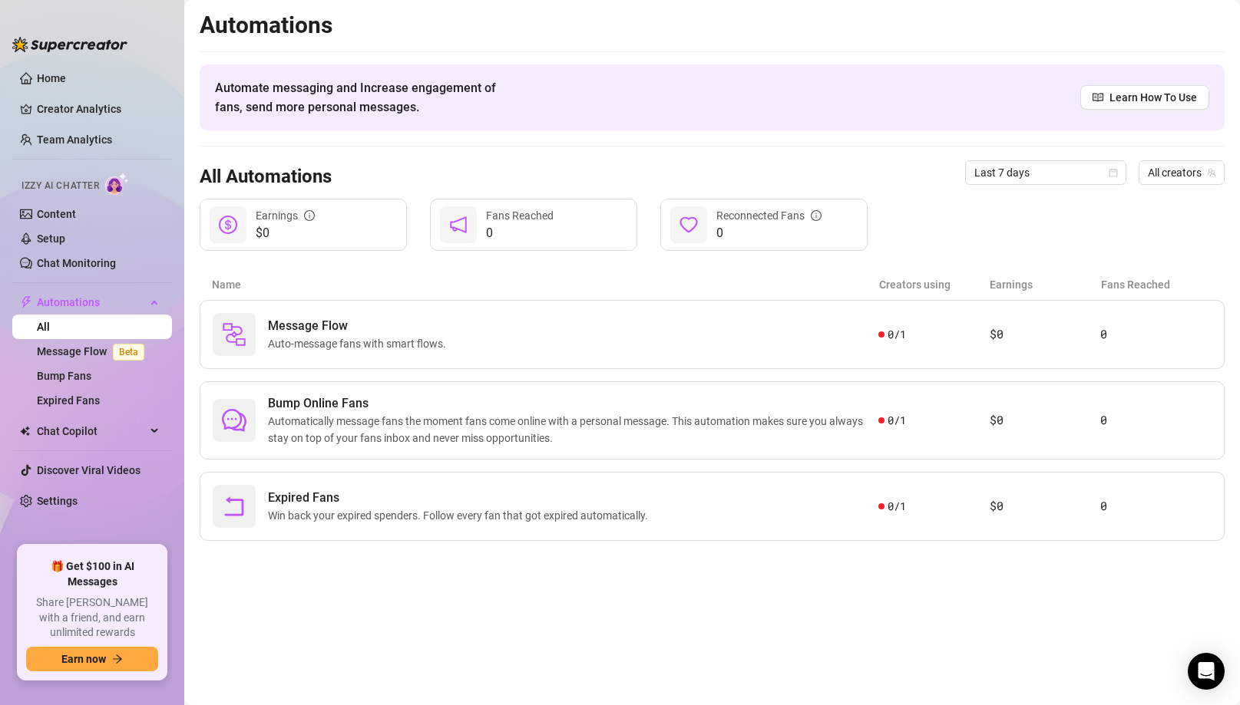
click at [80, 416] on ul "Home Creator Analytics Team Analytics Izzy AI Chatter Content Setup Chat Monito…" at bounding box center [92, 300] width 160 height 480
click at [76, 430] on span "Chat Copilot" at bounding box center [91, 431] width 109 height 25
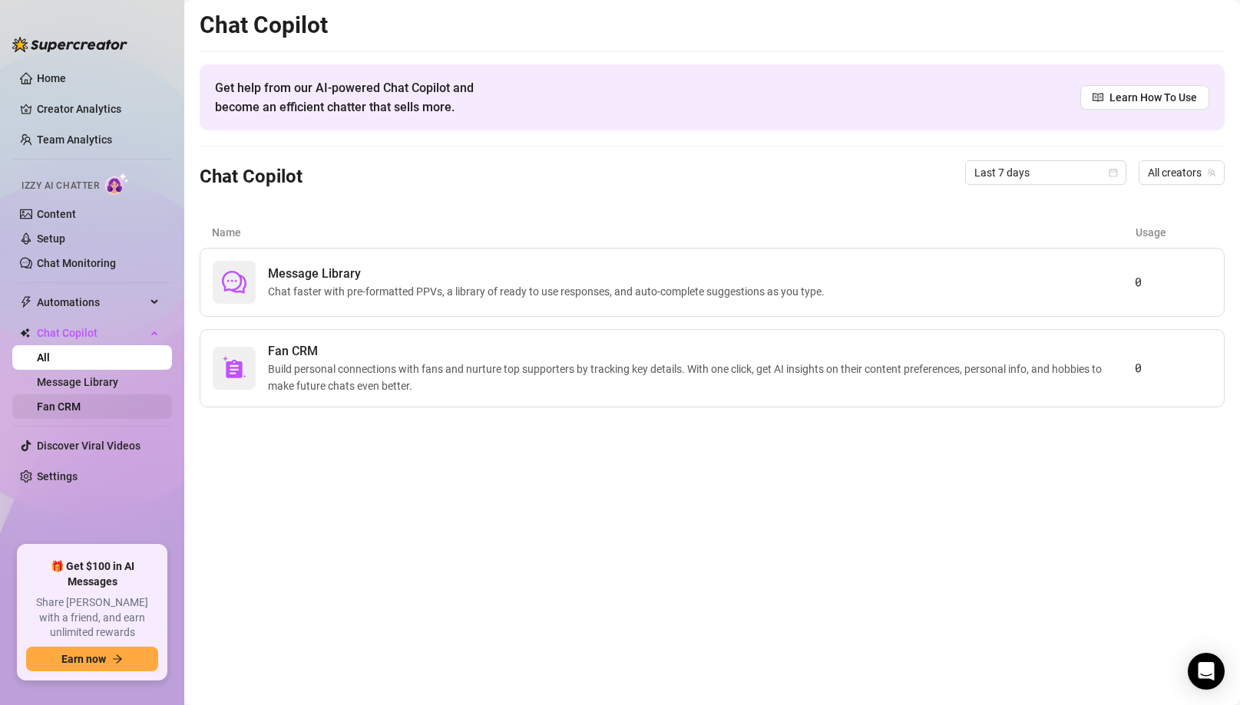
click at [67, 406] on link "Fan CRM" at bounding box center [59, 407] width 44 height 12
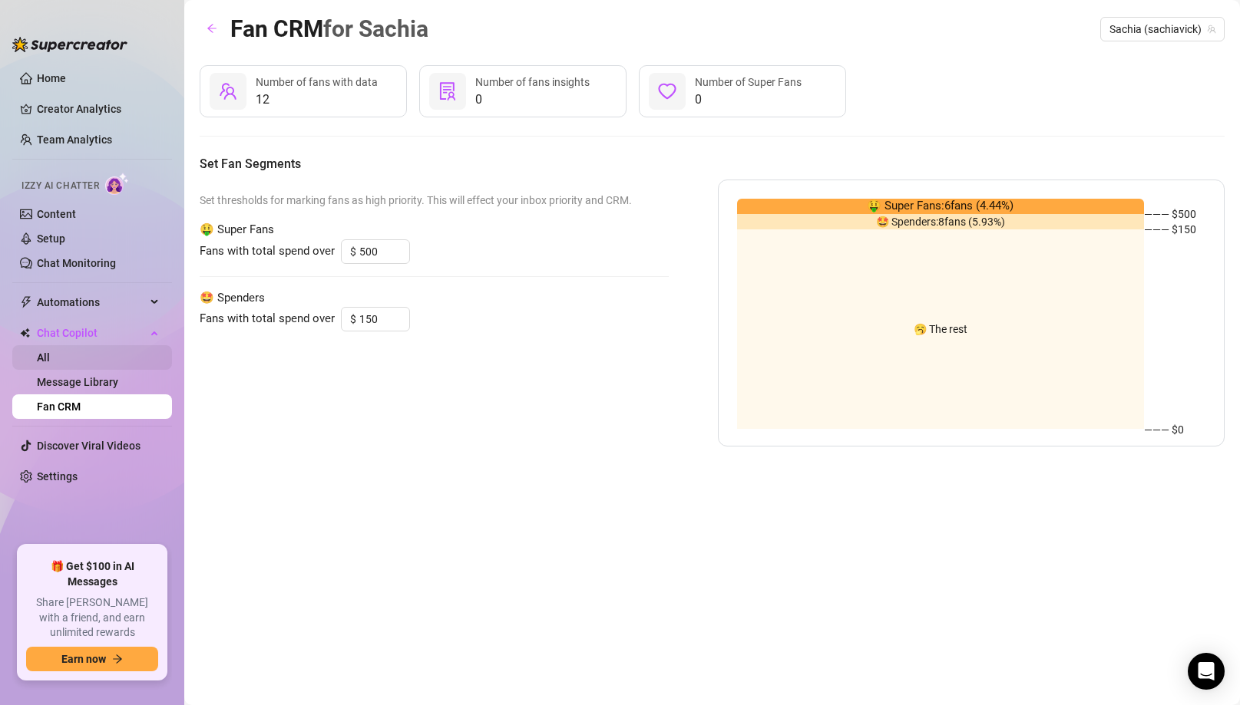
click at [50, 363] on link "All" at bounding box center [43, 358] width 13 height 12
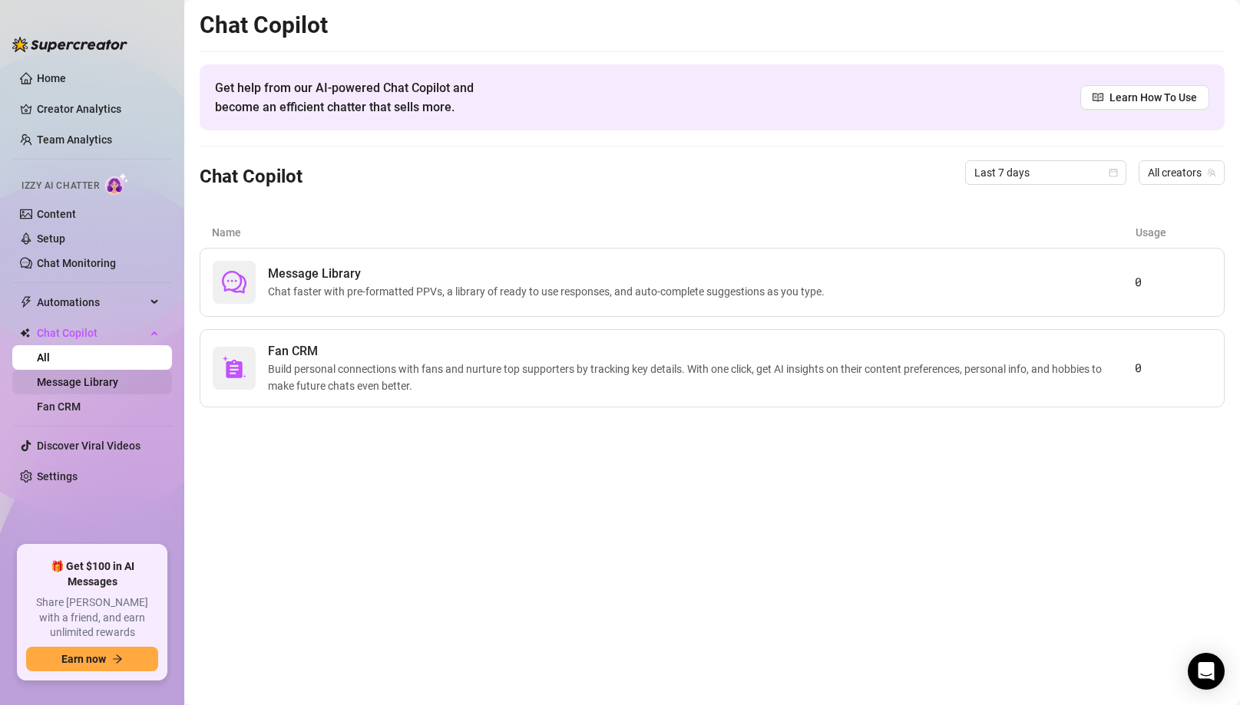
click at [75, 388] on link "Message Library" at bounding box center [77, 382] width 81 height 12
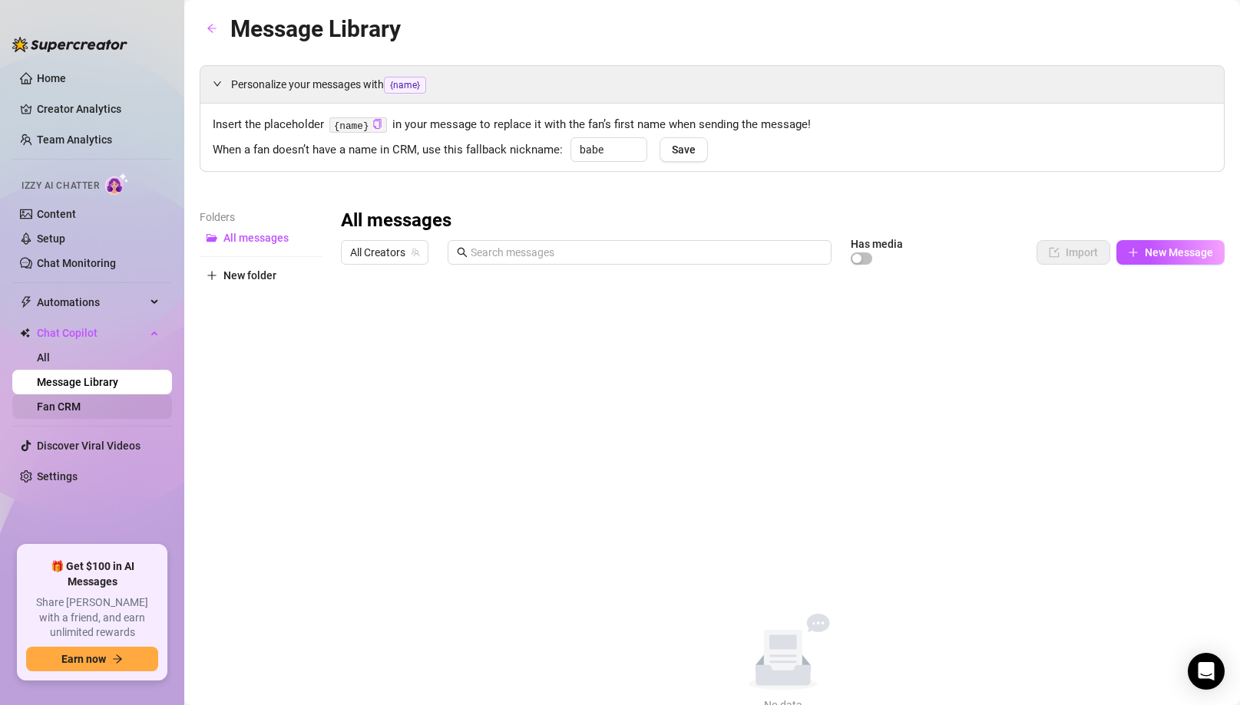
click at [52, 410] on link "Fan CRM" at bounding box center [59, 407] width 44 height 12
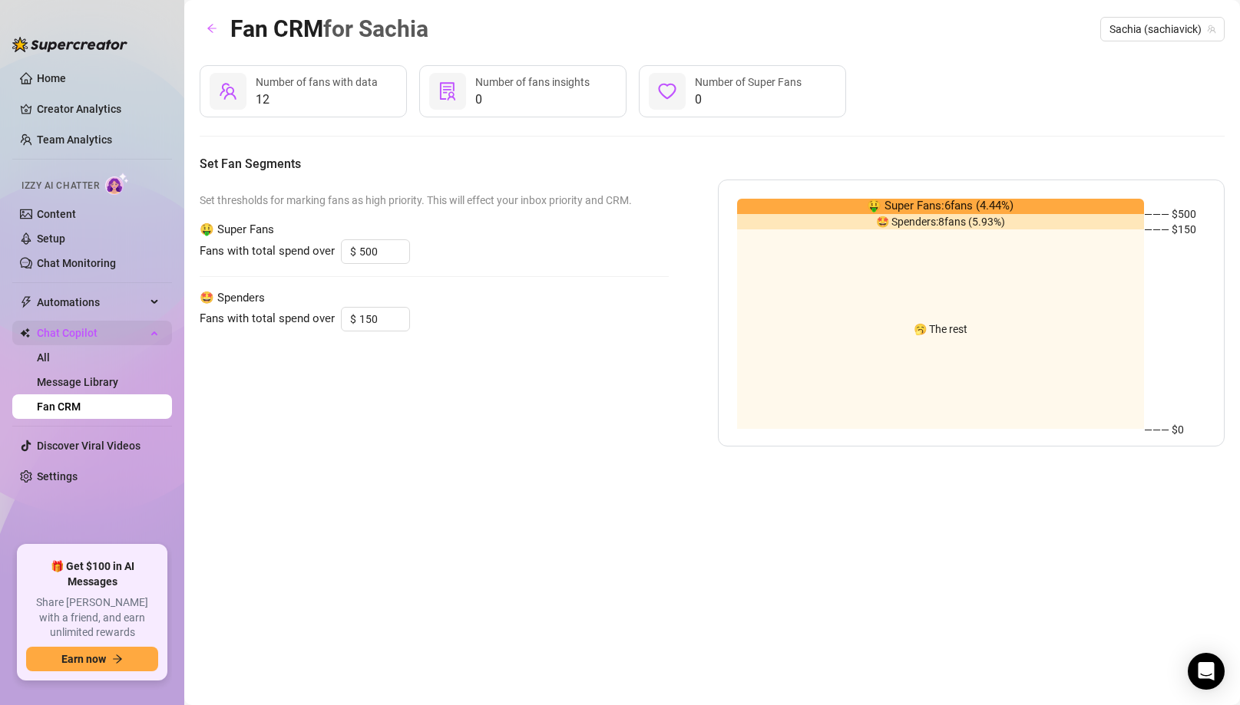
click at [68, 341] on span "Chat Copilot" at bounding box center [91, 333] width 109 height 25
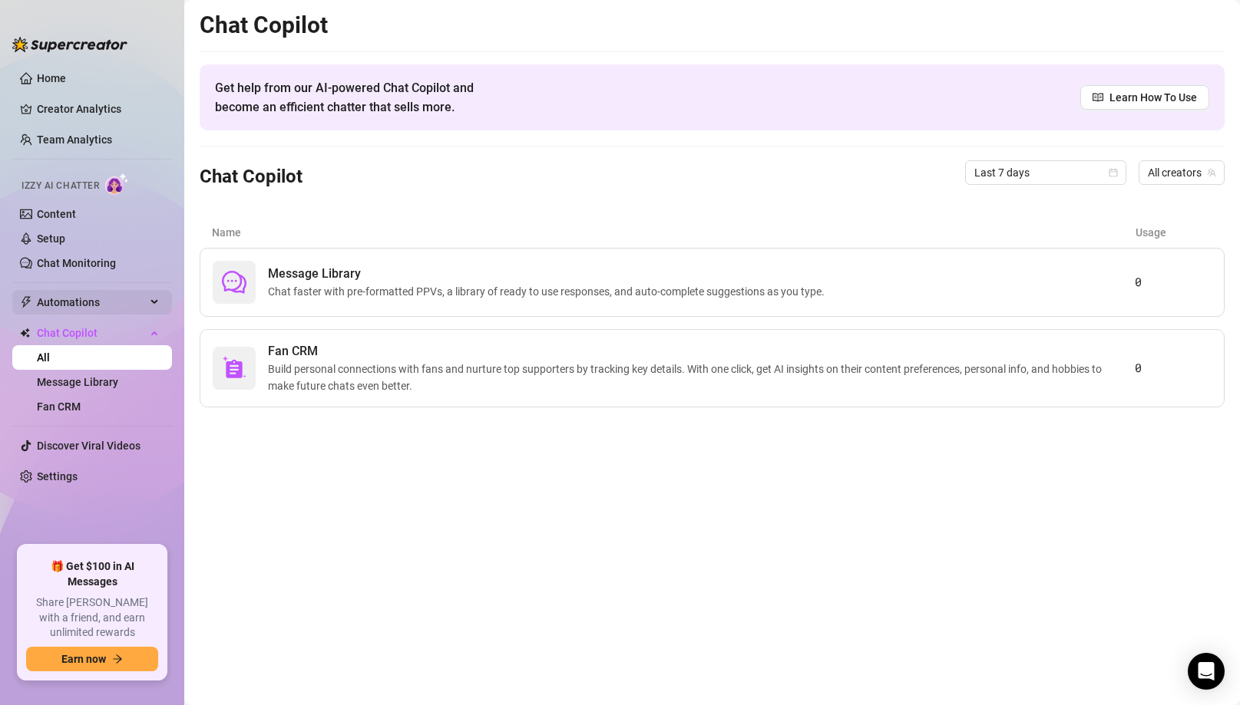
click at [87, 297] on span "Automations" at bounding box center [91, 302] width 109 height 25
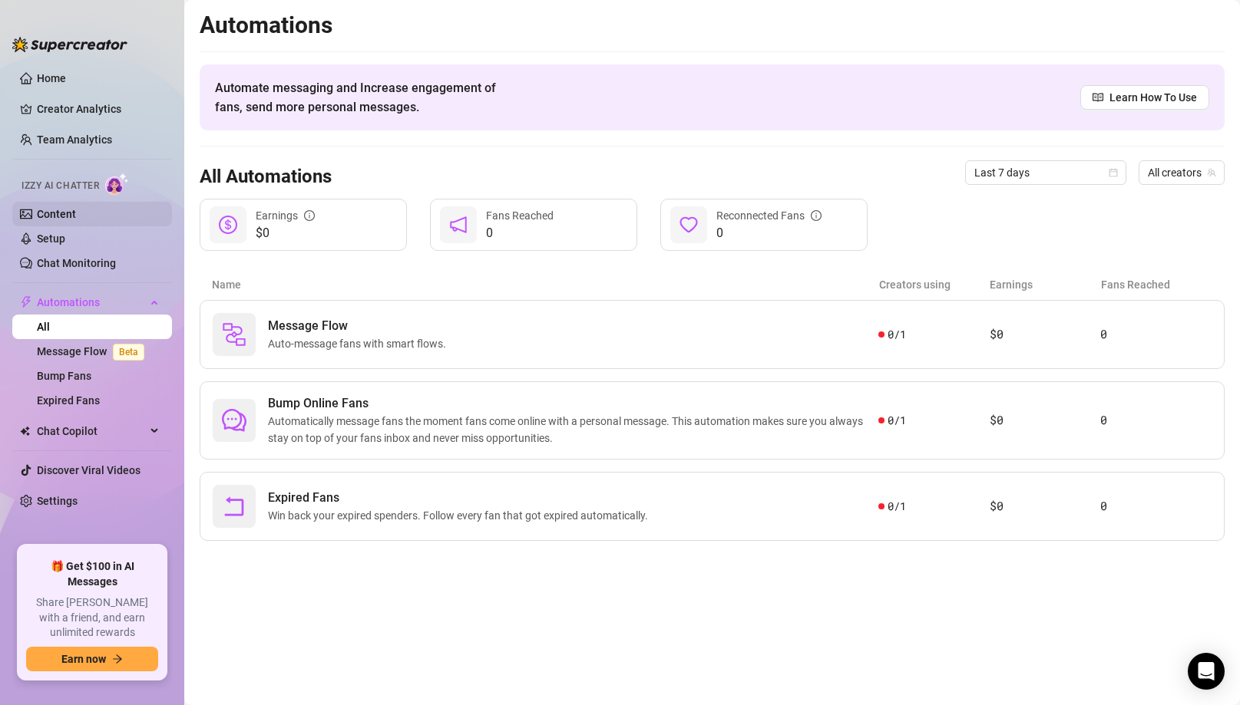
click at [62, 216] on link "Content" at bounding box center [56, 214] width 39 height 12
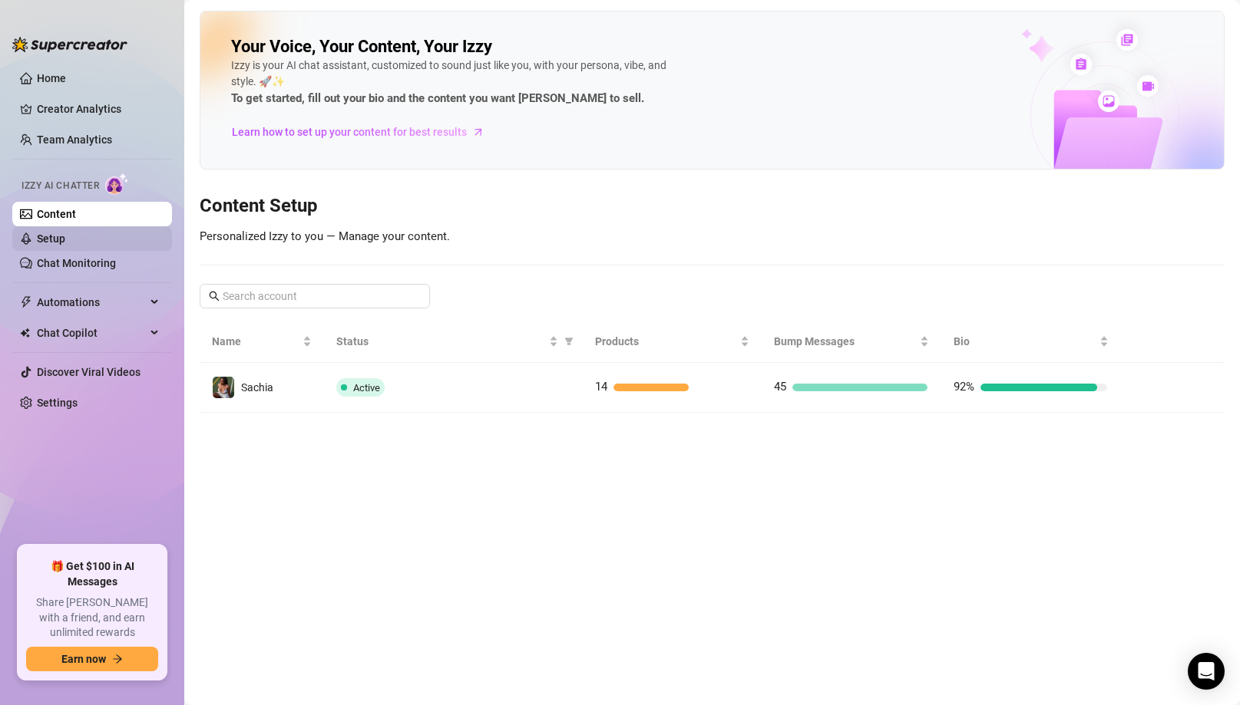
click at [65, 245] on link "Setup" at bounding box center [51, 239] width 28 height 12
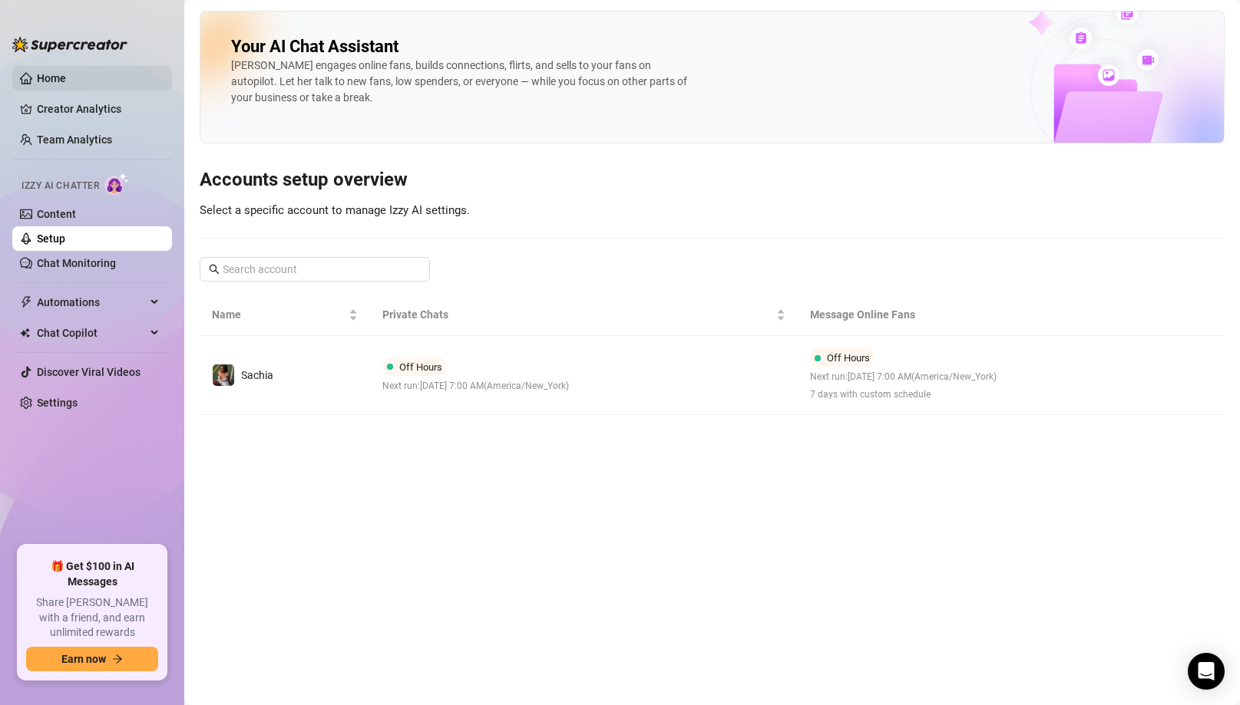
click at [63, 84] on link "Home" at bounding box center [51, 78] width 29 height 12
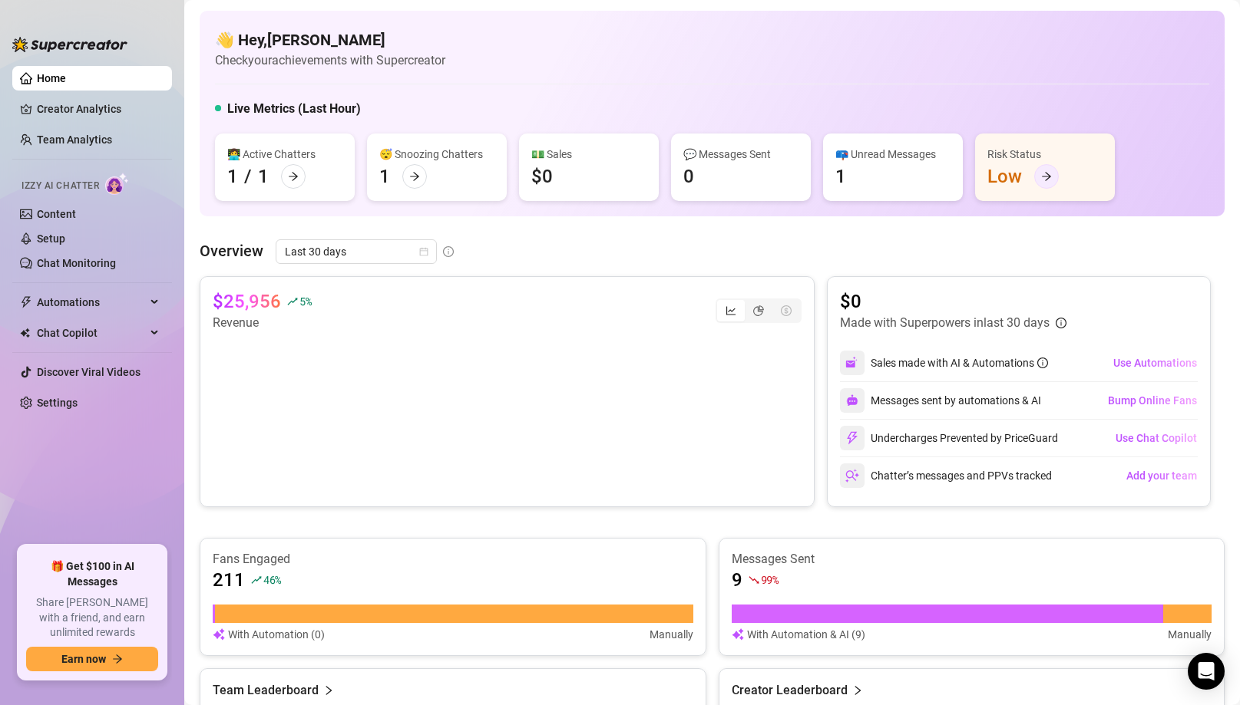
click at [985, 172] on icon "arrow-right" at bounding box center [1046, 176] width 11 height 11
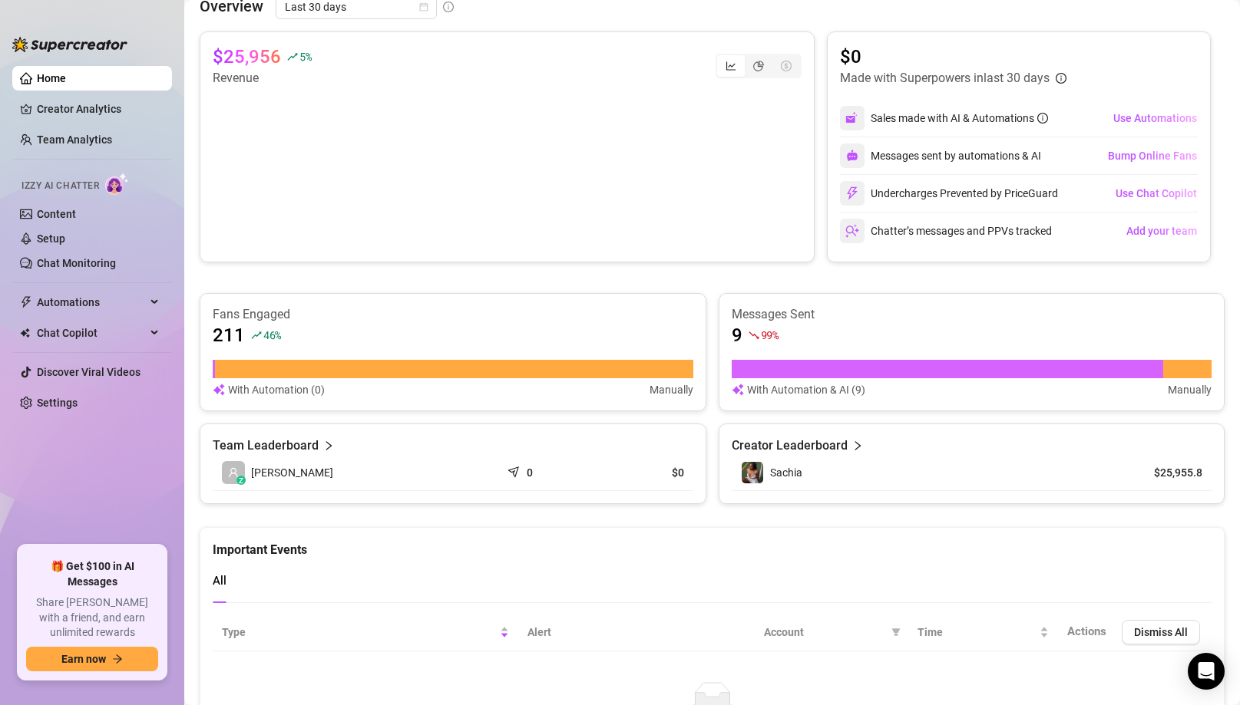
scroll to position [238, 0]
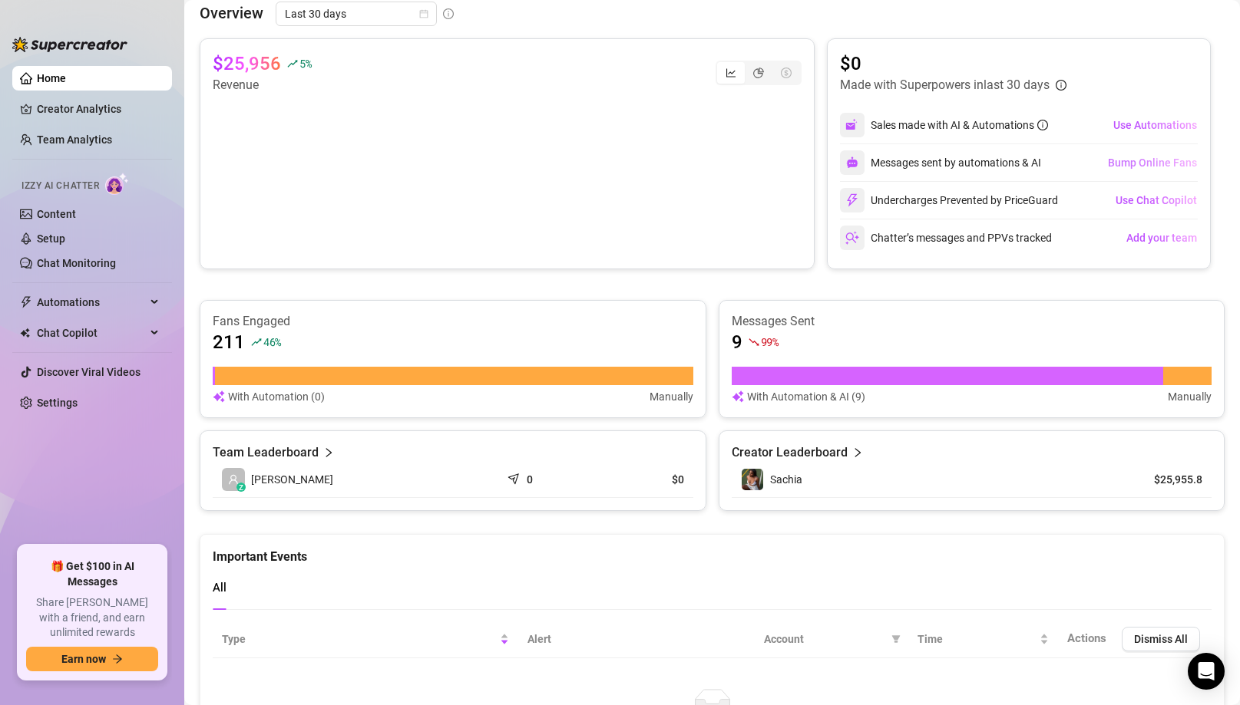
click at [985, 161] on span "Bump Online Fans" at bounding box center [1152, 163] width 89 height 12
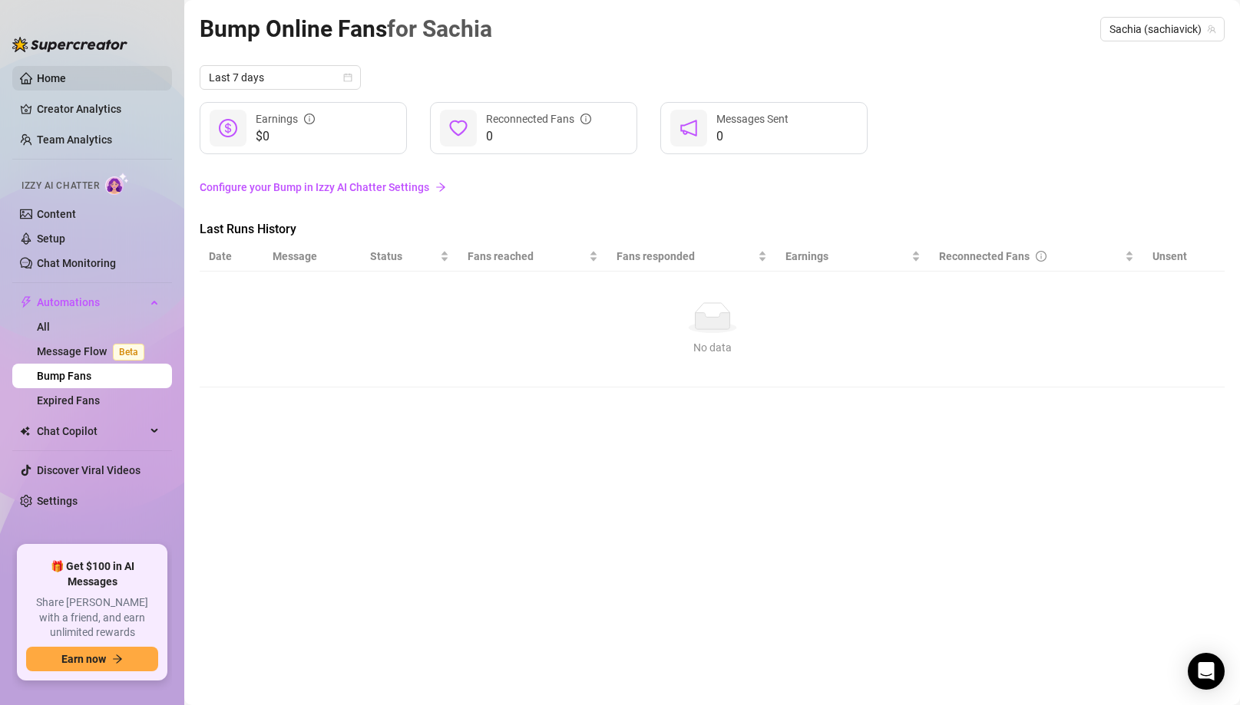
click at [54, 84] on link "Home" at bounding box center [51, 78] width 29 height 12
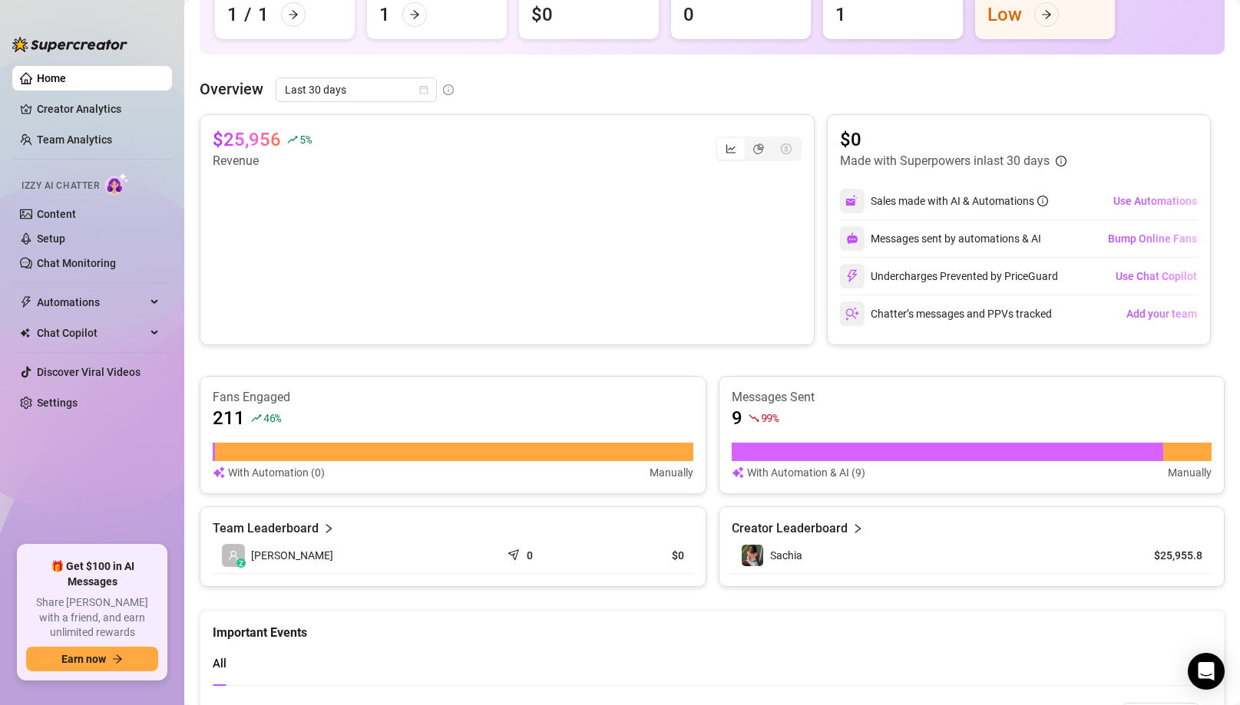
scroll to position [178, 0]
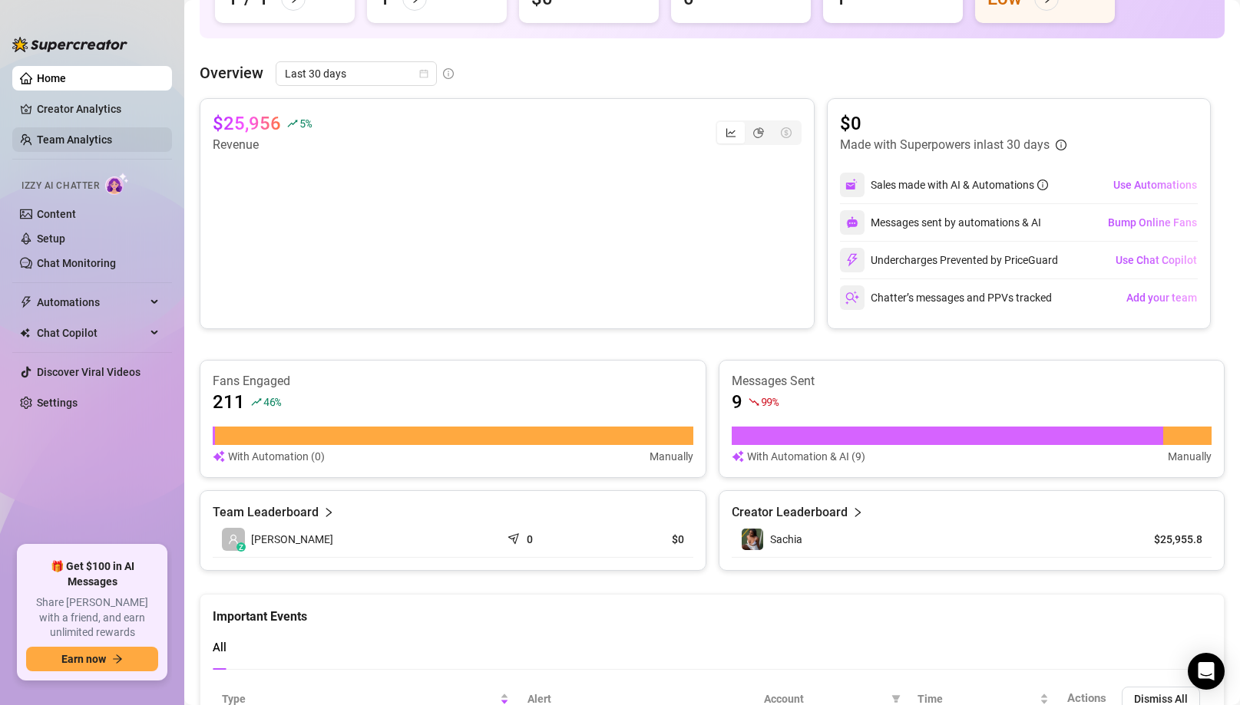
click at [73, 139] on link "Team Analytics" at bounding box center [74, 140] width 75 height 12
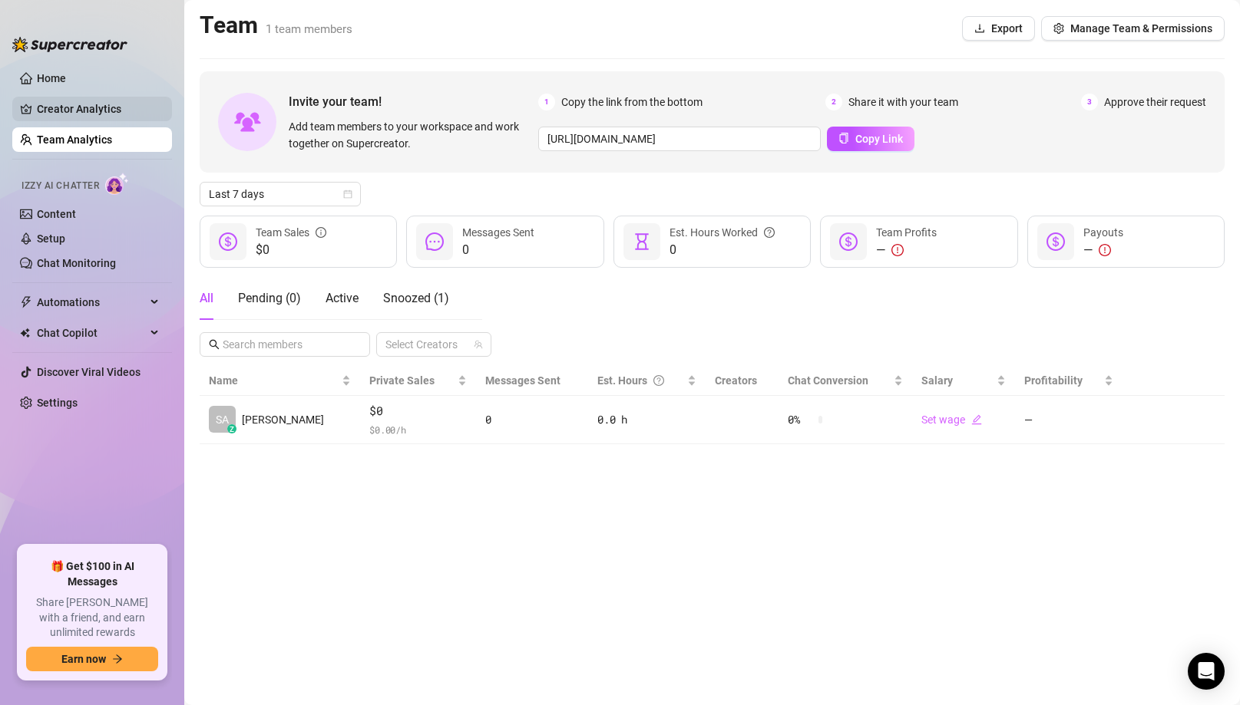
click at [95, 110] on link "Creator Analytics" at bounding box center [98, 109] width 123 height 25
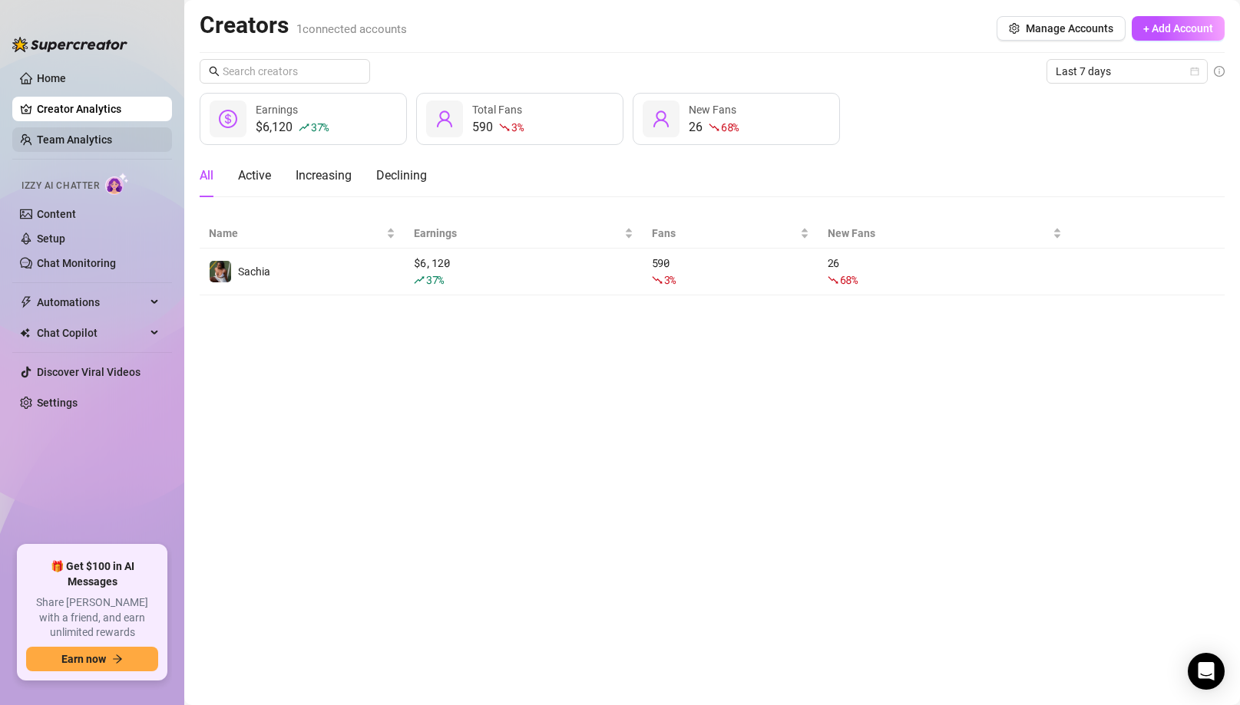
click at [78, 134] on link "Team Analytics" at bounding box center [74, 140] width 75 height 12
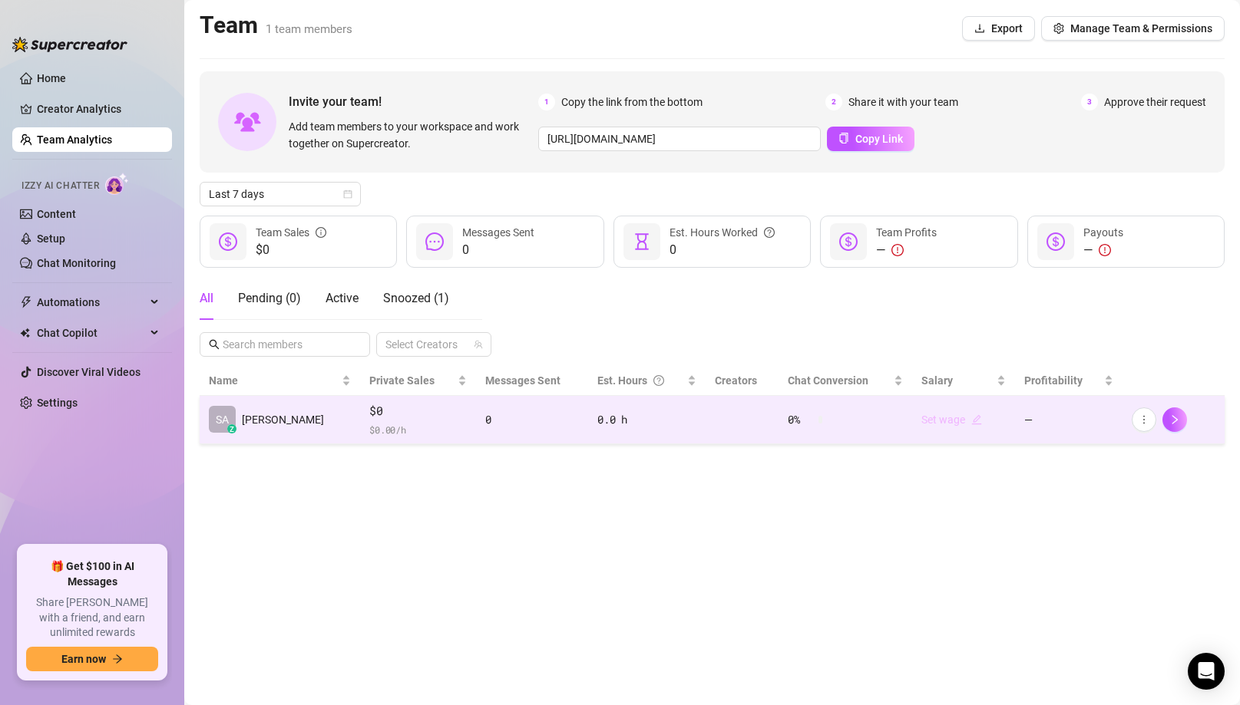
click at [971, 417] on icon "edit" at bounding box center [976, 419] width 11 height 11
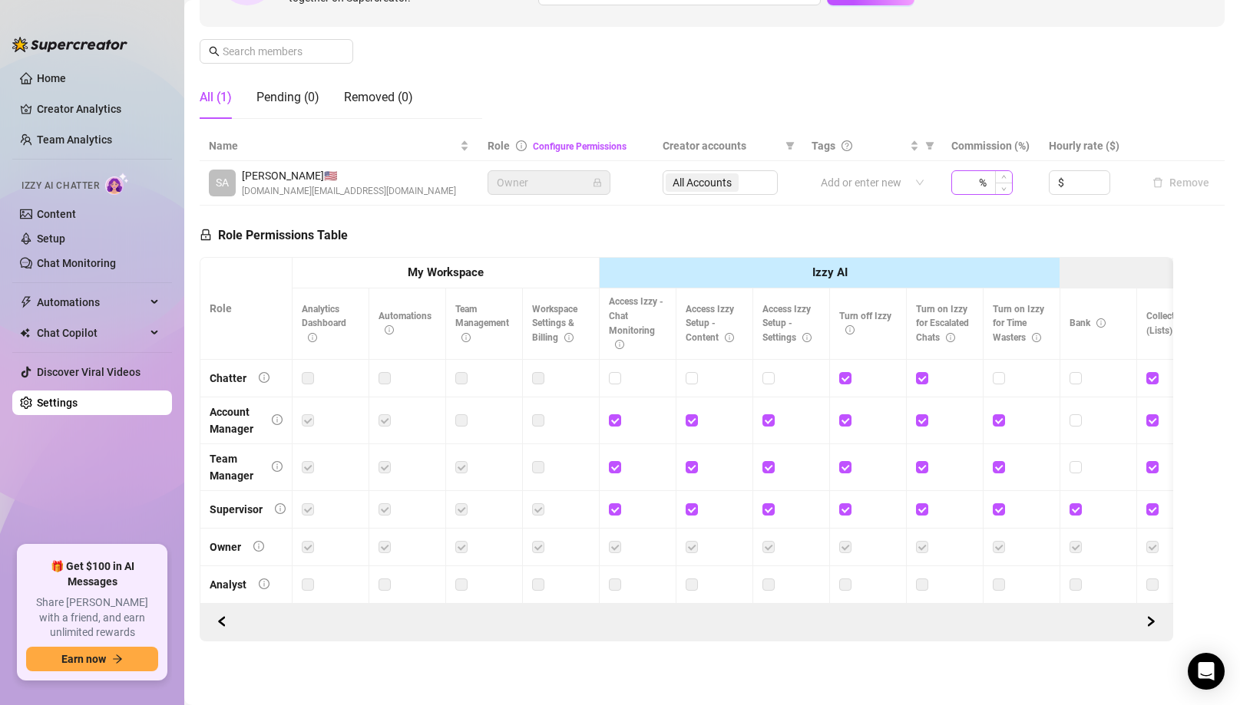
click at [977, 181] on div "%" at bounding box center [981, 182] width 61 height 25
click at [655, 97] on div "Manage Team Members Manage your team members, their commission and hourly rate,…" at bounding box center [712, 3] width 1025 height 256
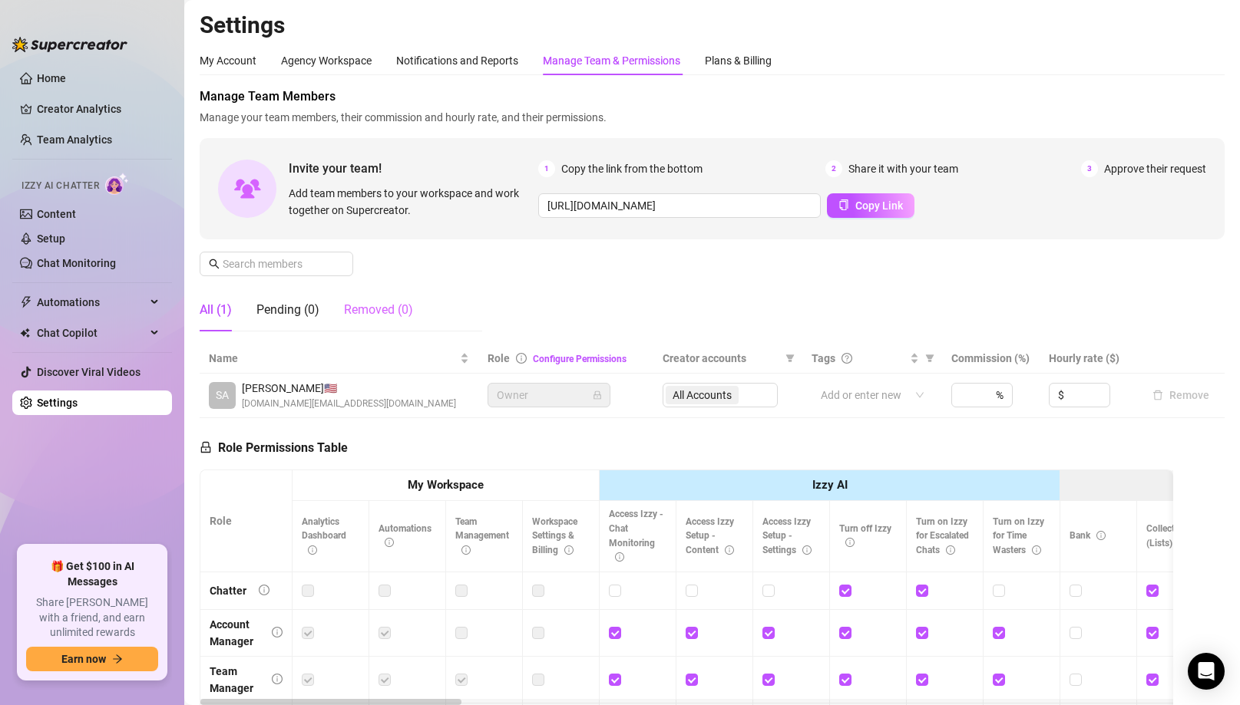
scroll to position [68, 0]
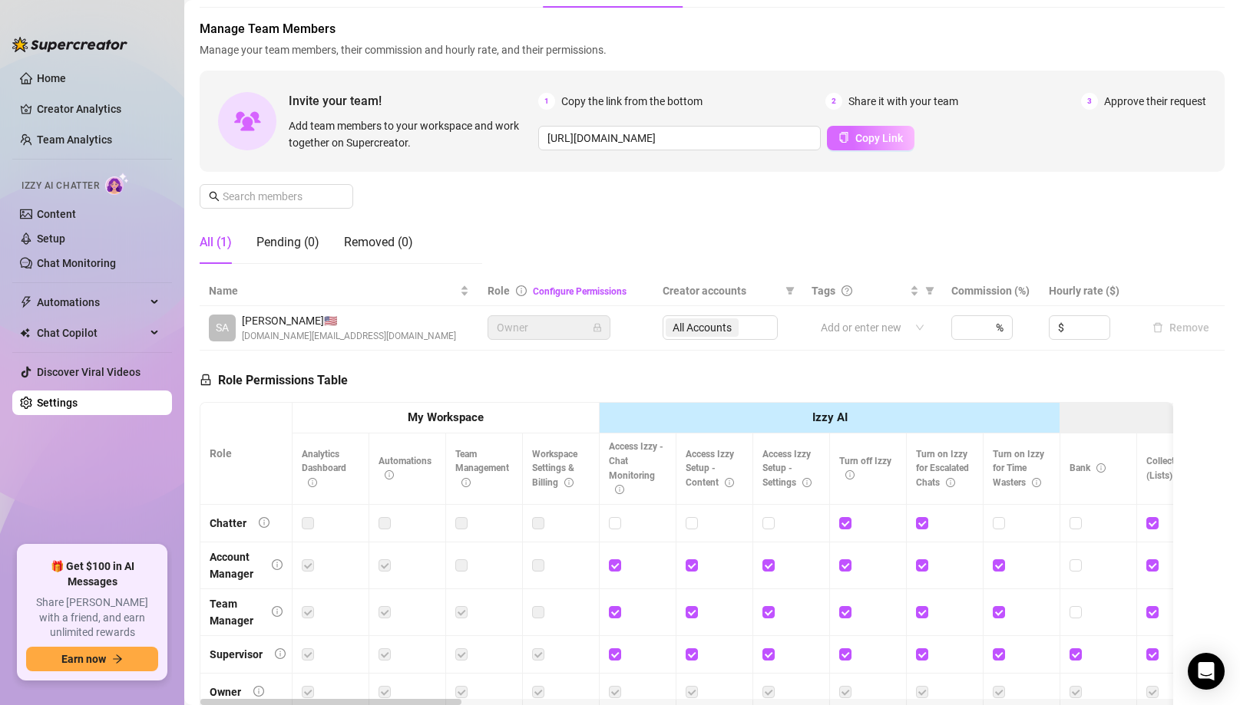
click at [877, 132] on span "Copy Link" at bounding box center [879, 138] width 48 height 12
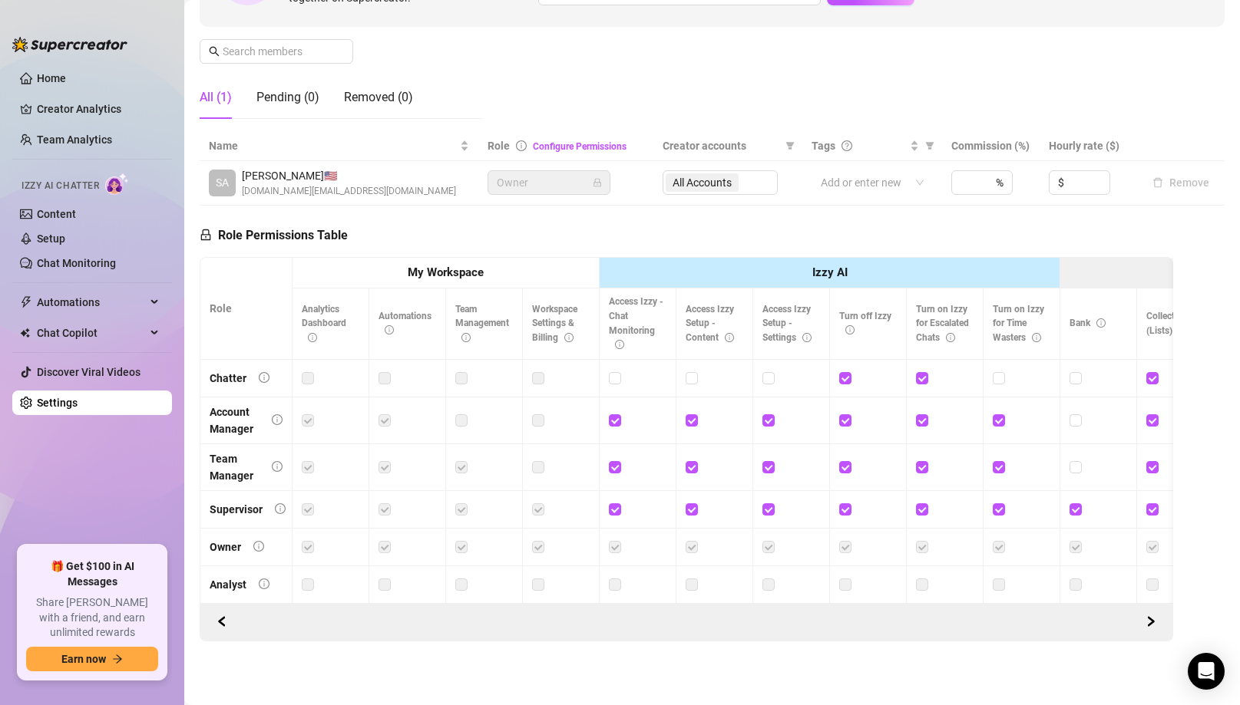
scroll to position [212, 0]
click at [960, 185] on input at bounding box center [967, 183] width 15 height 23
click at [985, 29] on div "Manage Team Members Manage your team members, their commission and hourly rate,…" at bounding box center [712, 4] width 1025 height 256
click at [985, 180] on span "Increase Value" at bounding box center [1003, 179] width 17 height 14
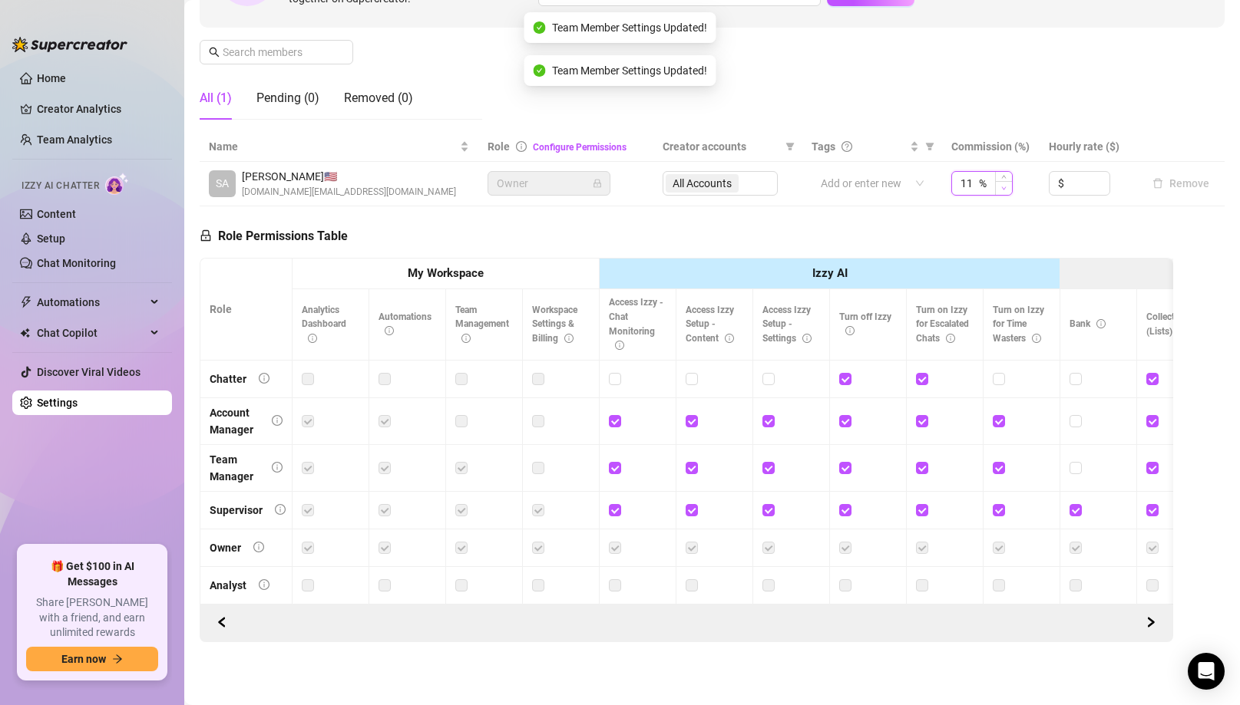
click at [985, 184] on span "Decrease Value" at bounding box center [1003, 188] width 17 height 14
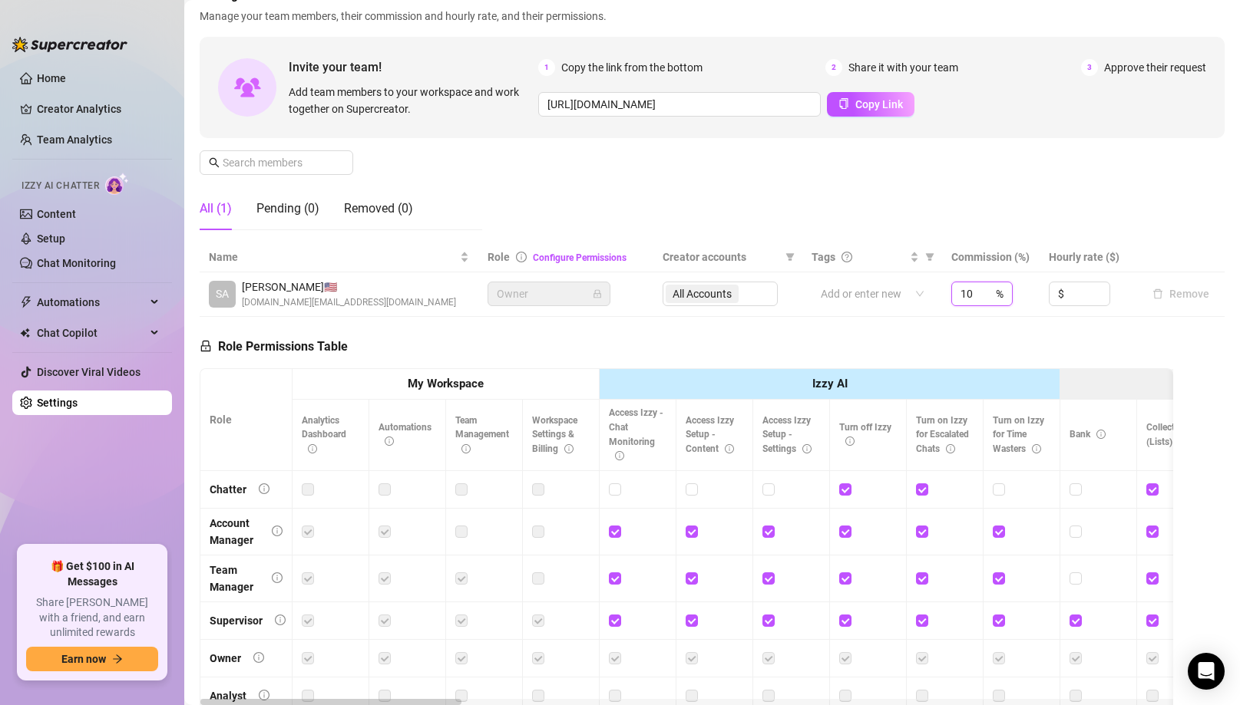
scroll to position [102, 0]
click at [978, 290] on div "10 %" at bounding box center [981, 293] width 61 height 25
drag, startPoint x: 975, startPoint y: 297, endPoint x: 923, endPoint y: 291, distance: 52.6
click at [923, 292] on tr "SA [PERSON_NAME] 🇺🇸 [DOMAIN_NAME][EMAIL_ADDRESS][DOMAIN_NAME] Owner All Account…" at bounding box center [712, 294] width 1025 height 45
click at [972, 312] on td "%" at bounding box center [990, 294] width 97 height 45
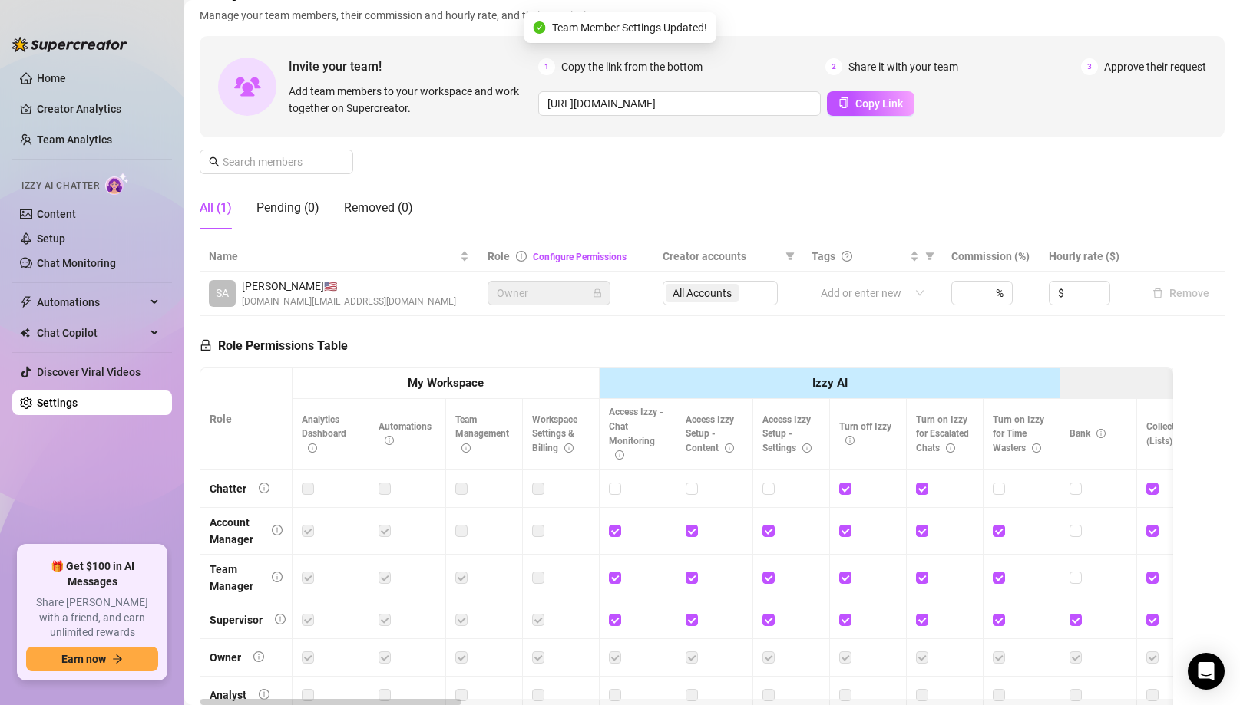
scroll to position [213, 0]
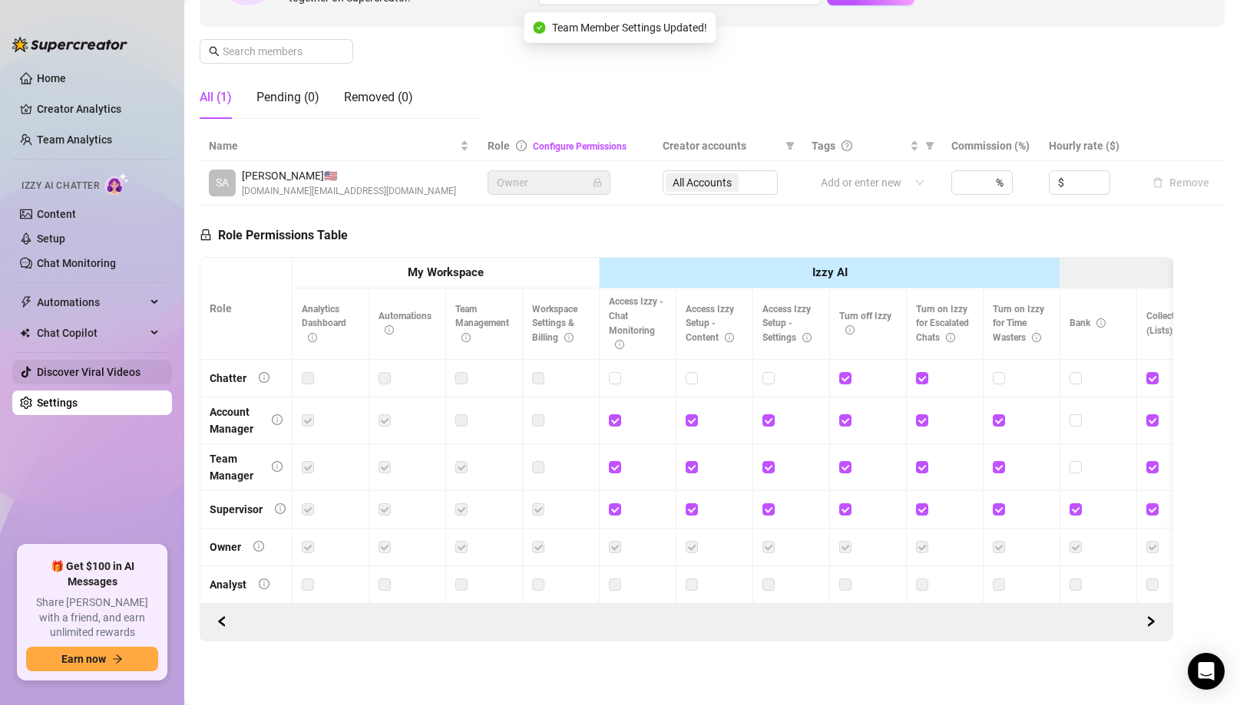
click at [105, 373] on link "Discover Viral Videos" at bounding box center [89, 372] width 104 height 12
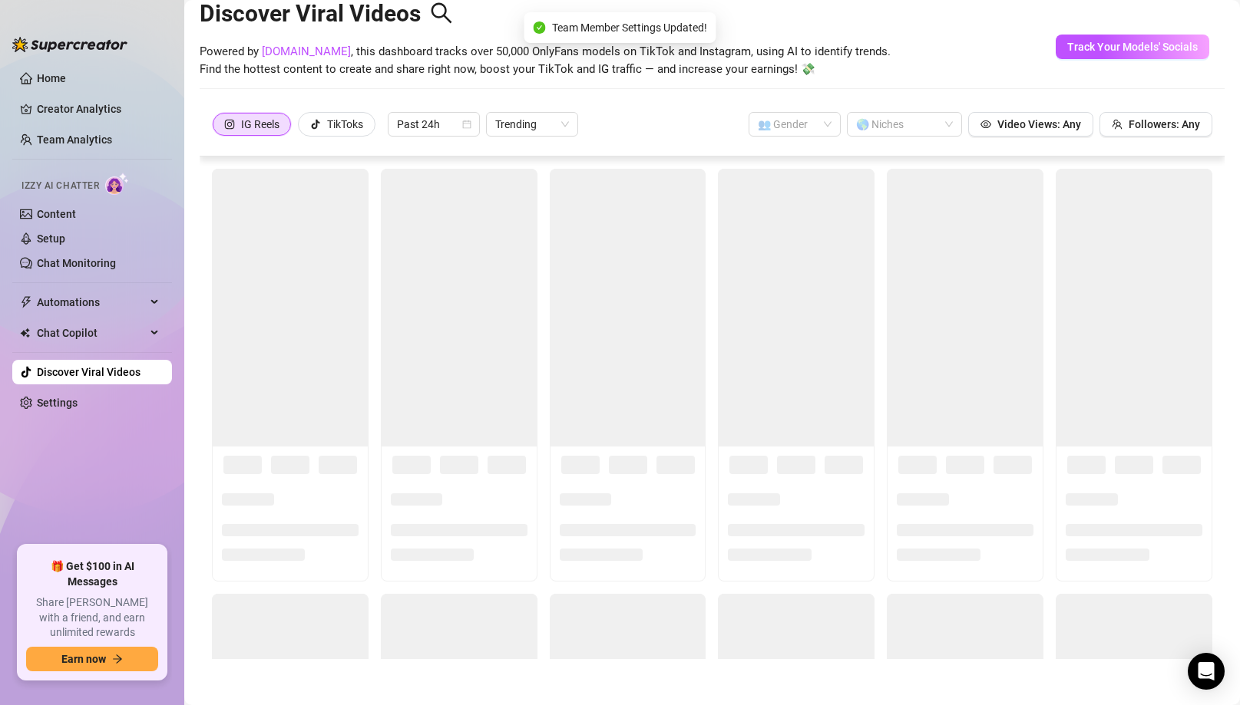
scroll to position [34, 0]
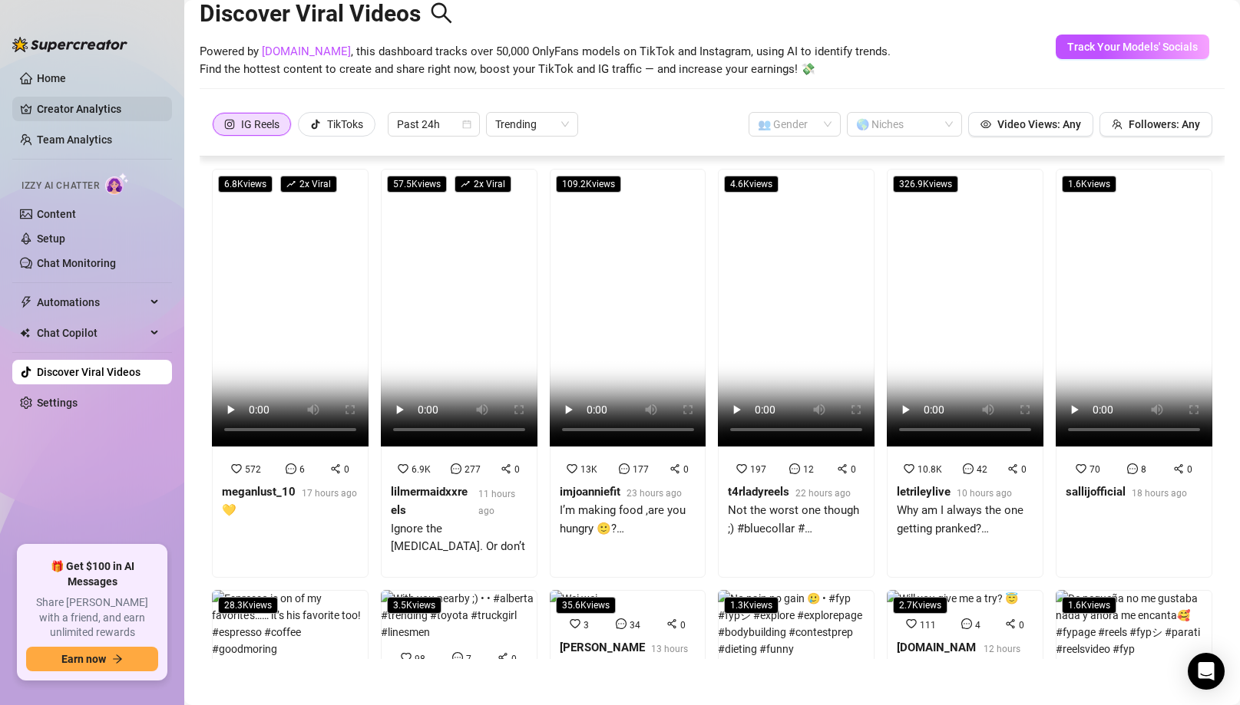
click at [77, 107] on link "Creator Analytics" at bounding box center [98, 109] width 123 height 25
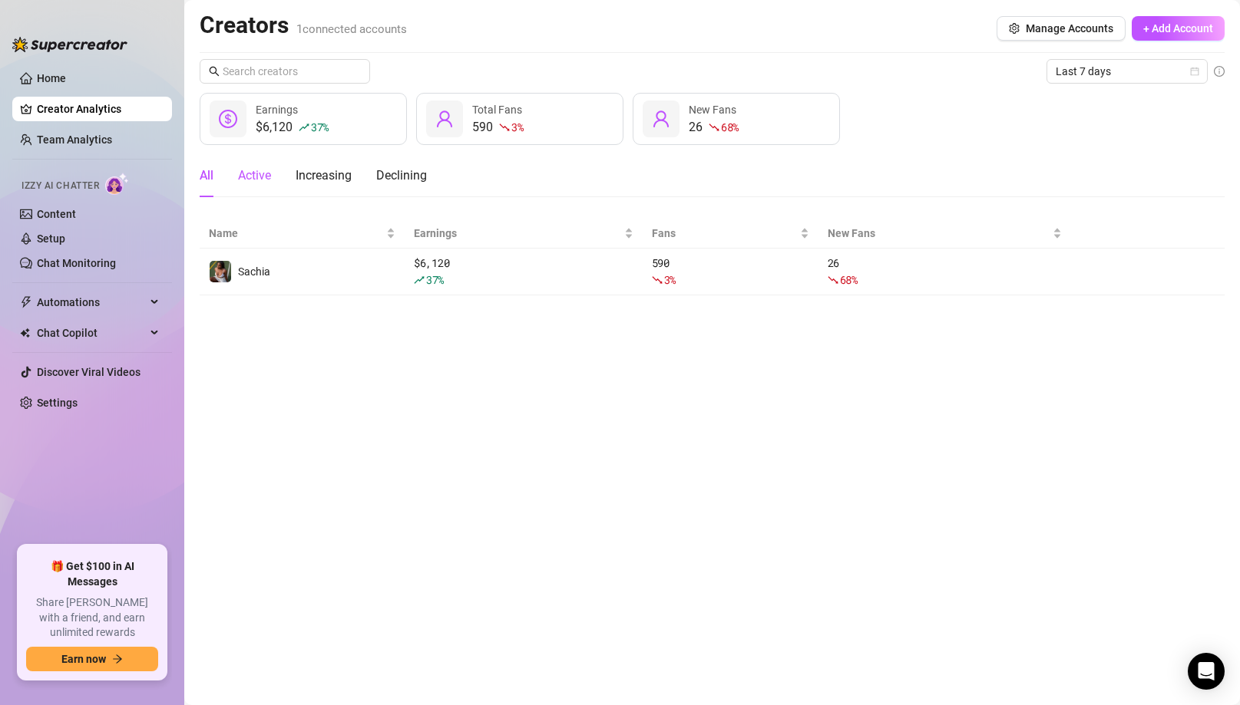
click at [269, 176] on div "Active" at bounding box center [254, 176] width 33 height 18
click at [312, 179] on div "Increasing" at bounding box center [323, 176] width 56 height 18
click at [371, 182] on div "All Active Increasing Declining" at bounding box center [313, 175] width 227 height 43
click at [394, 173] on div "Declining" at bounding box center [401, 176] width 51 height 18
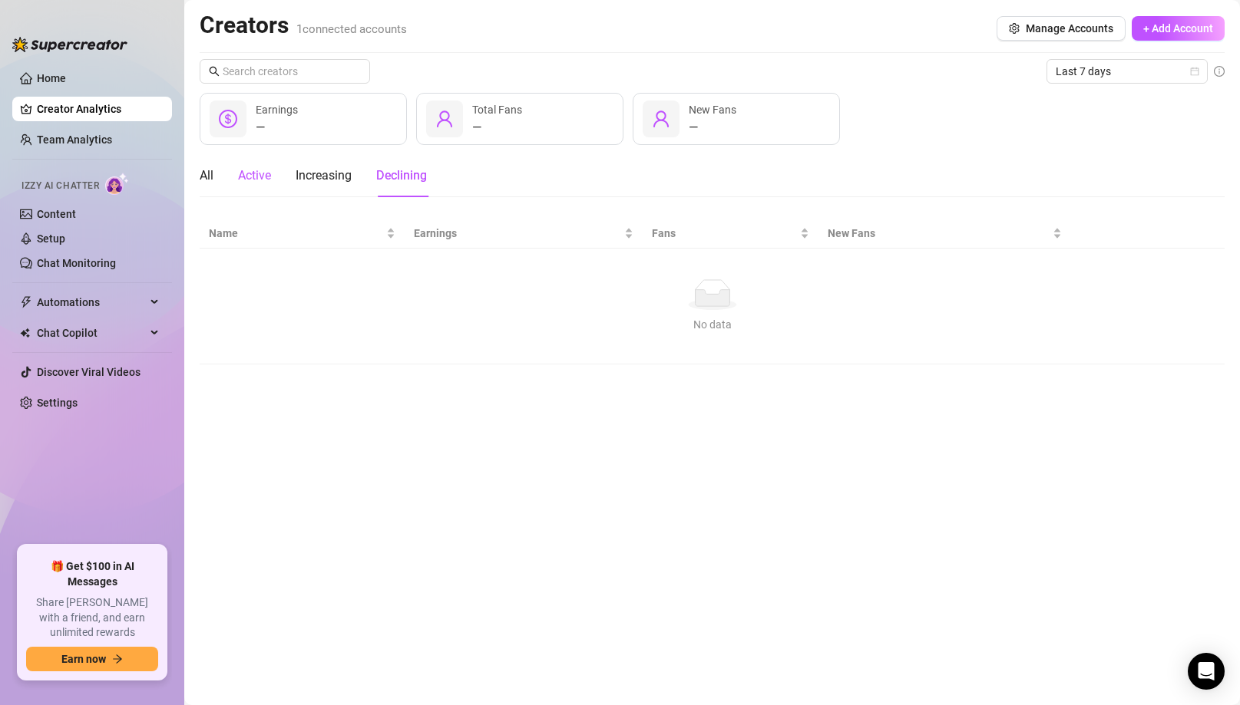
click at [249, 177] on div "Active" at bounding box center [254, 176] width 33 height 18
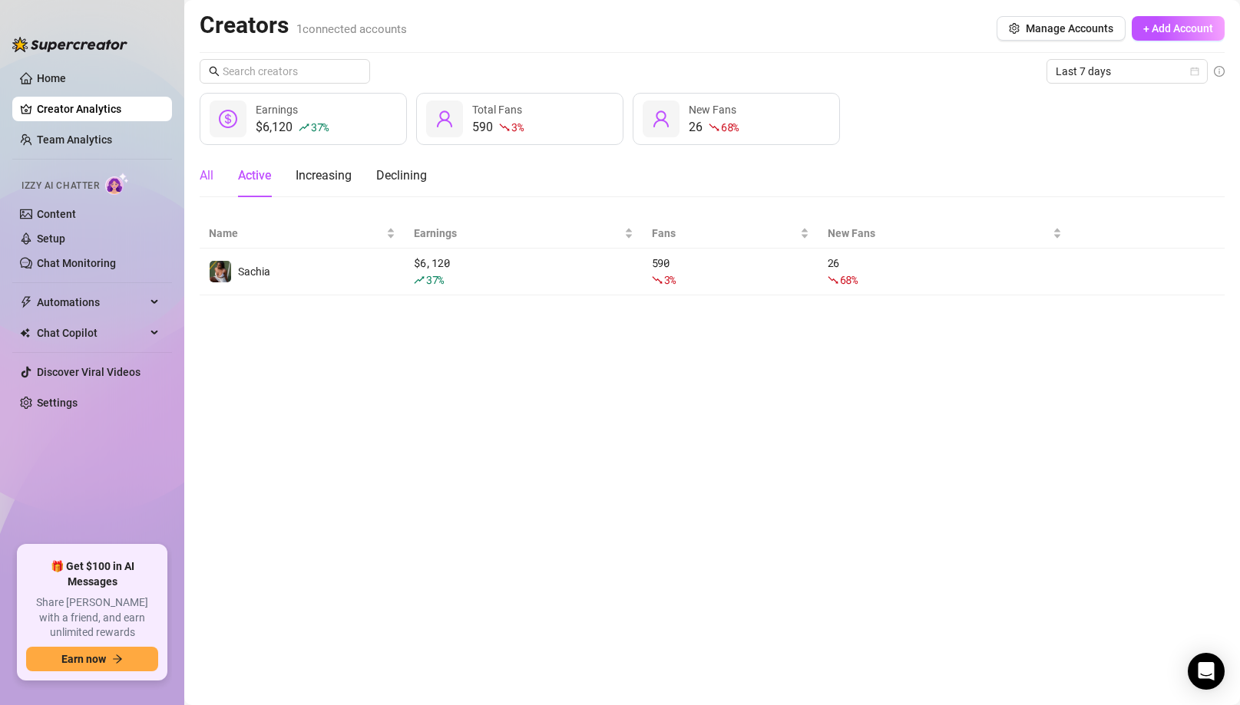
click at [203, 177] on div "All" at bounding box center [207, 176] width 14 height 18
click at [55, 238] on link "Setup" at bounding box center [51, 239] width 28 height 12
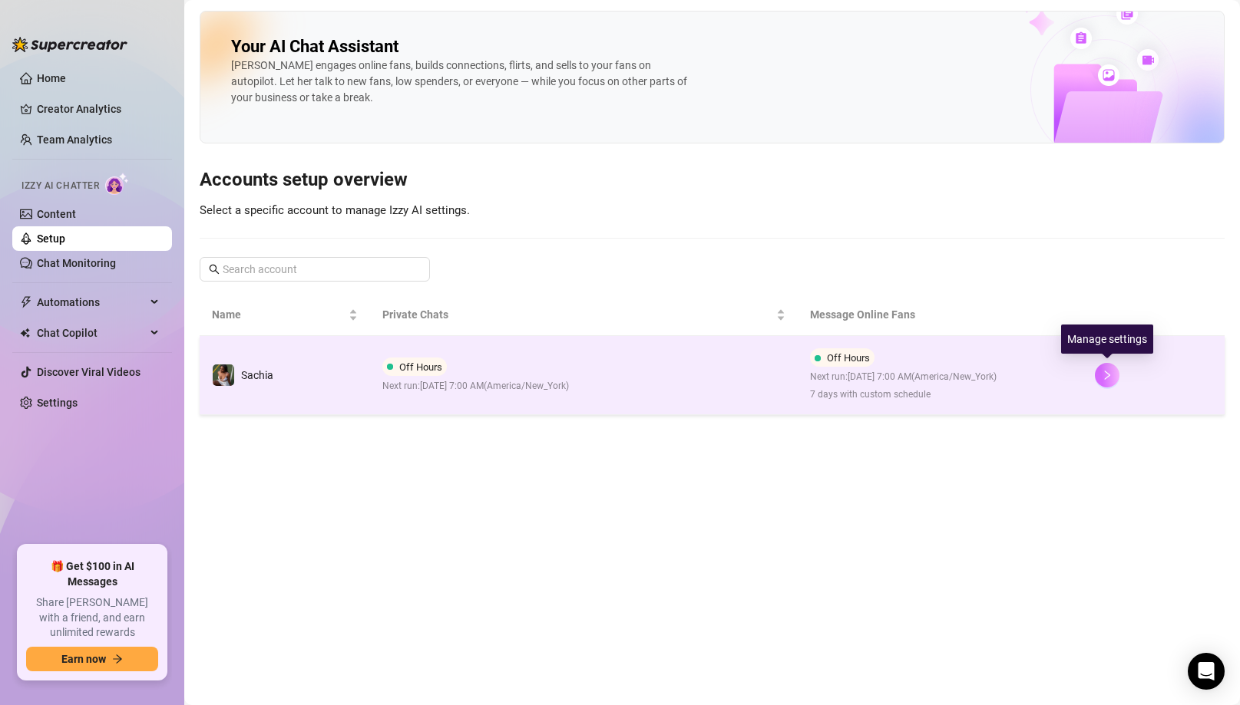
click at [985, 377] on icon "right" at bounding box center [1106, 375] width 11 height 11
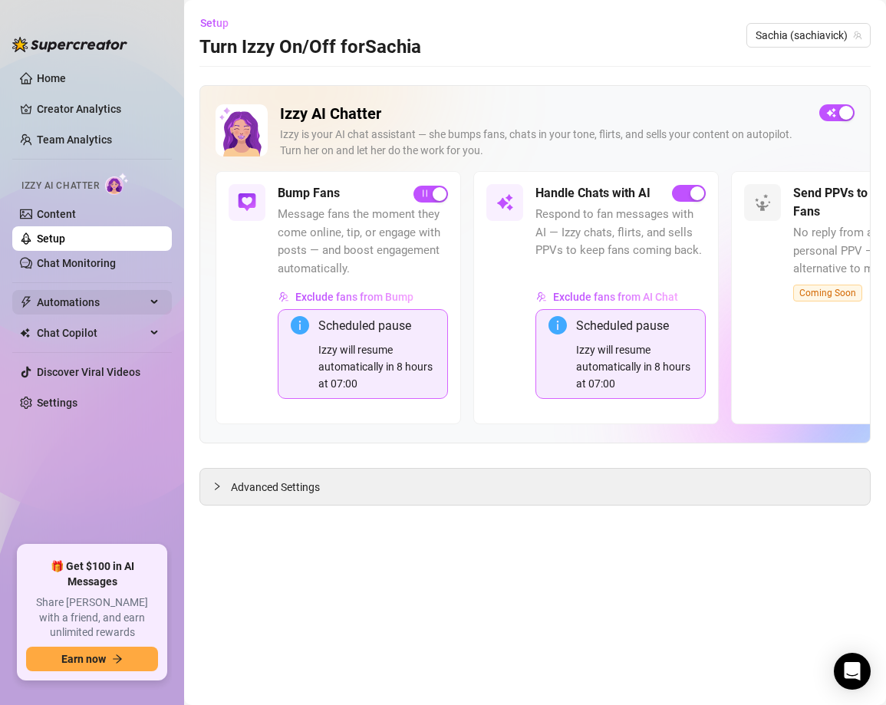
click at [113, 300] on span "Automations" at bounding box center [91, 302] width 109 height 25
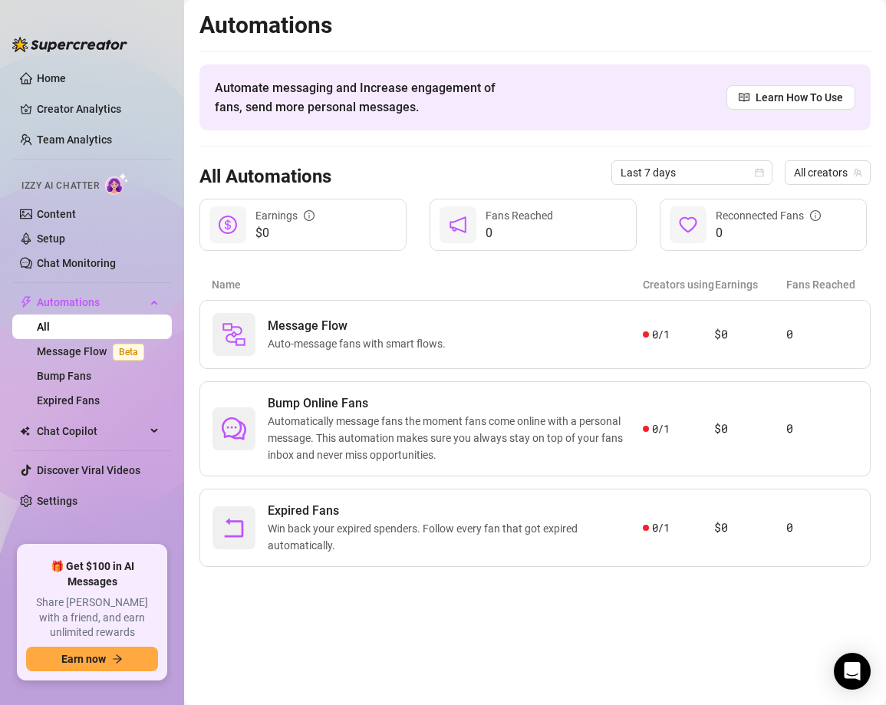
click at [523, 147] on div "All Automations Last 7 days All creators" at bounding box center [536, 173] width 672 height 52
click at [397, 32] on h2 "Automations" at bounding box center [536, 25] width 672 height 29
click at [70, 495] on link "Settings" at bounding box center [57, 501] width 41 height 12
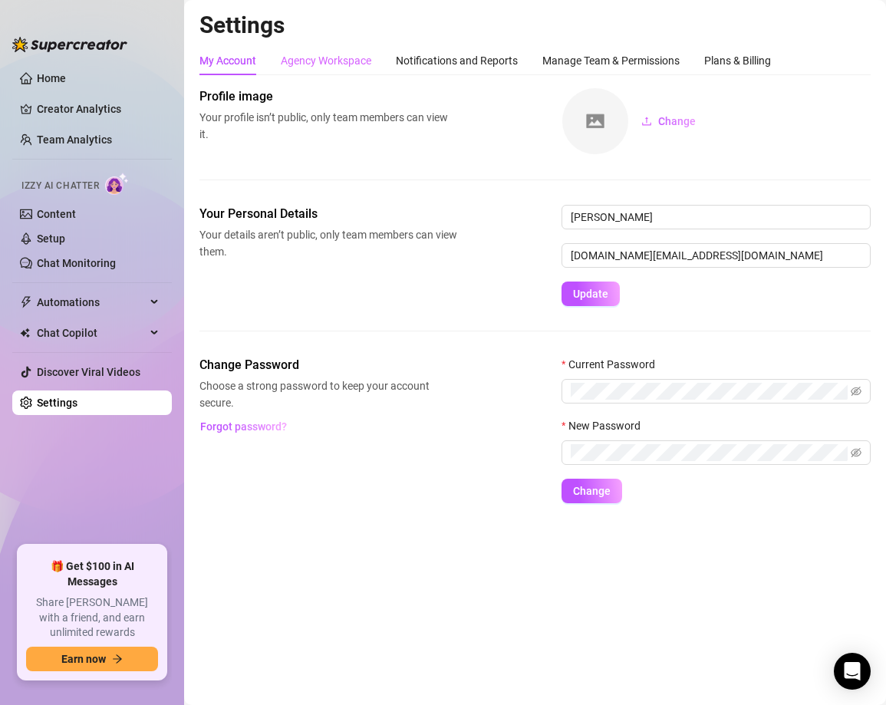
click at [315, 70] on div "Agency Workspace" at bounding box center [326, 60] width 91 height 29
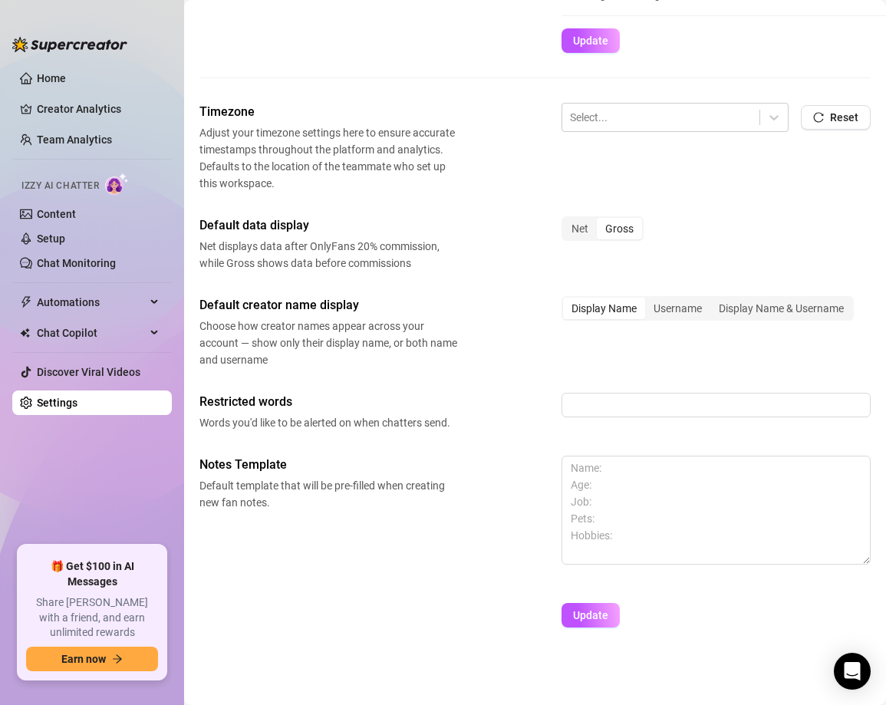
scroll to position [433, 0]
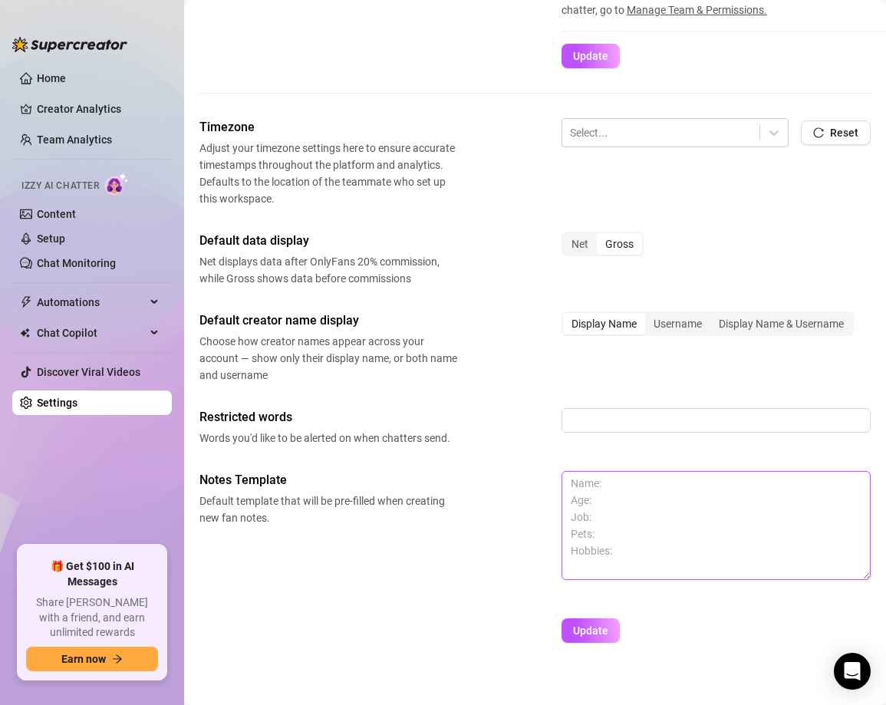
click at [616, 510] on textarea at bounding box center [716, 525] width 309 height 109
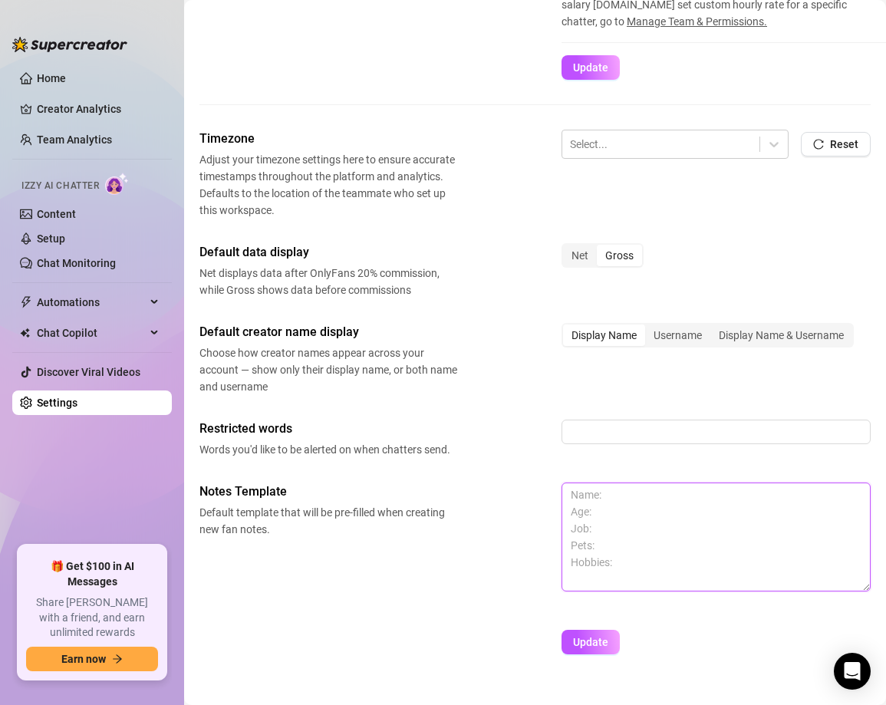
scroll to position [422, 0]
click at [583, 253] on div "Net" at bounding box center [580, 254] width 34 height 21
click at [567, 246] on input "Net" at bounding box center [567, 246] width 0 height 0
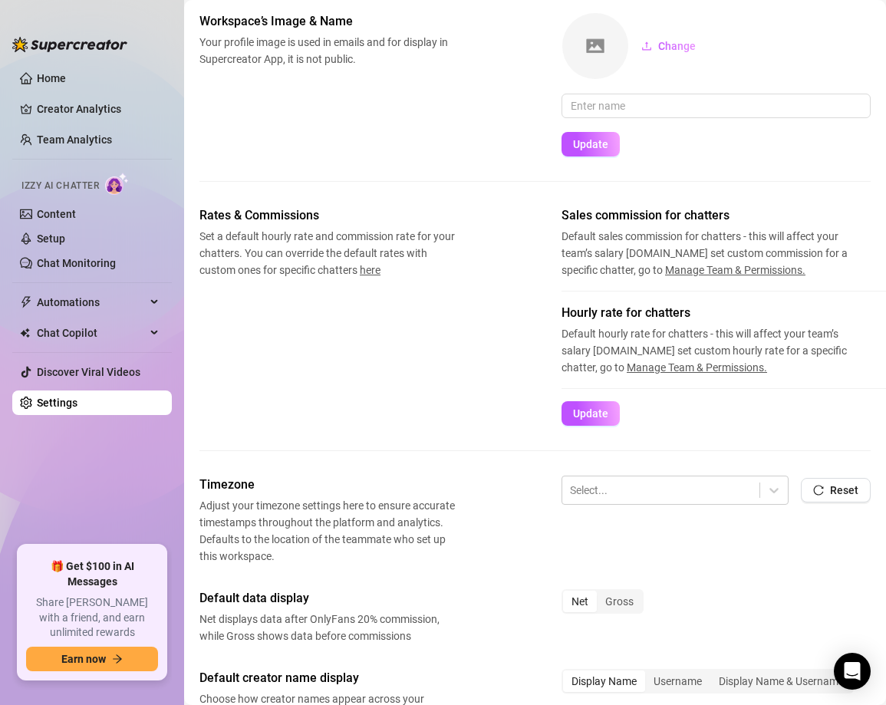
scroll to position [0, 0]
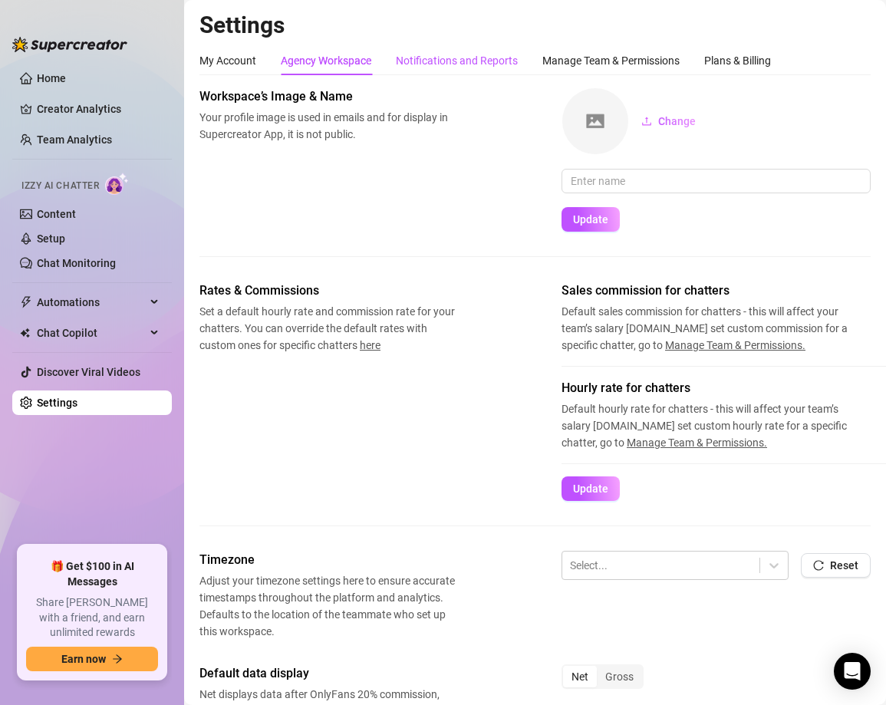
click at [453, 66] on div "Notifications and Reports" at bounding box center [457, 60] width 122 height 17
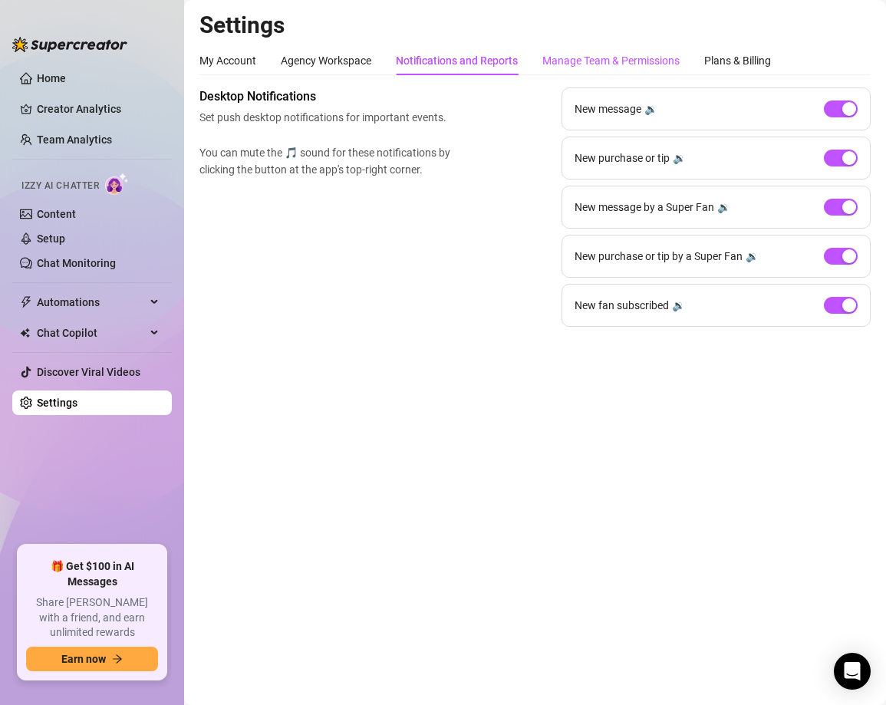
click at [606, 68] on div "Manage Team & Permissions" at bounding box center [611, 60] width 137 height 17
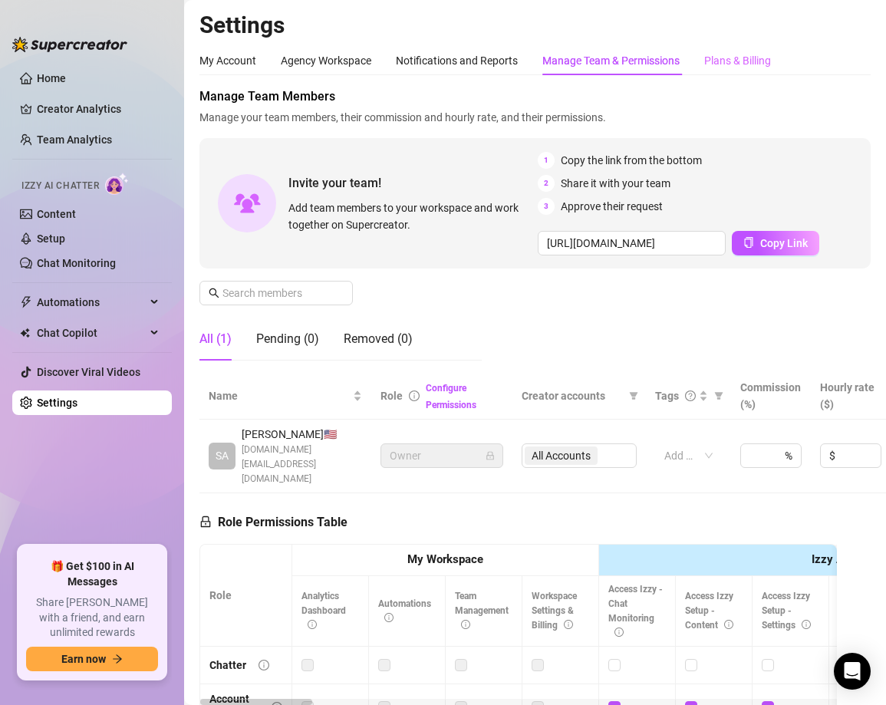
click at [744, 48] on div "Plans & Billing" at bounding box center [738, 60] width 67 height 29
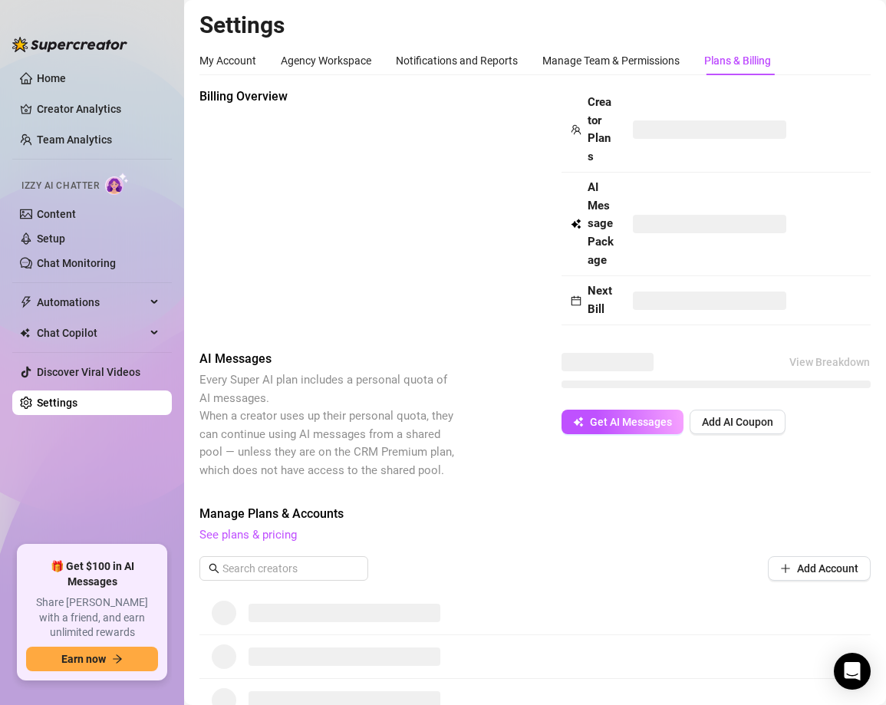
click at [744, 82] on div "My Account Agency Workspace Notifications and Reports Manage Team & Permissions…" at bounding box center [536, 448] width 672 height 804
